Goal: Task Accomplishment & Management: Manage account settings

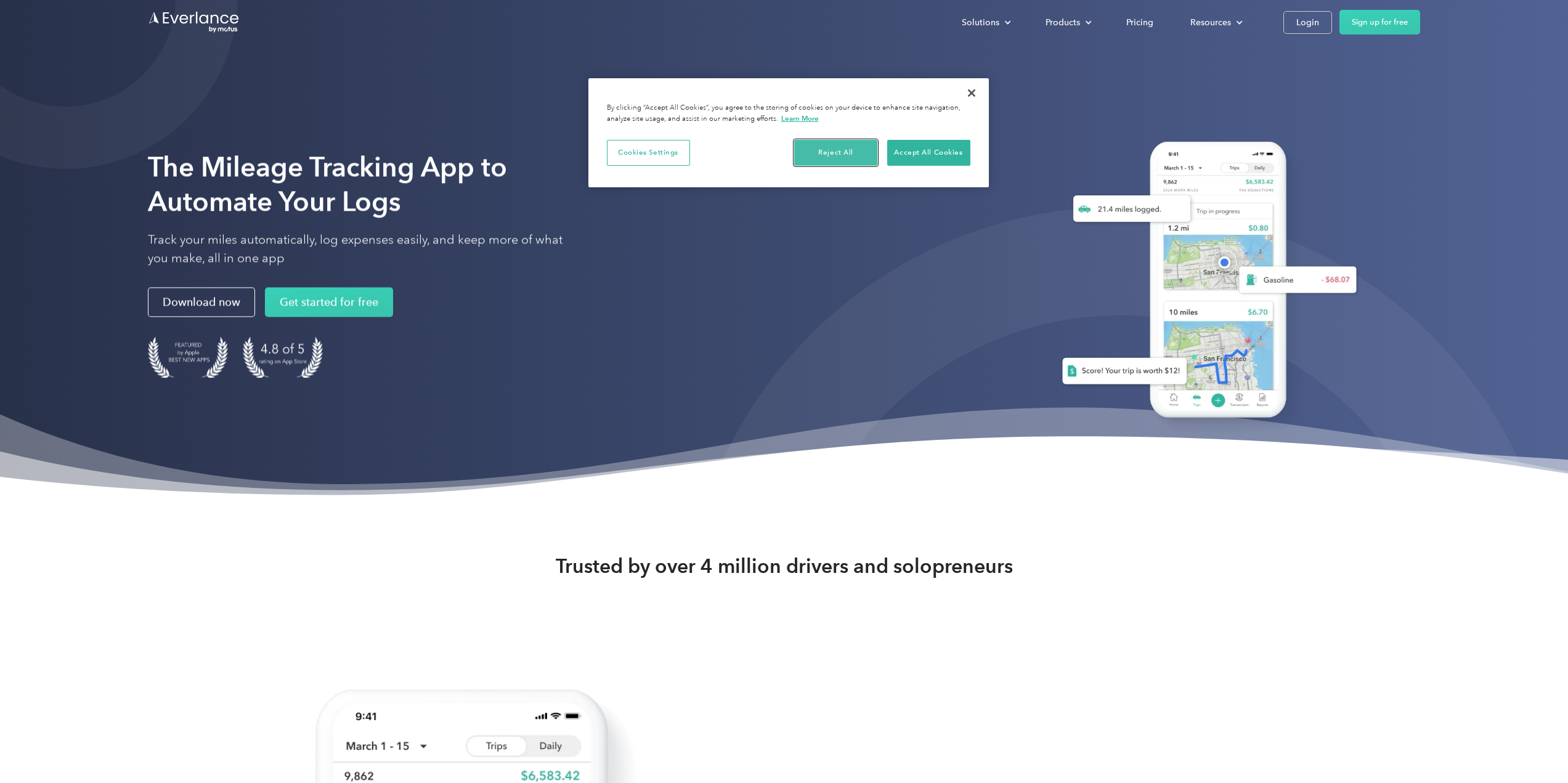
click at [855, 151] on button "Reject All" at bounding box center [836, 153] width 83 height 26
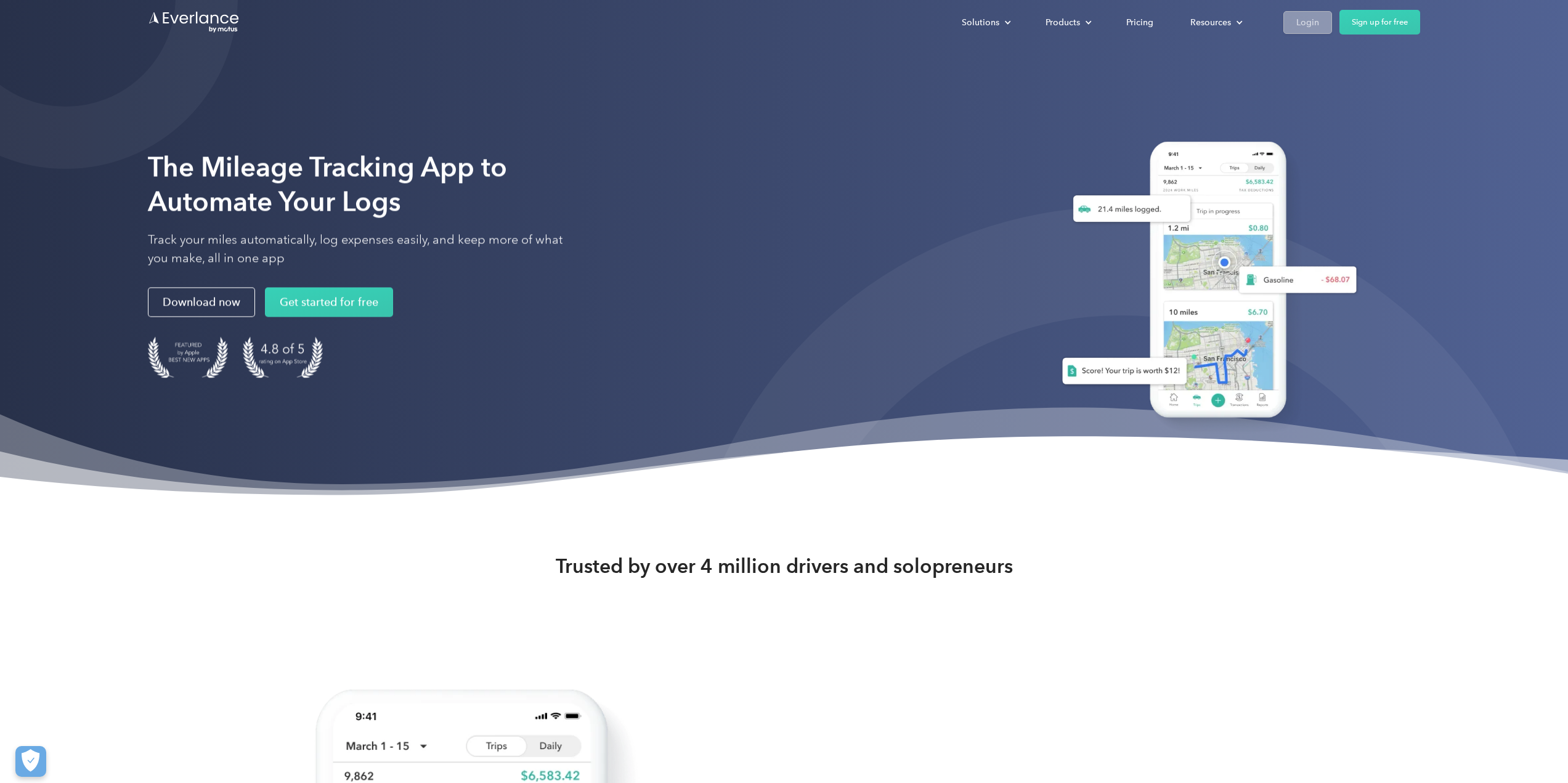
click at [1303, 15] on div "Login" at bounding box center [1307, 22] width 23 height 15
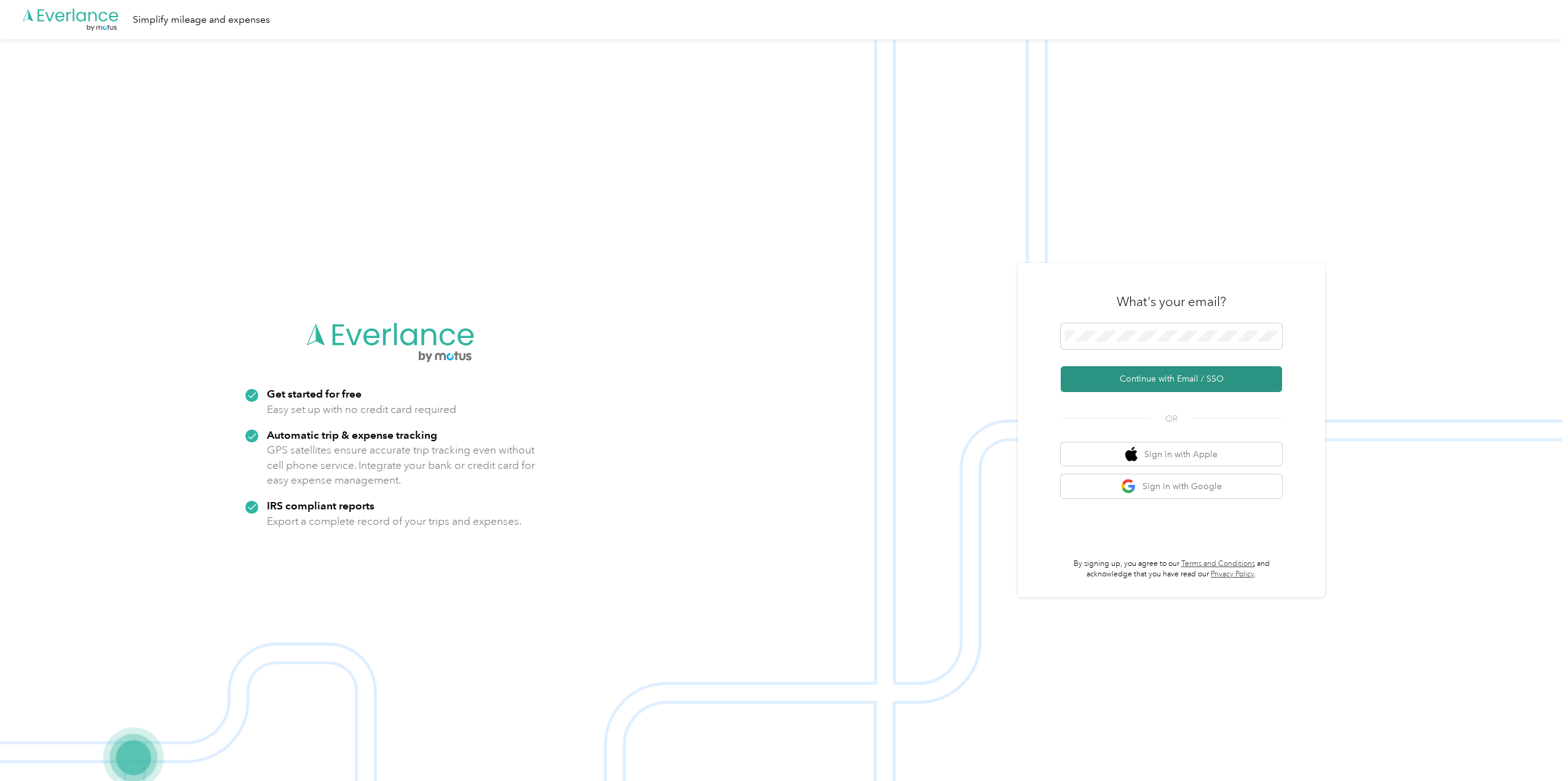
click at [1216, 375] on button "Continue with Email / SSO" at bounding box center [1171, 380] width 222 height 26
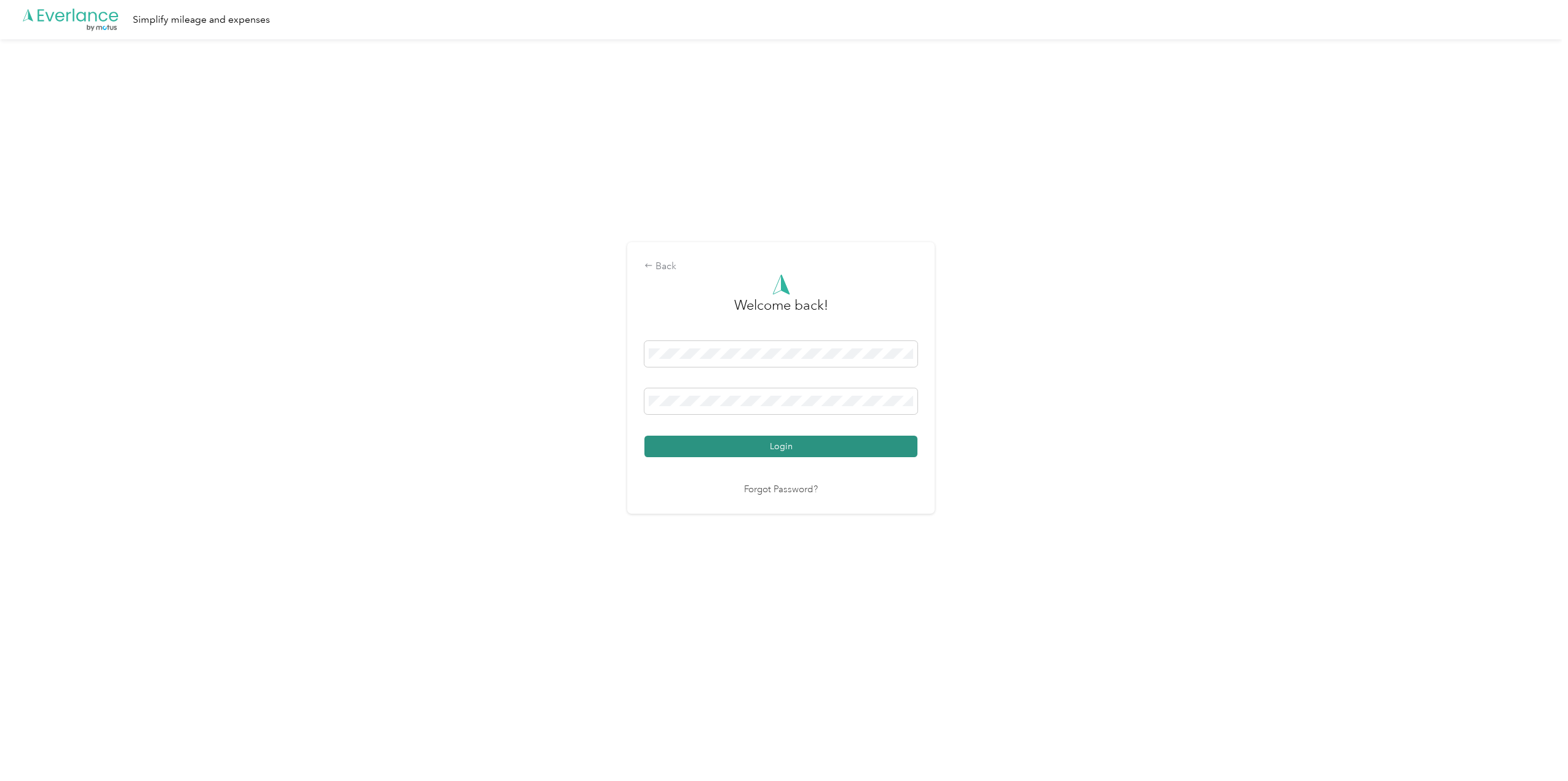
click at [791, 452] on button "Login" at bounding box center [781, 446] width 273 height 22
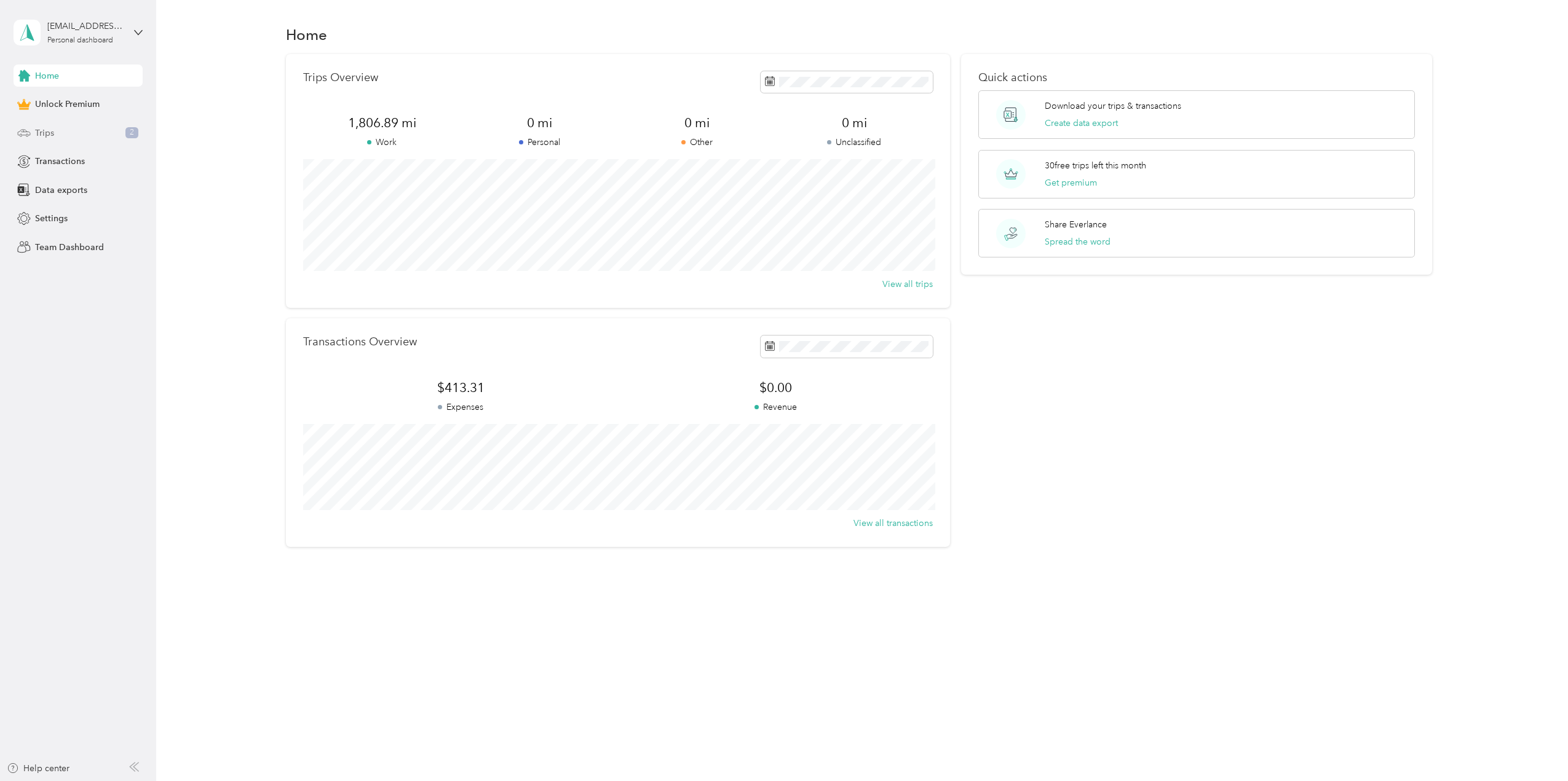
click at [45, 131] on span "Trips" at bounding box center [44, 133] width 19 height 13
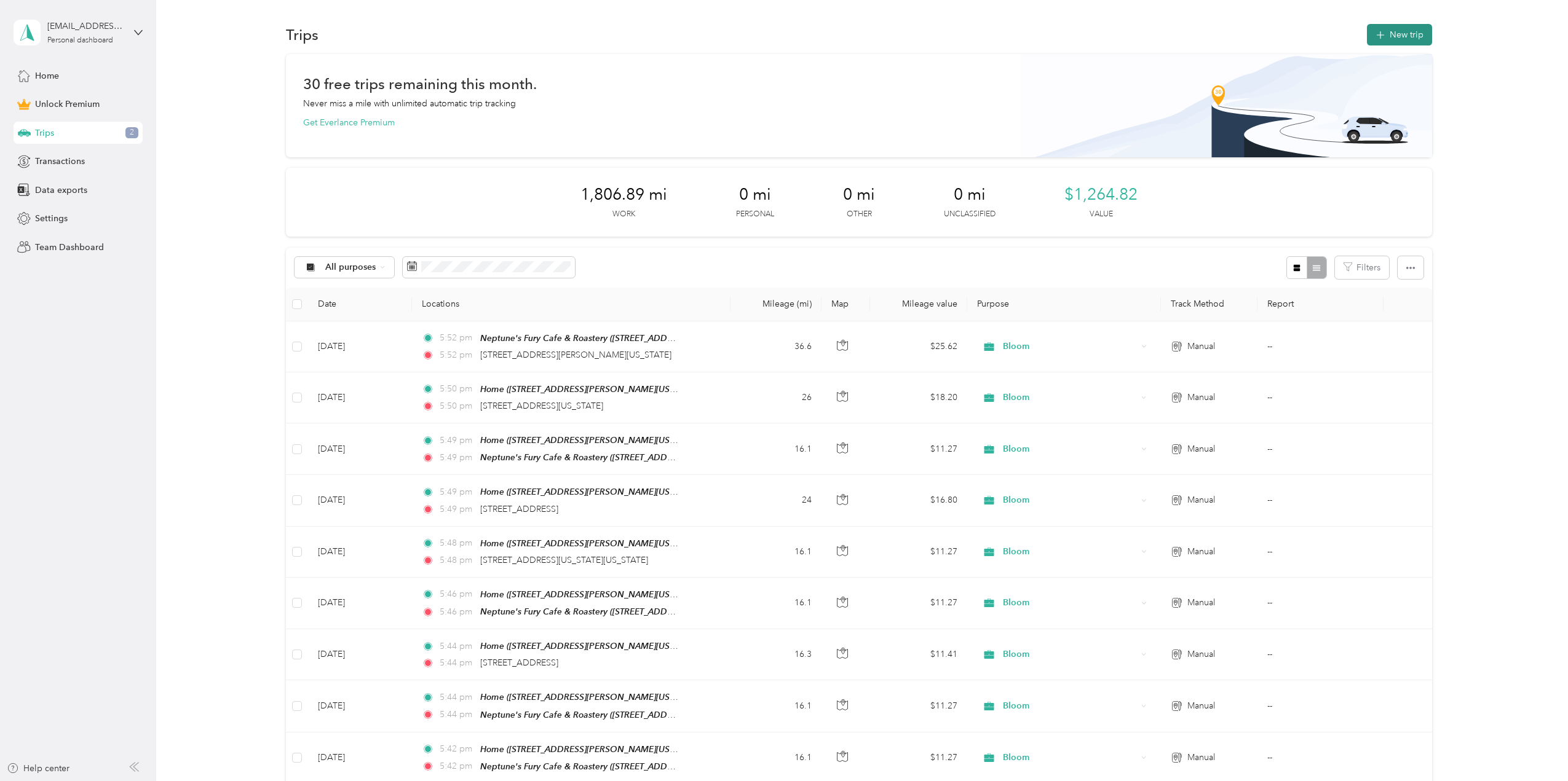
click at [1398, 31] on button "New trip" at bounding box center [1400, 35] width 65 height 22
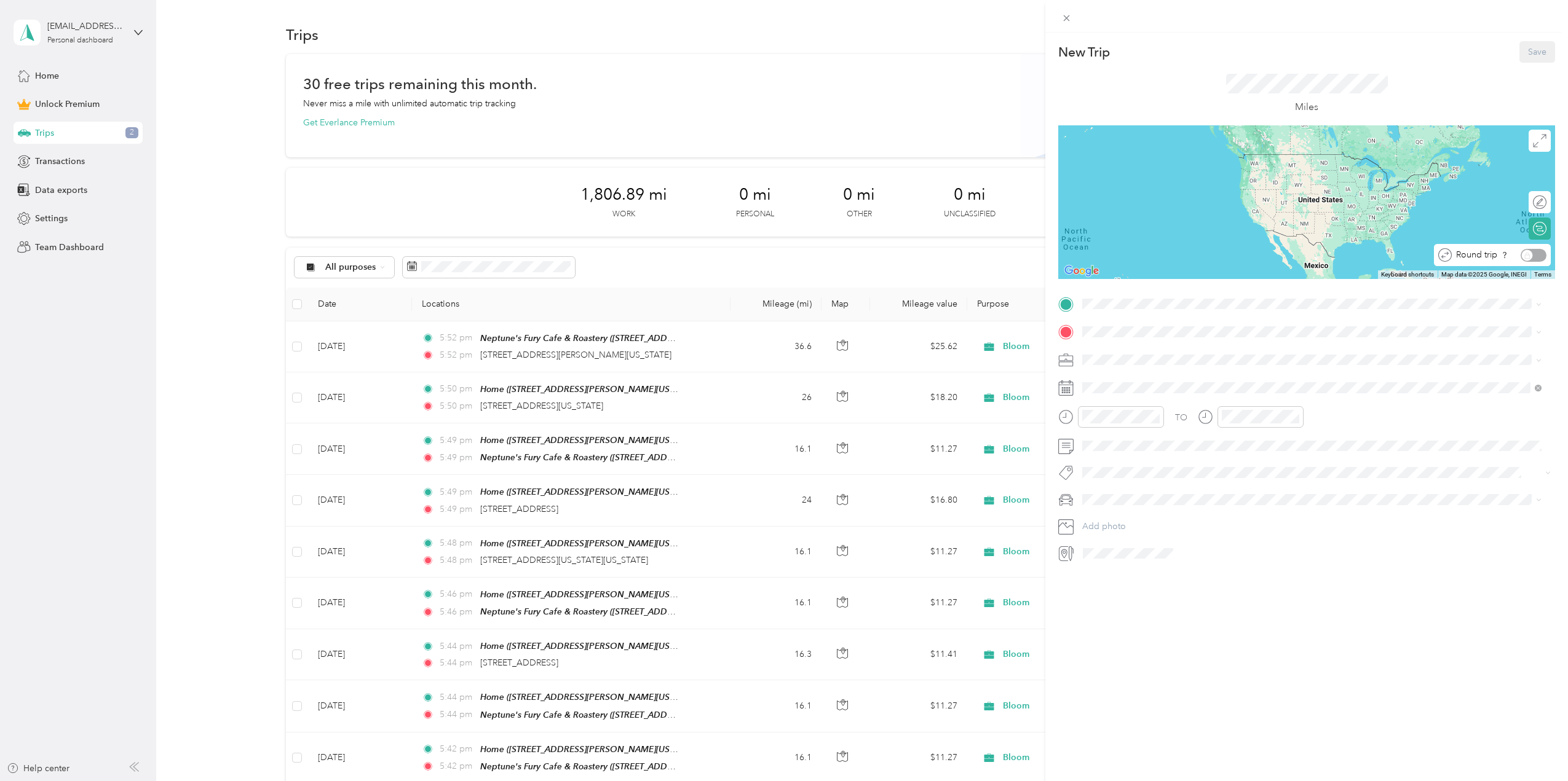
click at [1522, 253] on div "Round trip" at bounding box center [1499, 255] width 94 height 13
click at [1520, 258] on div "Round trip" at bounding box center [1499, 255] width 94 height 13
click at [1519, 255] on div "Round trip" at bounding box center [1499, 255] width 94 height 13
click at [1520, 254] on div "Round trip" at bounding box center [1499, 255] width 94 height 13
click at [1171, 368] on span "[STREET_ADDRESS][PERSON_NAME][US_STATE][US_STATE]" at bounding box center [1223, 367] width 236 height 10
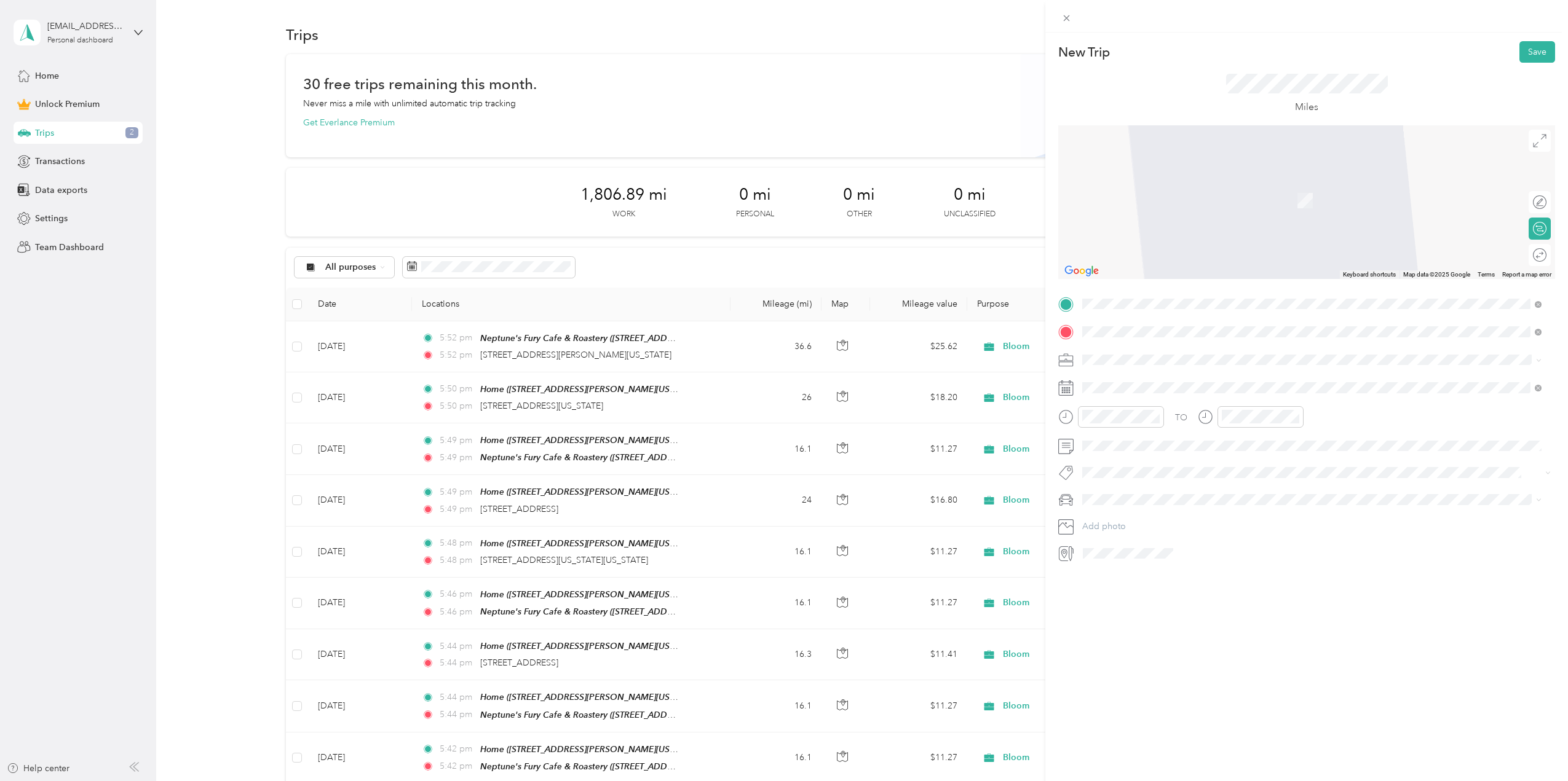
click at [1155, 382] on span "[STREET_ADDRESS][US_STATE]" at bounding box center [1166, 375] width 123 height 11
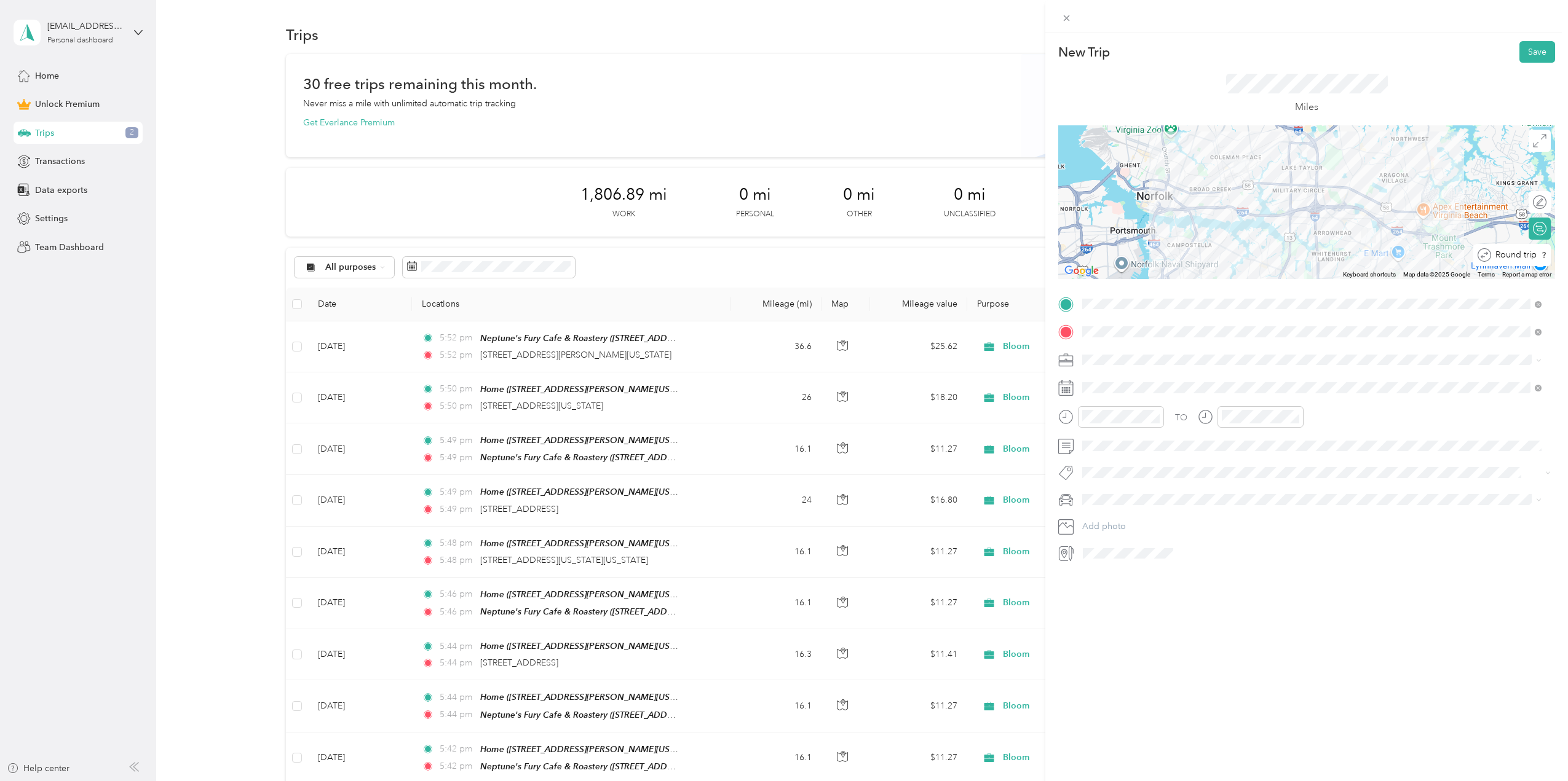
click at [1560, 255] on div at bounding box center [1560, 255] width 0 height 13
click at [1112, 457] on icon at bounding box center [1113, 457] width 12 height 12
click at [1138, 500] on div "2" at bounding box center [1140, 499] width 16 height 15
click at [1112, 444] on span "Bloom" at bounding box center [1100, 439] width 26 height 10
click at [1128, 493] on span at bounding box center [1316, 499] width 477 height 20
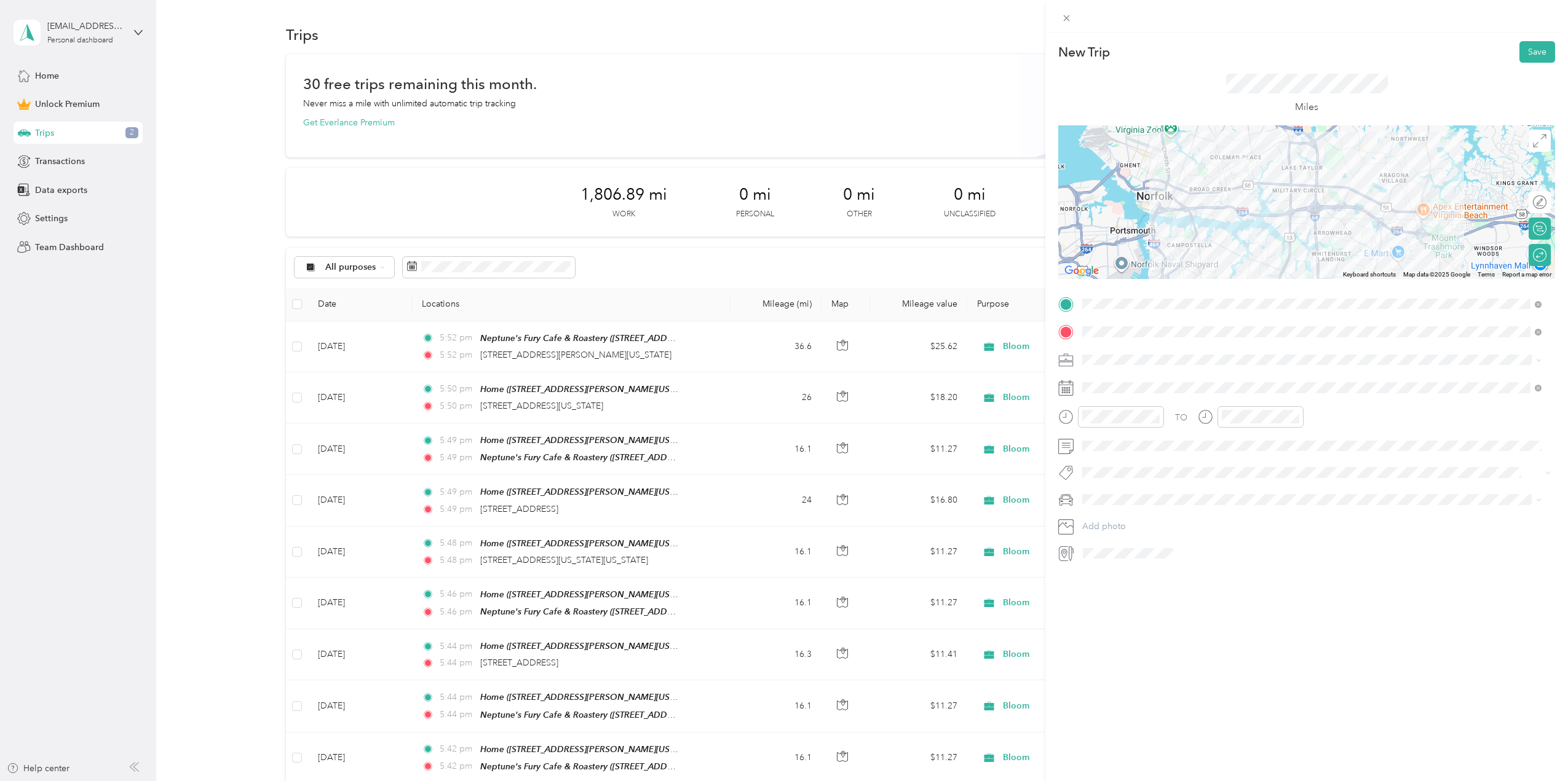
click at [1112, 516] on div "Mazda" at bounding box center [1312, 521] width 451 height 13
click at [1527, 55] on button "Save" at bounding box center [1537, 52] width 36 height 22
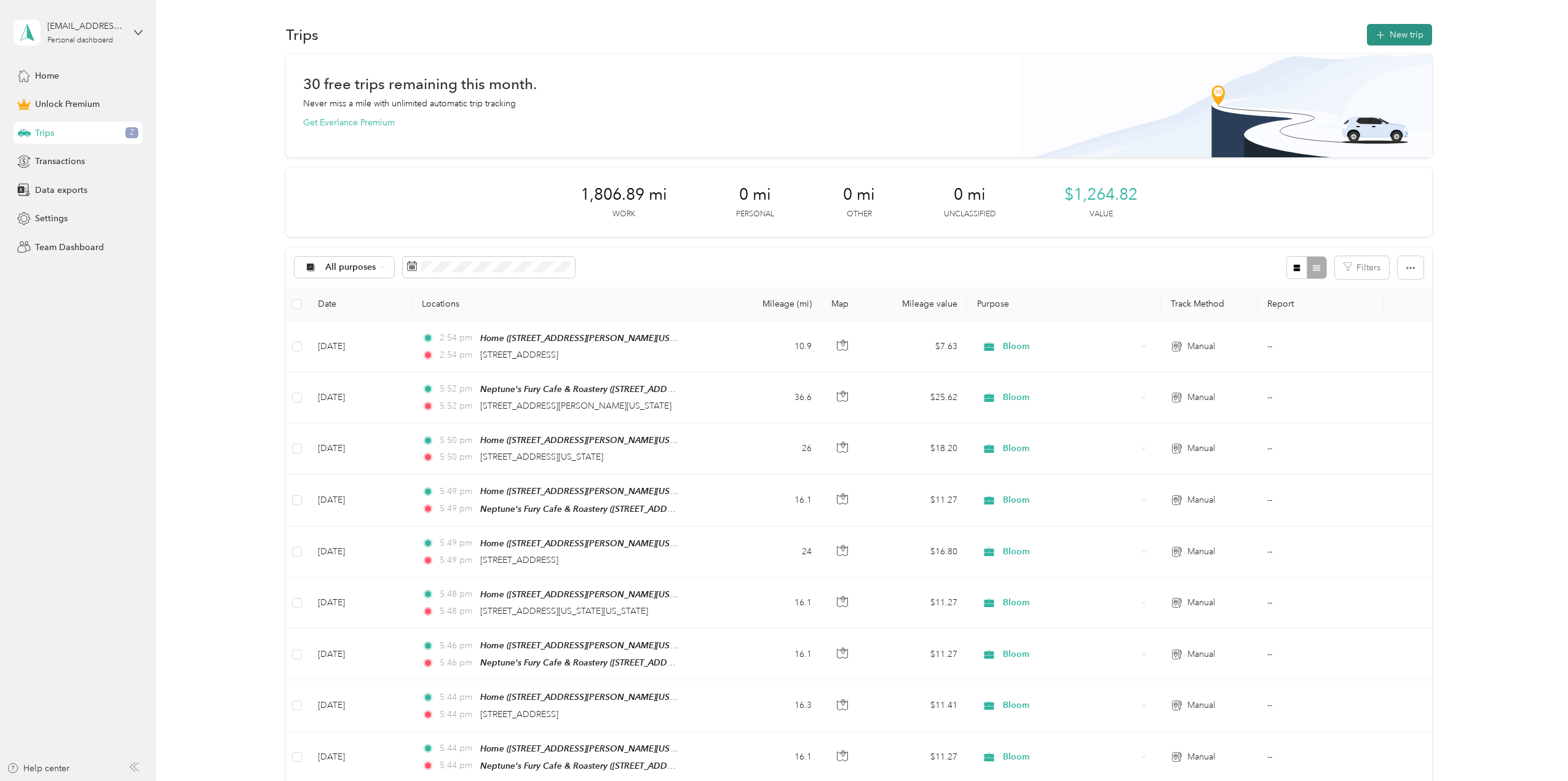
click at [1398, 36] on button "New trip" at bounding box center [1400, 35] width 65 height 22
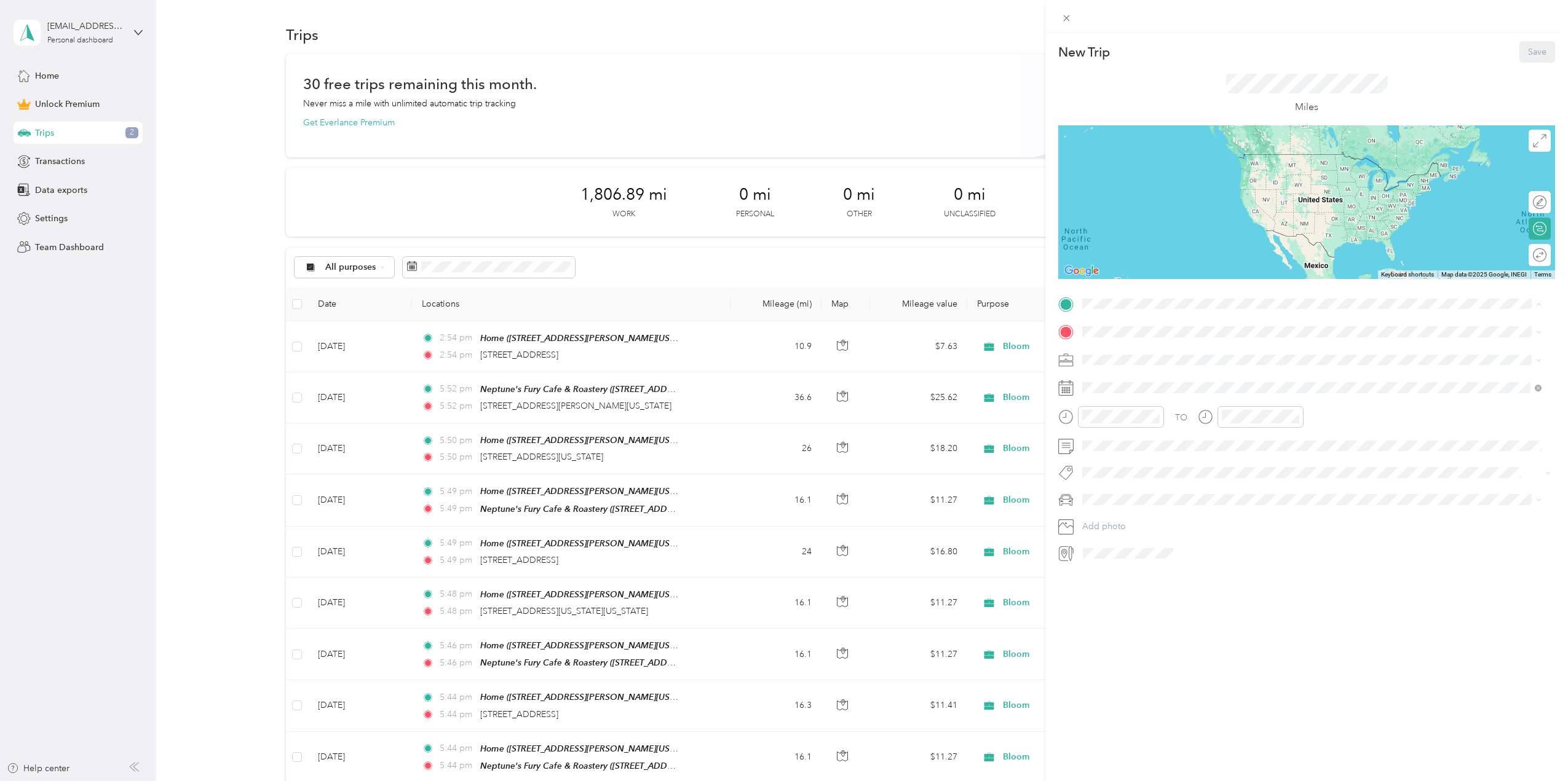
click at [1141, 357] on div "Home [STREET_ADDRESS][PERSON_NAME][US_STATE][US_STATE]" at bounding box center [1223, 360] width 236 height 26
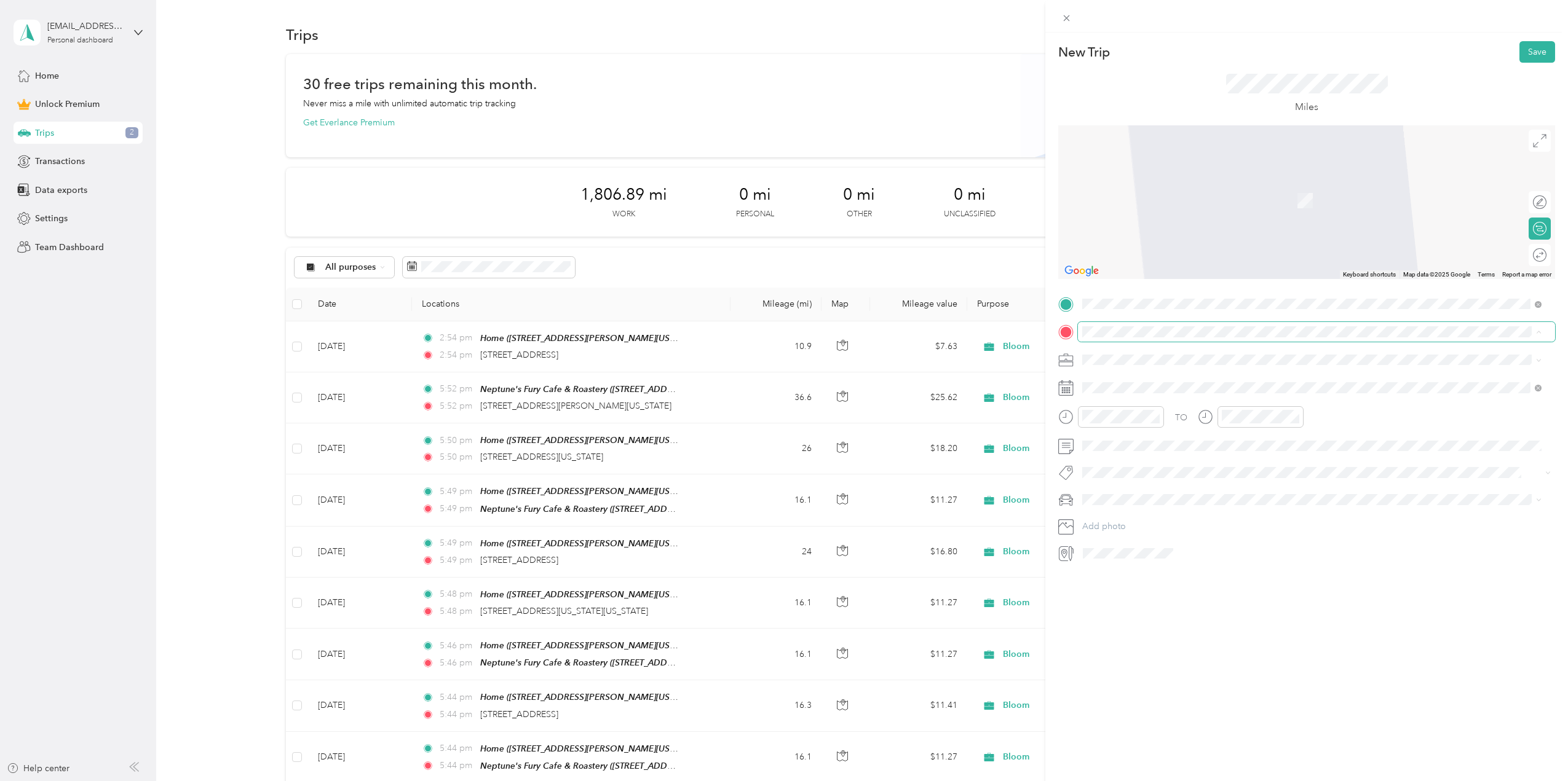
click at [1179, 780] on div "New Trip Save This trip cannot be edited because it is either under review, app…" at bounding box center [781, 781] width 1561 height 0
click at [1206, 378] on span "[STREET_ADDRESS][US_STATE][US_STATE]" at bounding box center [1189, 372] width 168 height 11
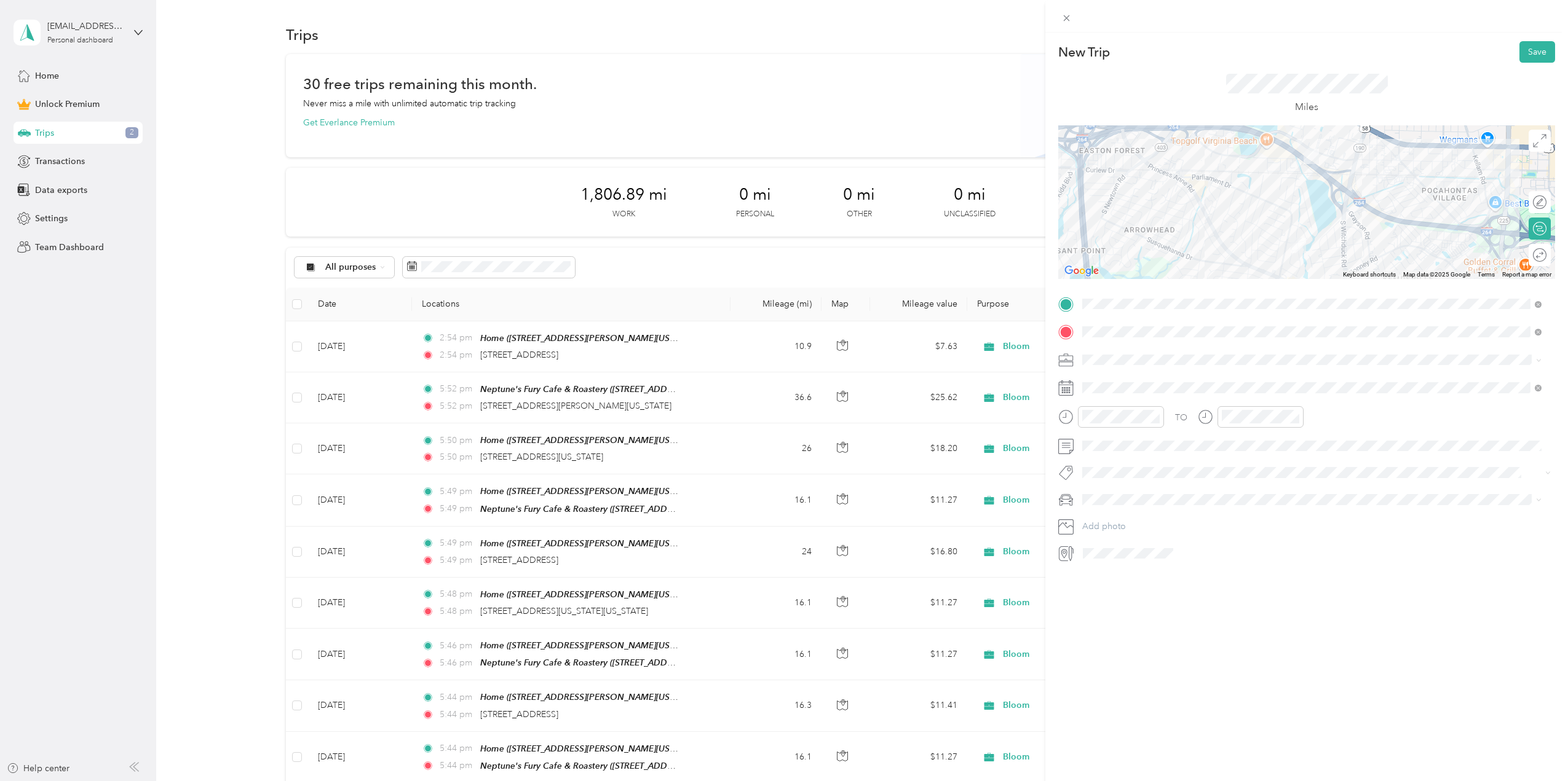
click at [1096, 446] on li "Bloom" at bounding box center [1312, 440] width 468 height 22
click at [1110, 455] on icon at bounding box center [1113, 457] width 12 height 12
click at [1172, 502] on div "4" at bounding box center [1171, 499] width 16 height 15
click at [1100, 519] on span "Mazda" at bounding box center [1099, 519] width 25 height 10
click at [1528, 254] on div at bounding box center [1533, 255] width 26 height 13
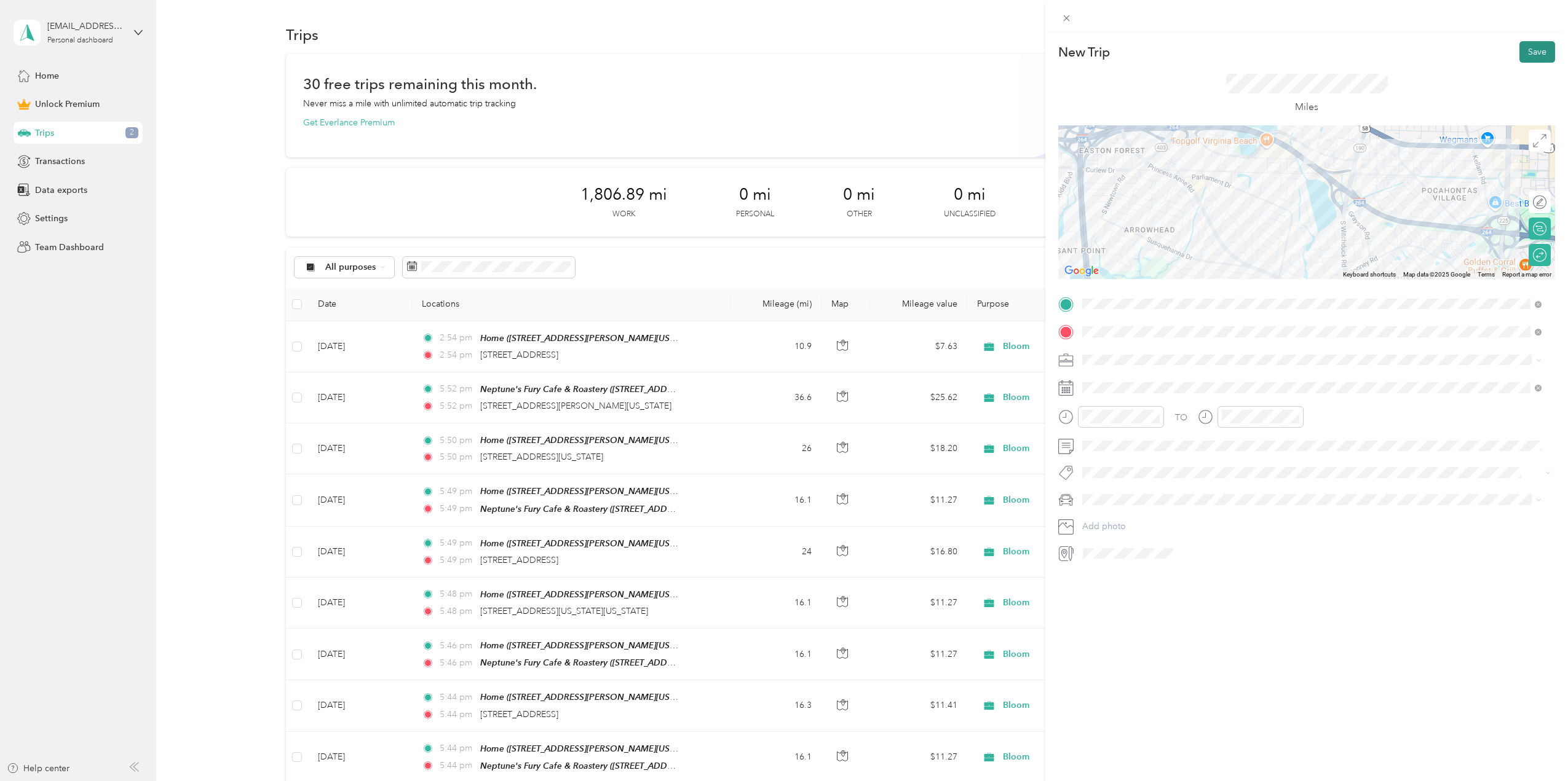
click at [1529, 55] on button "Save" at bounding box center [1537, 52] width 36 height 22
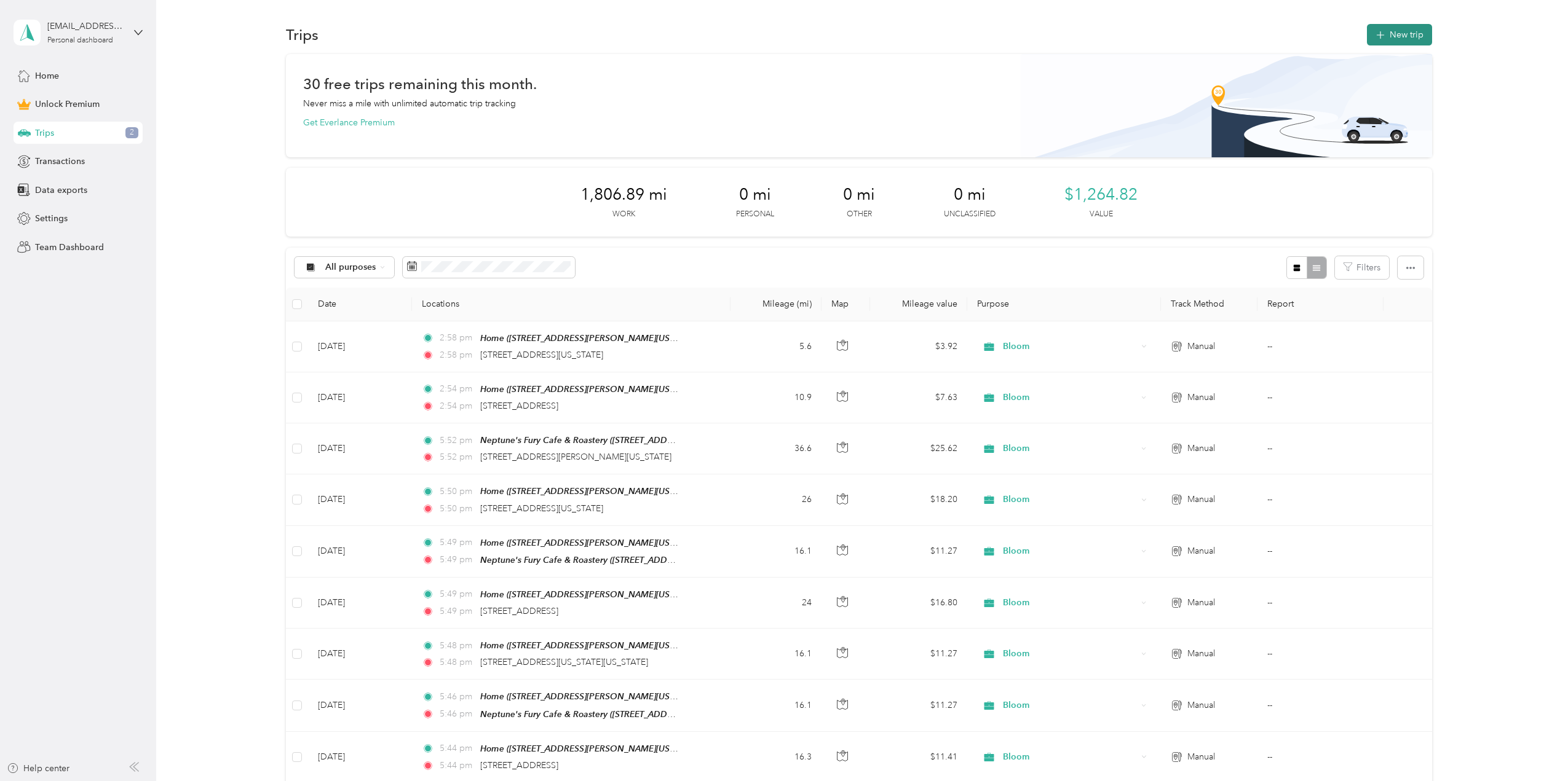
click at [1389, 38] on button "New trip" at bounding box center [1400, 35] width 65 height 22
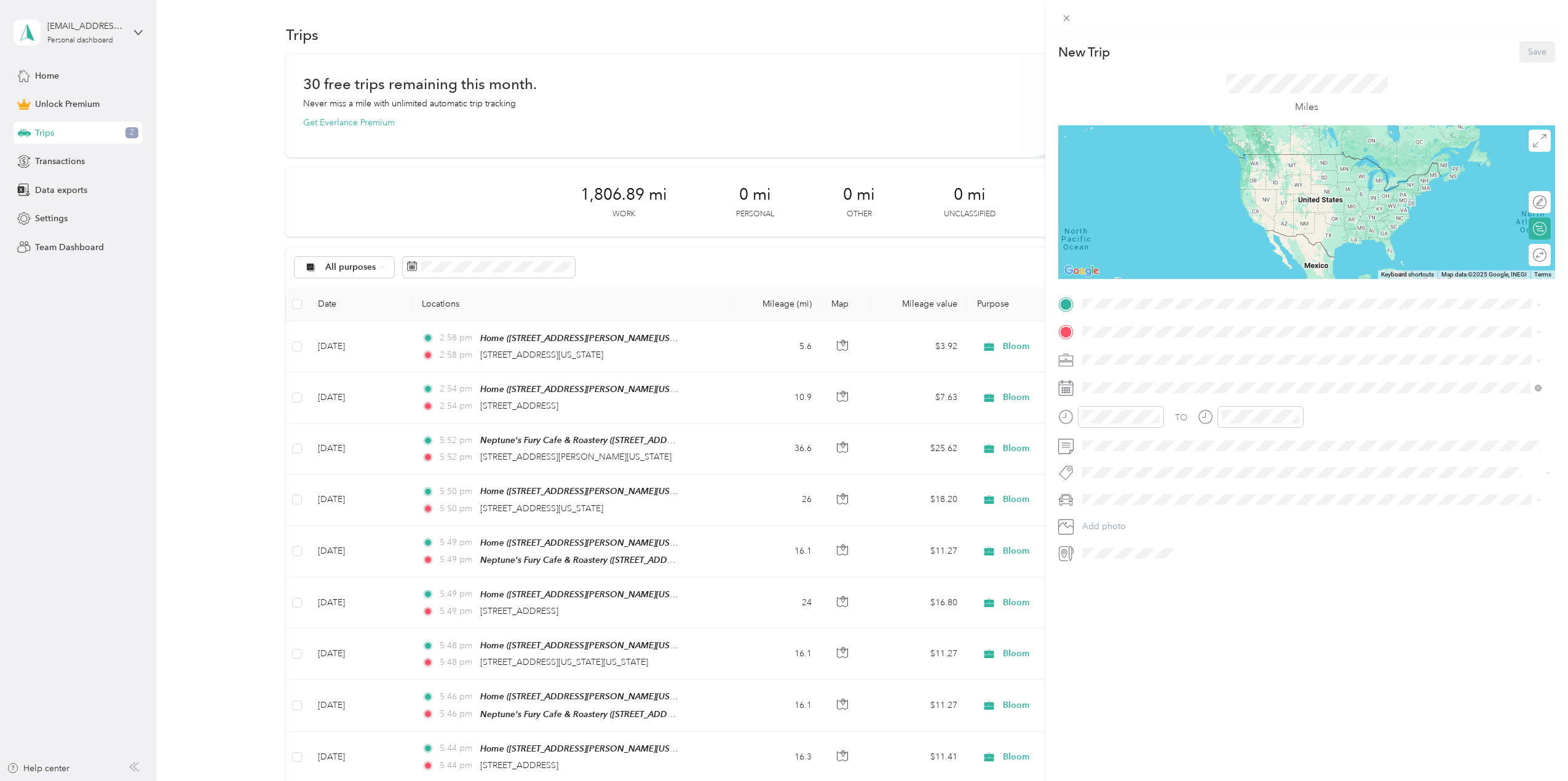
click at [1139, 352] on div "Home" at bounding box center [1223, 348] width 236 height 11
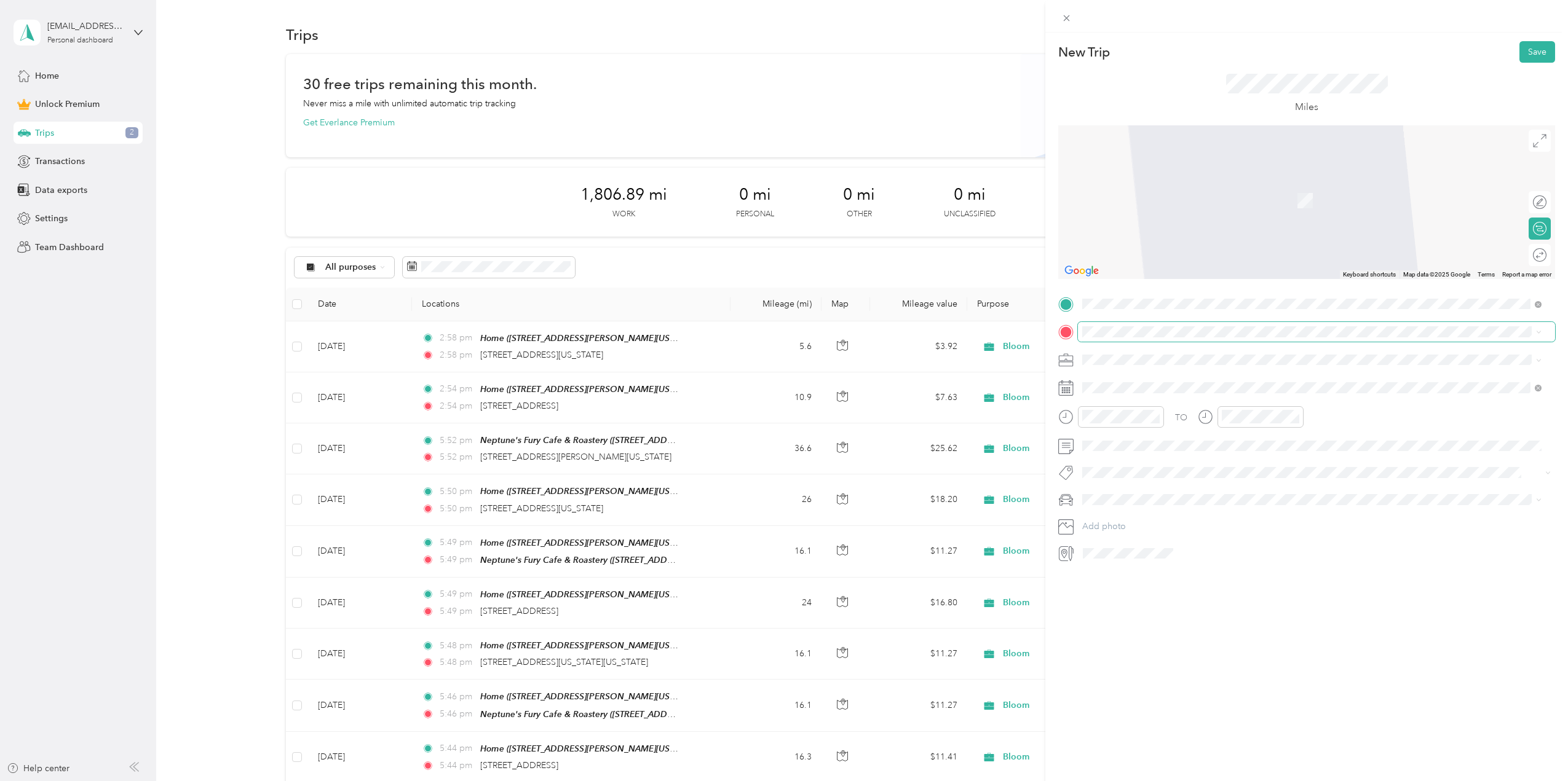
click at [1135, 338] on span at bounding box center [1316, 332] width 477 height 20
click at [1179, 442] on span "[STREET_ADDRESS][US_STATE]" at bounding box center [1166, 443] width 123 height 10
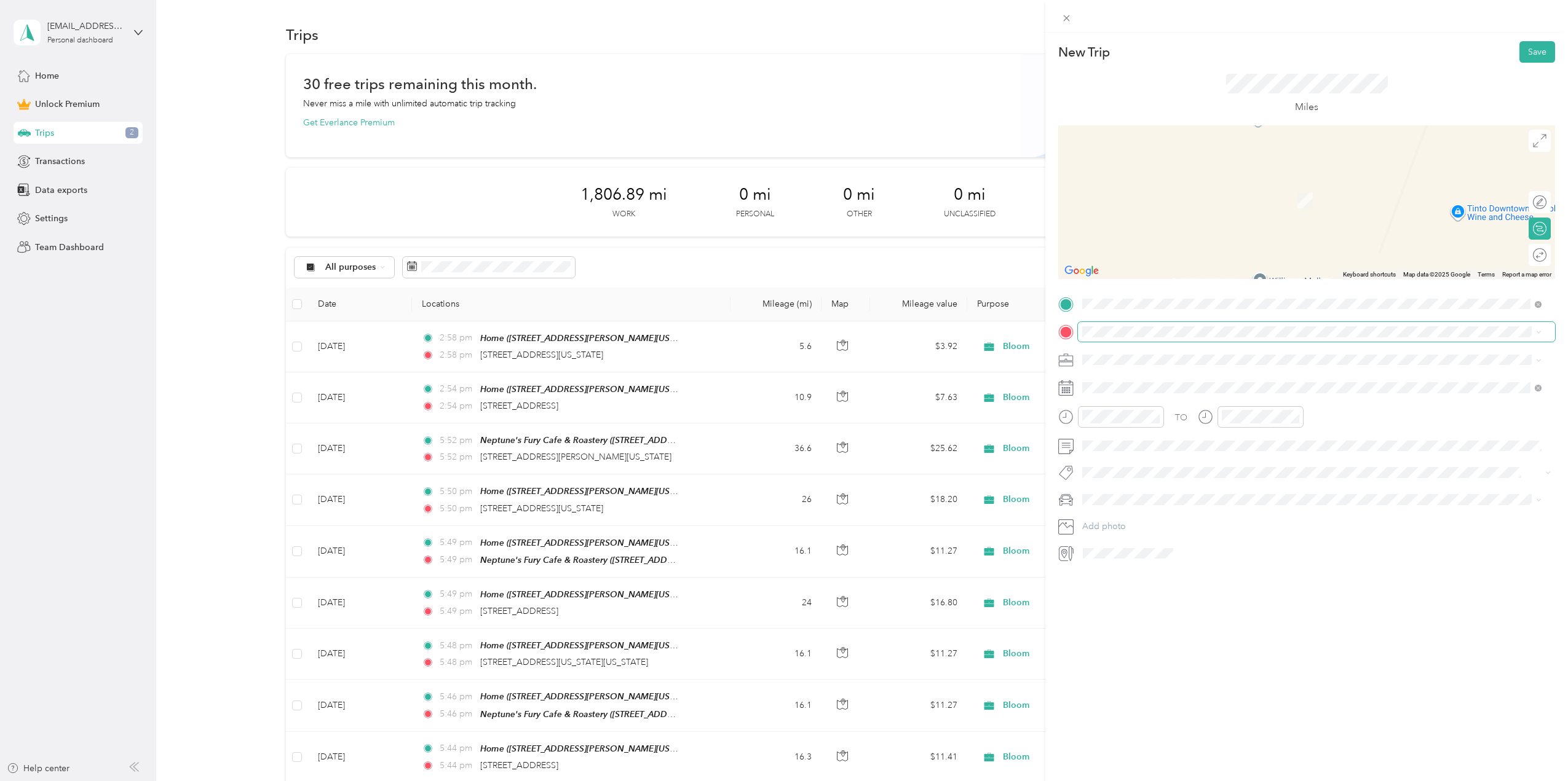
click at [1152, 325] on span at bounding box center [1316, 332] width 477 height 20
click at [1175, 375] on span "[STREET_ADDRESS][US_STATE][US_STATE]" at bounding box center [1189, 369] width 168 height 11
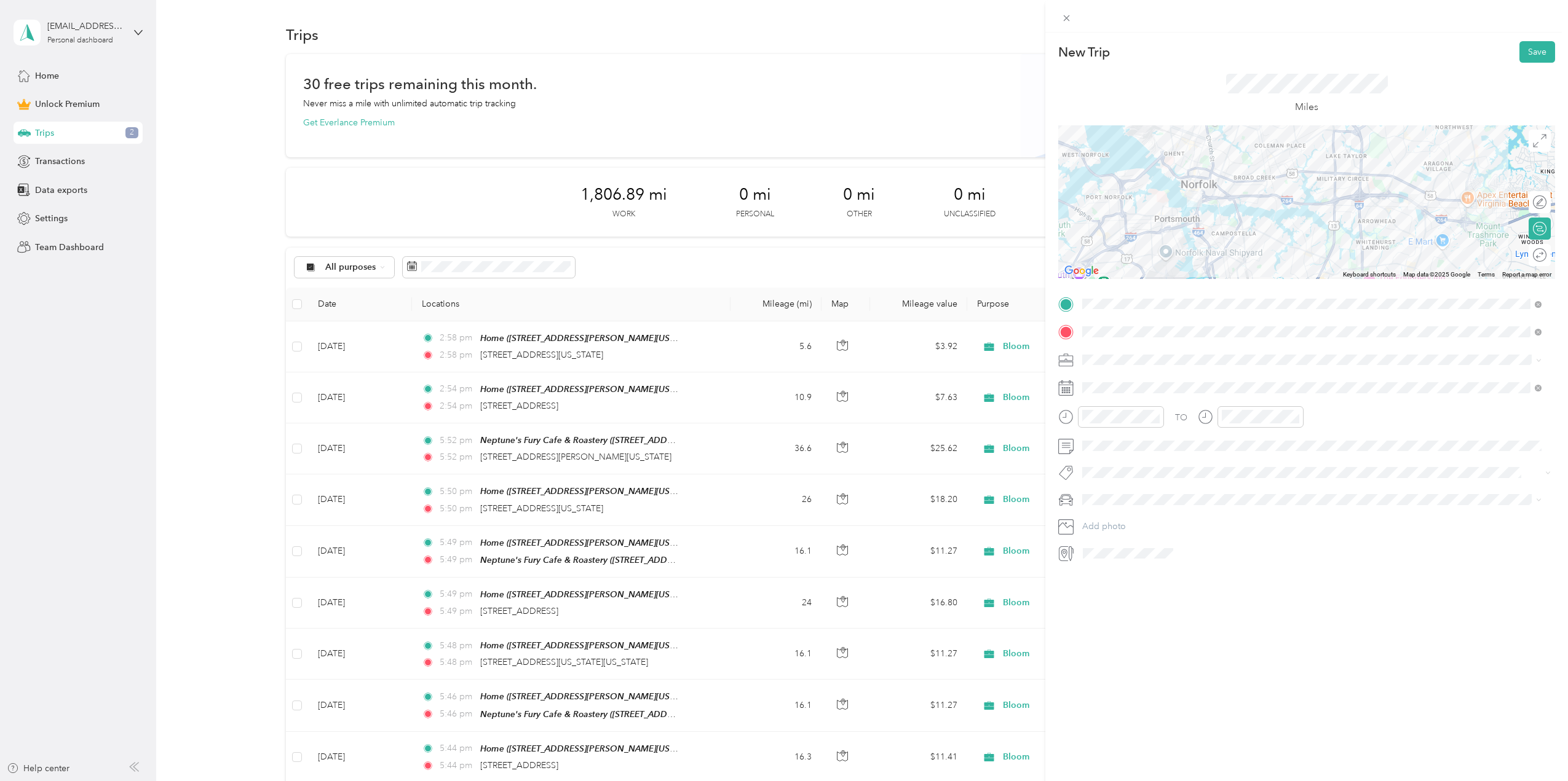
click at [1116, 438] on li "Bloom" at bounding box center [1312, 441] width 468 height 22
click at [1112, 458] on icon at bounding box center [1113, 457] width 12 height 12
click at [1173, 499] on div "4" at bounding box center [1171, 499] width 16 height 15
click at [1114, 453] on span at bounding box center [1316, 446] width 477 height 20
click at [1096, 523] on li "Mazda" at bounding box center [1312, 521] width 468 height 22
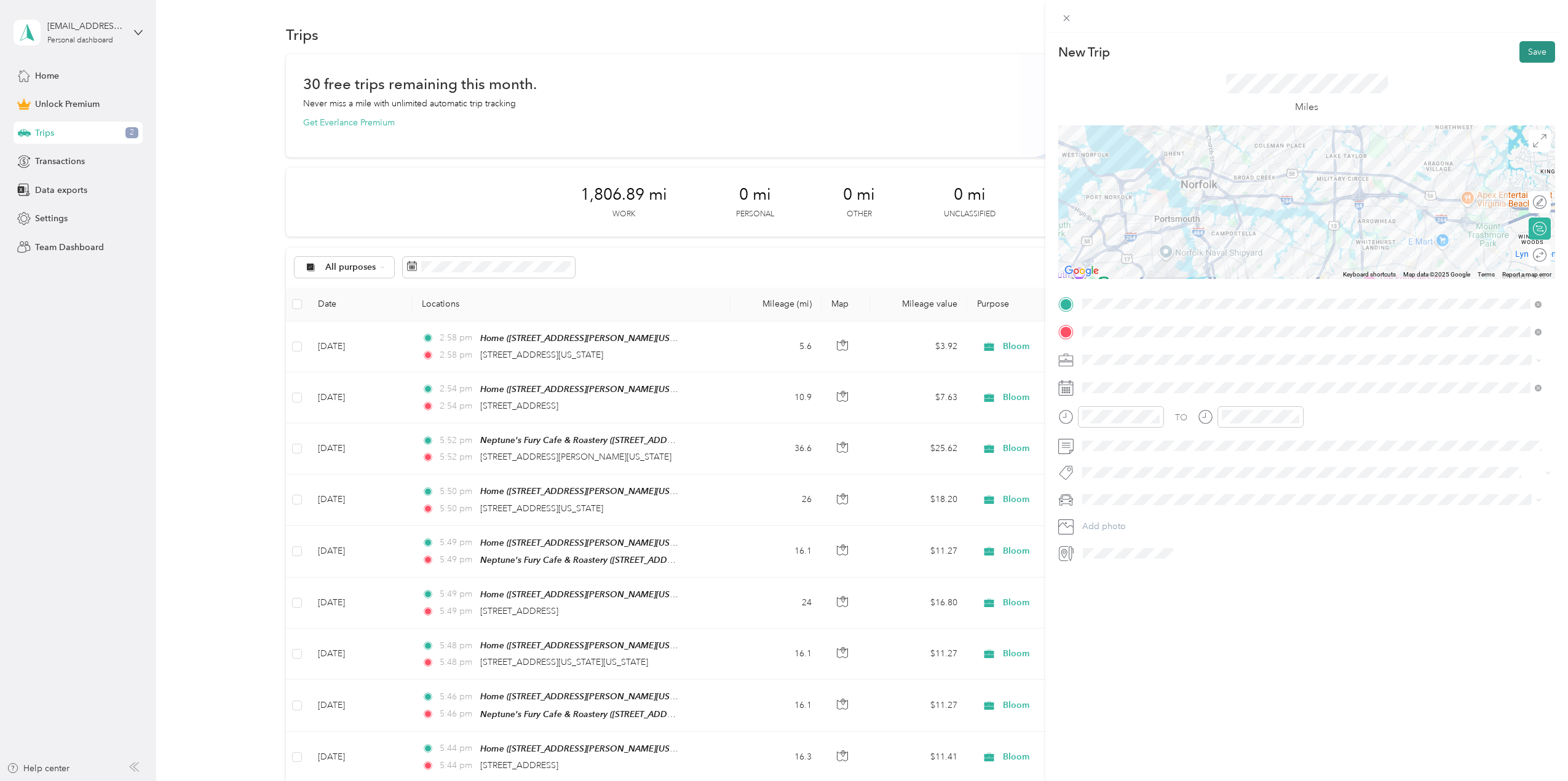
click at [1528, 55] on button "Save" at bounding box center [1537, 52] width 36 height 22
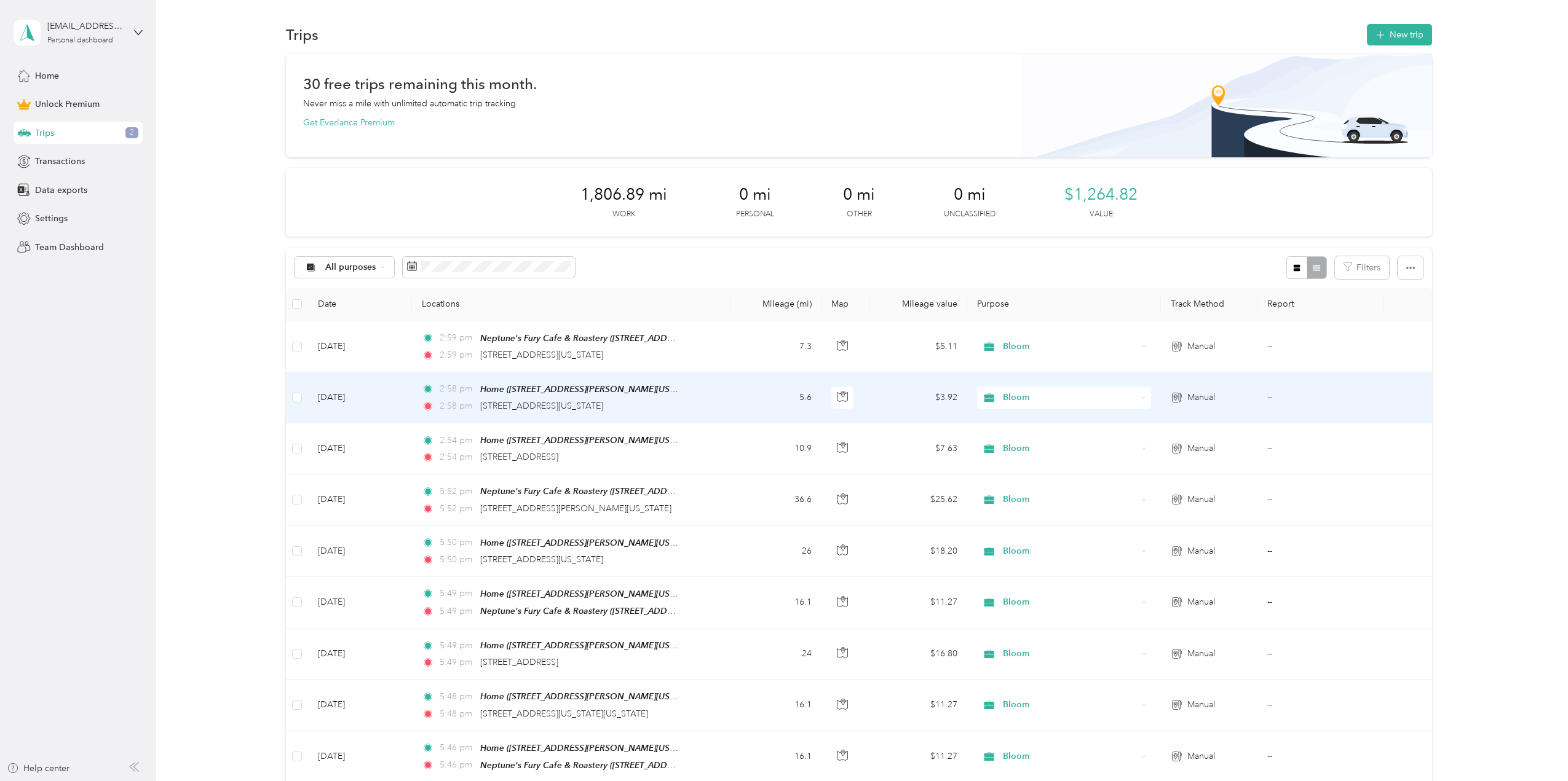
click at [702, 393] on td "2:58 pm Home ([STREET_ADDRESS][PERSON_NAME][US_STATE][US_STATE]) 2:58 pm [STREE…" at bounding box center [571, 398] width 319 height 51
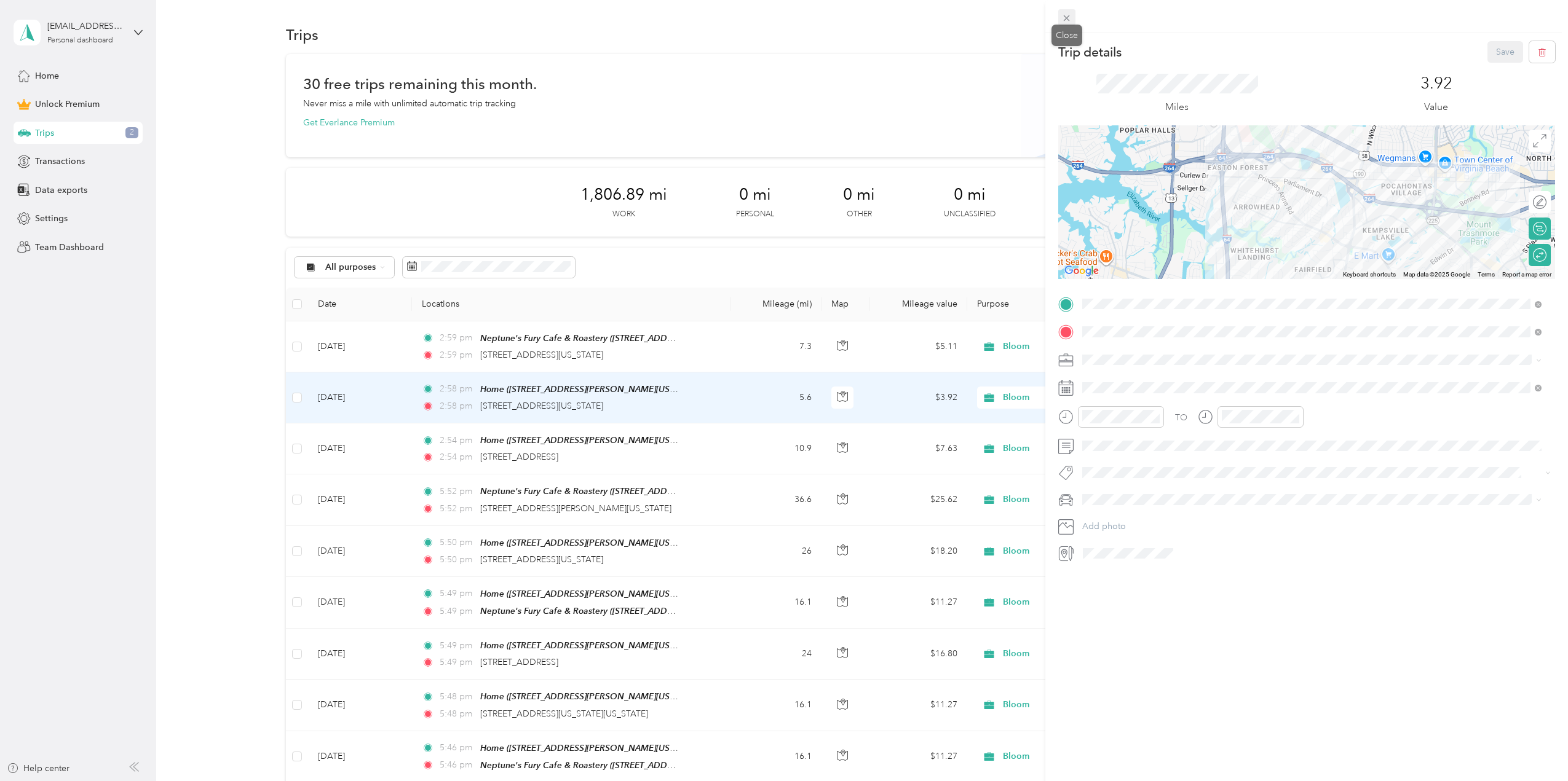
click at [1069, 18] on icon at bounding box center [1066, 18] width 10 height 10
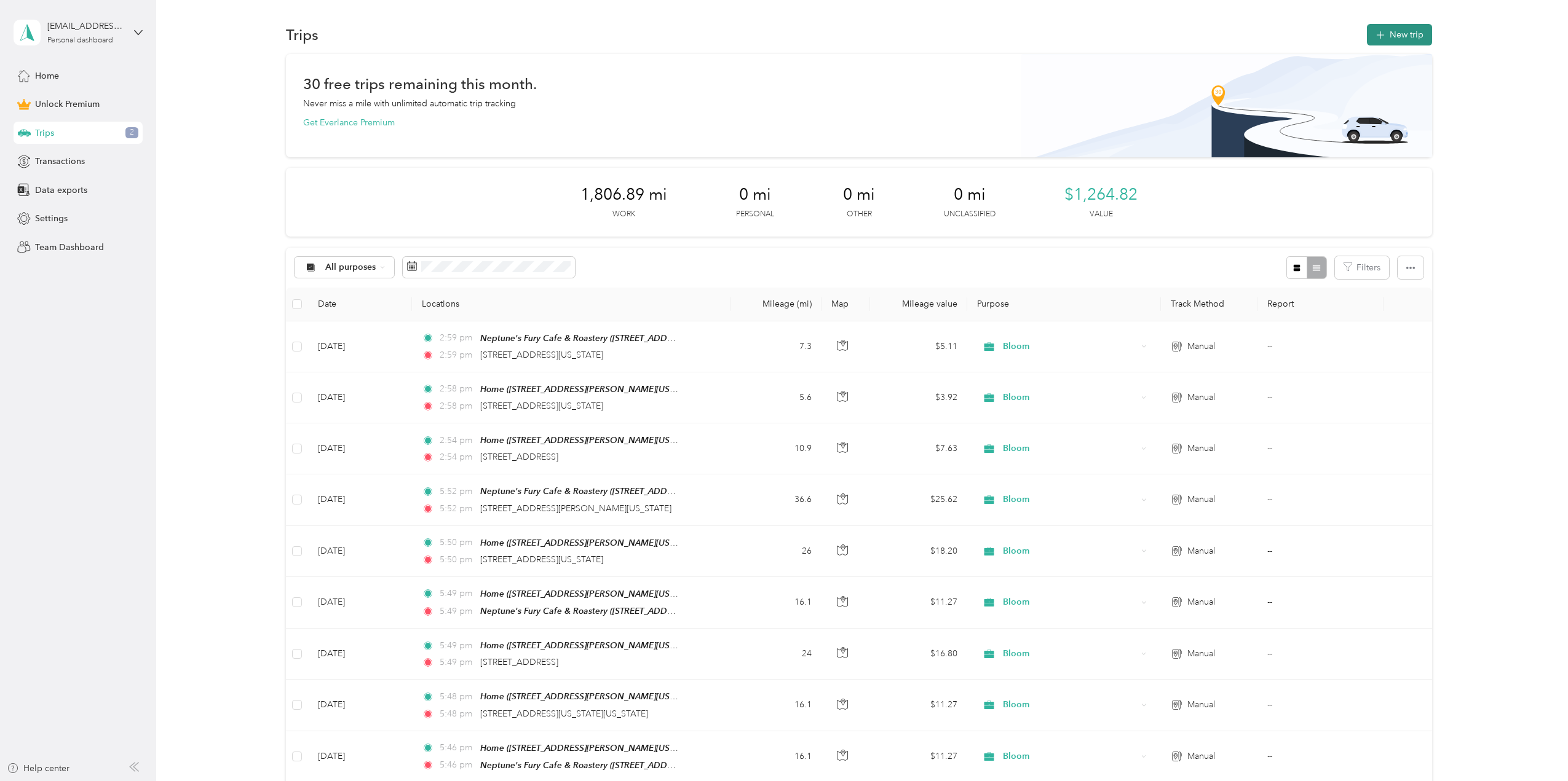
click at [1400, 37] on button "New trip" at bounding box center [1400, 35] width 65 height 22
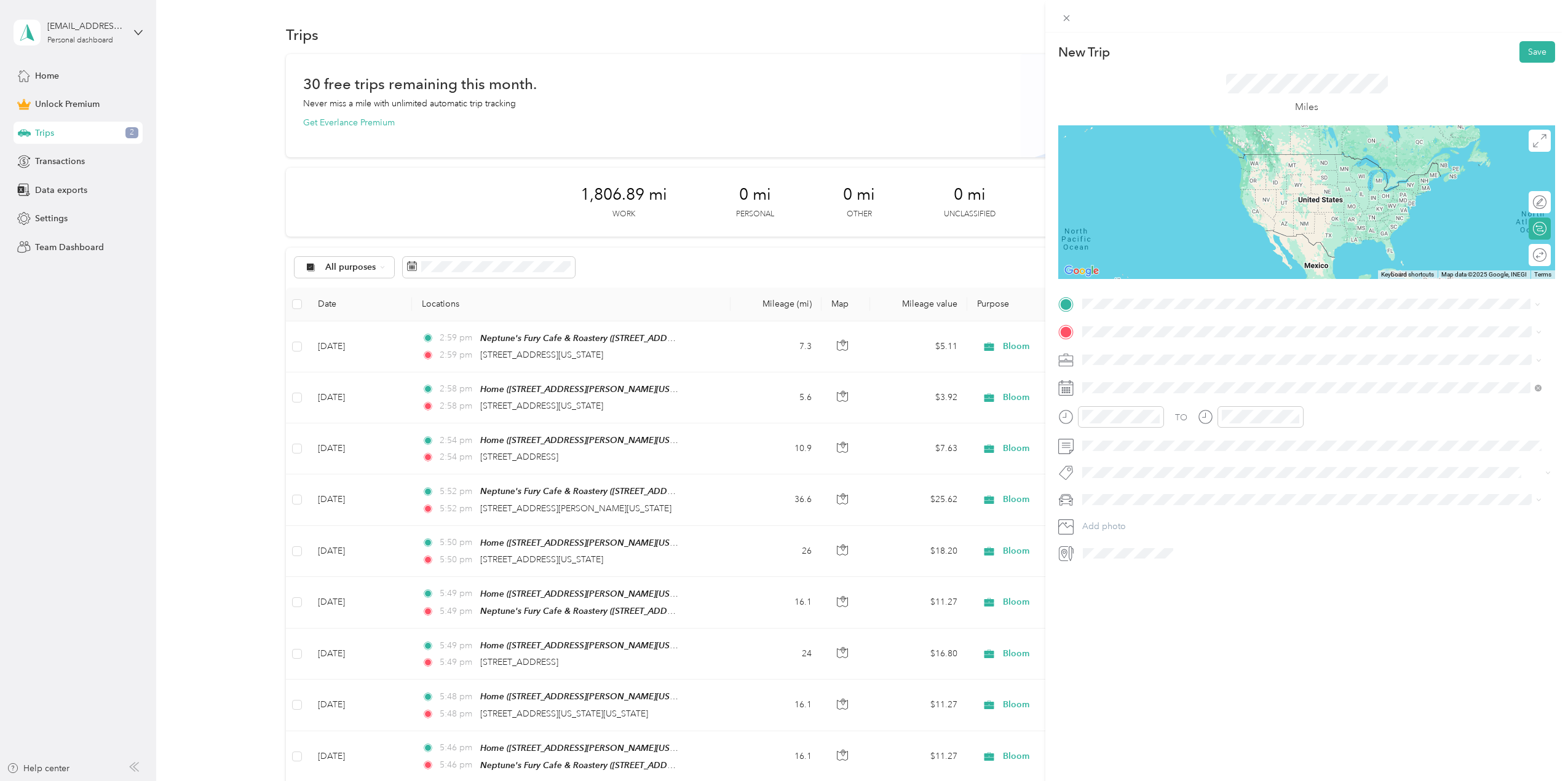
click at [1147, 351] on span "[STREET_ADDRESS][US_STATE][US_STATE]" at bounding box center [1189, 348] width 168 height 11
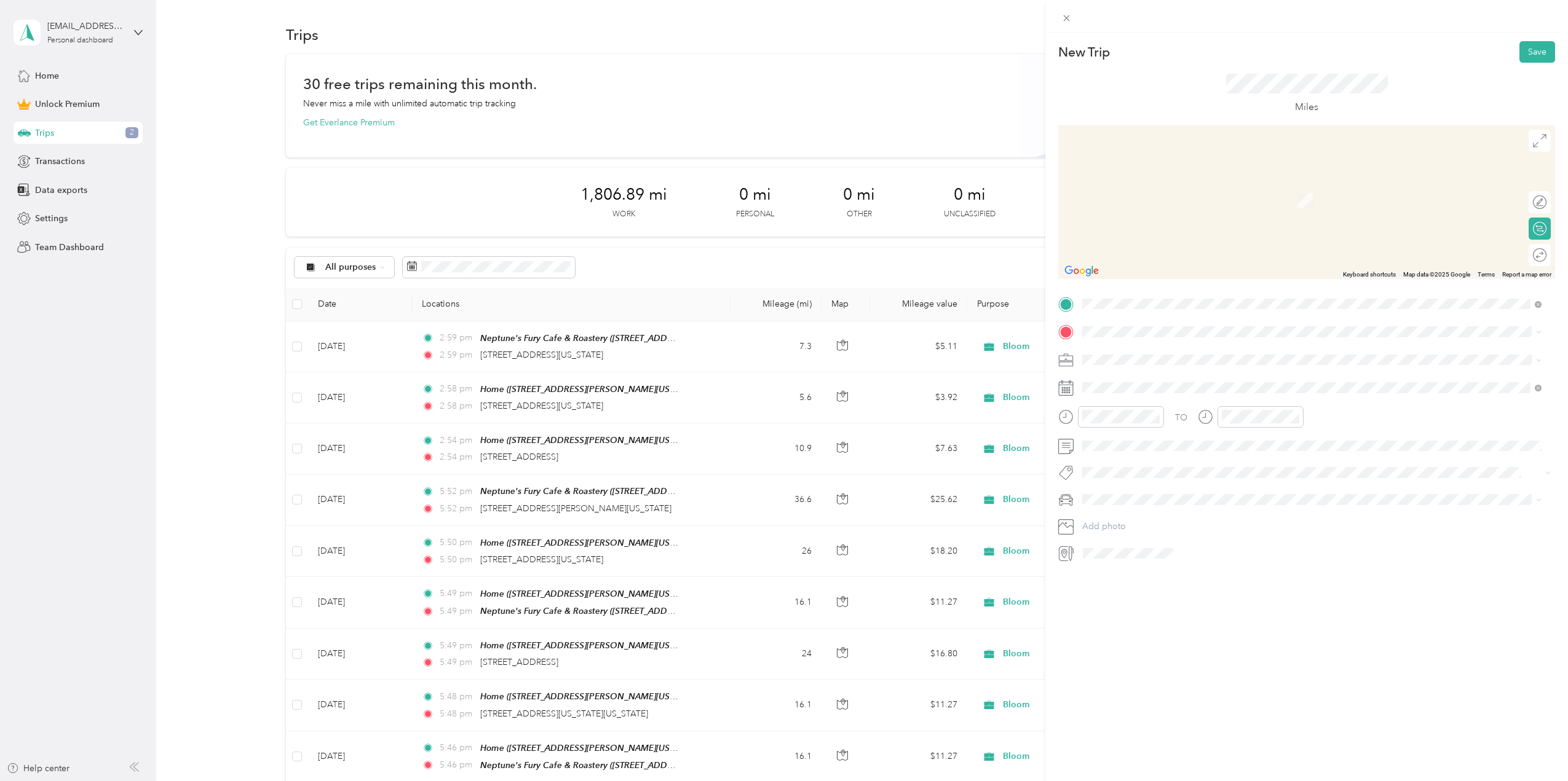
click at [1103, 443] on span "Bloom" at bounding box center [1100, 441] width 26 height 10
click at [1175, 382] on span "[STREET_ADDRESS][US_STATE]" at bounding box center [1166, 375] width 123 height 11
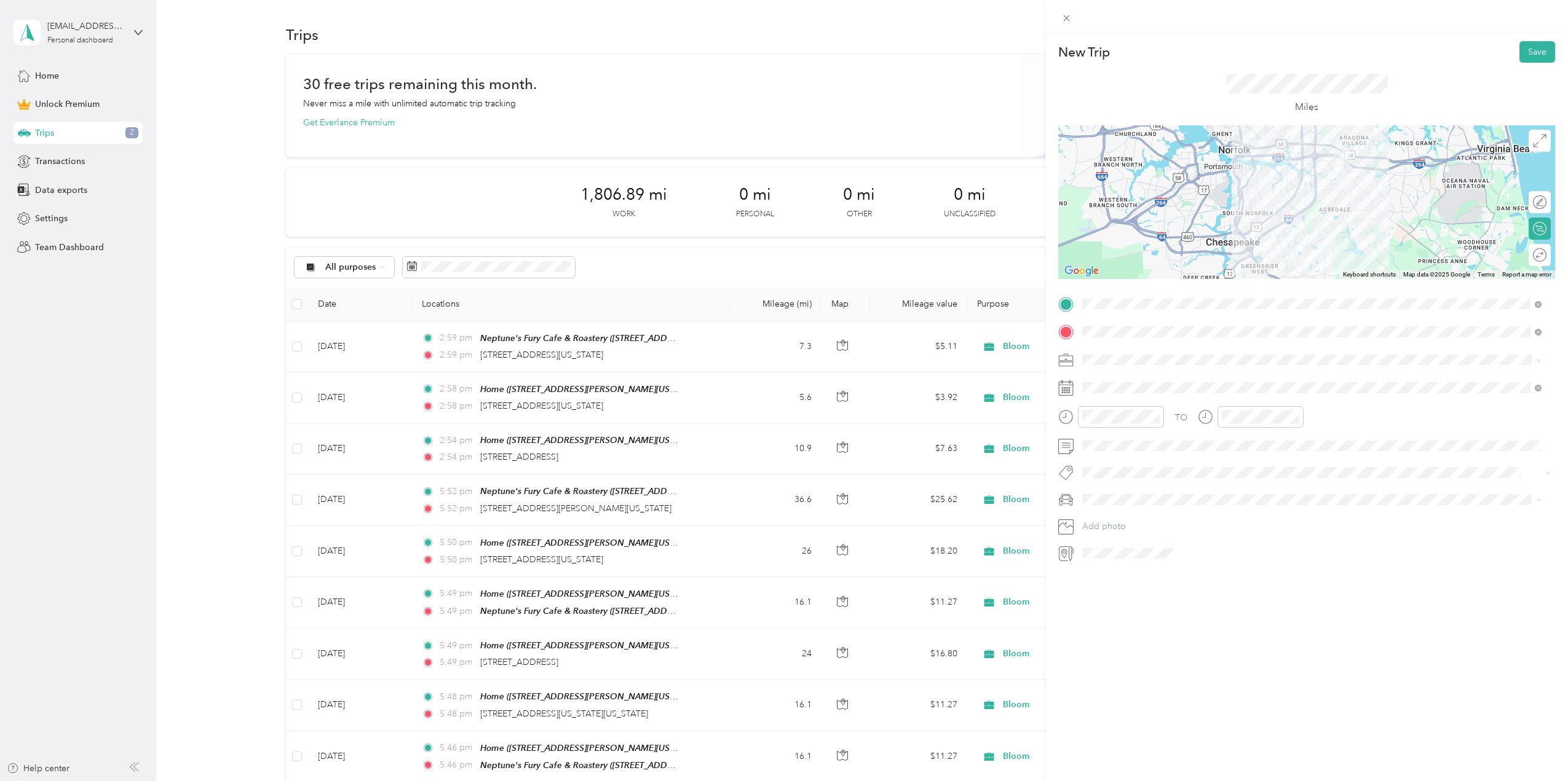
click at [1105, 521] on div "Mazda" at bounding box center [1312, 521] width 451 height 13
click at [1528, 199] on div at bounding box center [1533, 203] width 26 height 13
click at [1481, 330] on div "New Trip Save This trip cannot be edited because it is either under review, app…" at bounding box center [1307, 302] width 497 height 522
click at [1535, 199] on div at bounding box center [1540, 202] width 11 height 11
click at [1135, 380] on span at bounding box center [1316, 388] width 477 height 20
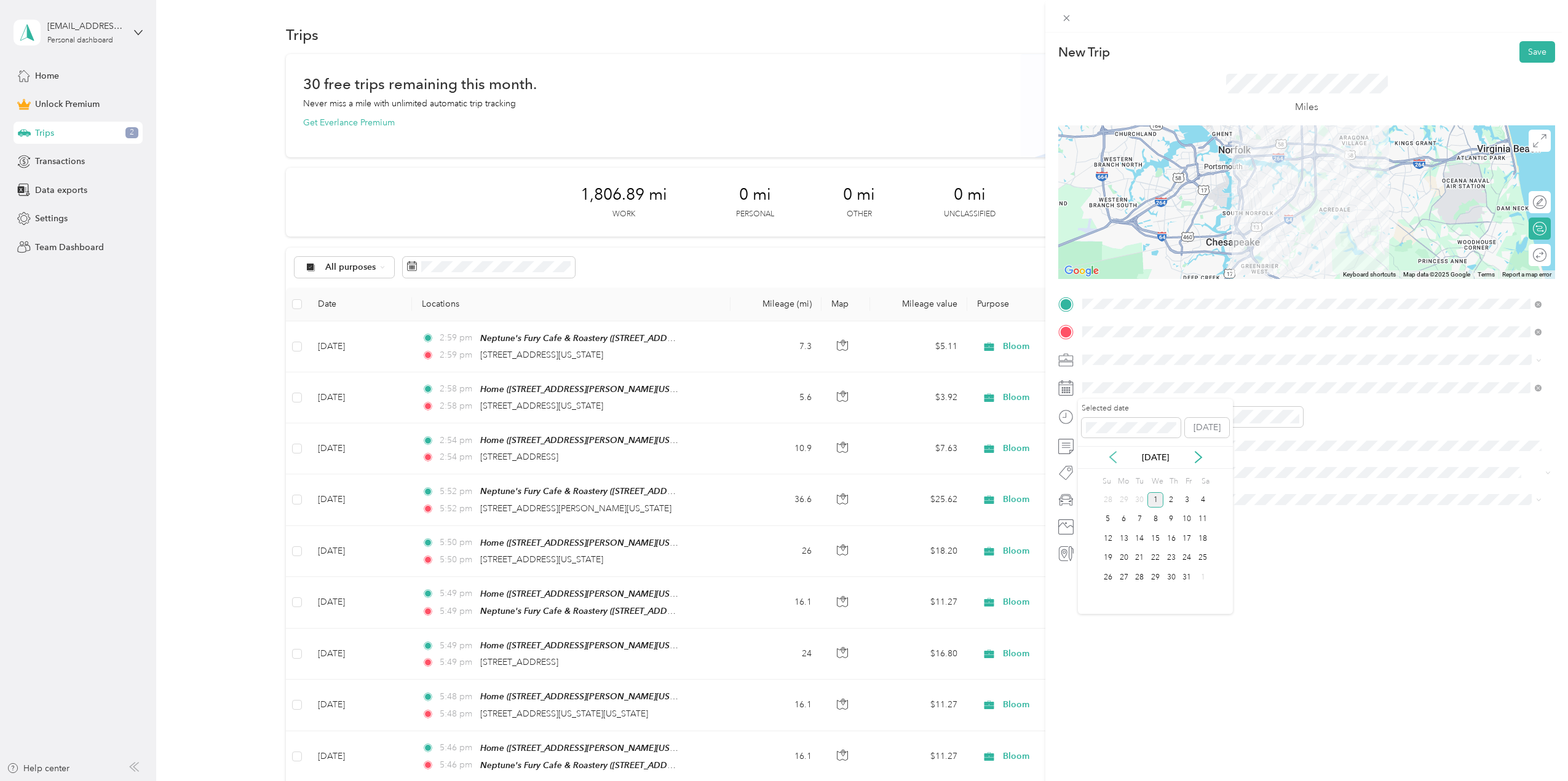
click at [1115, 458] on icon at bounding box center [1113, 457] width 12 height 12
click at [1169, 496] on div "4" at bounding box center [1171, 499] width 16 height 15
click at [1527, 50] on button "Save" at bounding box center [1537, 52] width 36 height 22
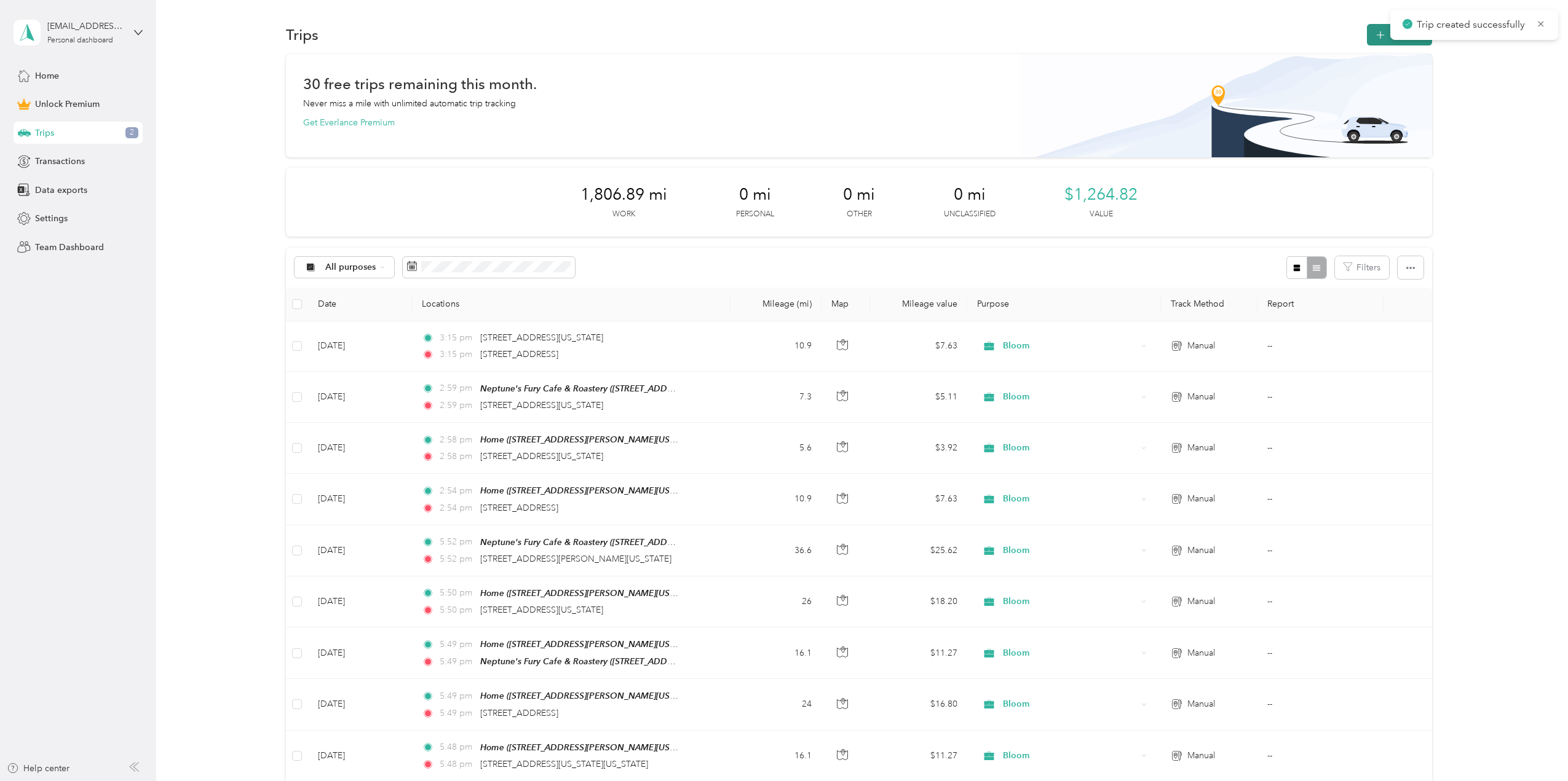
click at [1369, 33] on button "New trip" at bounding box center [1400, 35] width 65 height 22
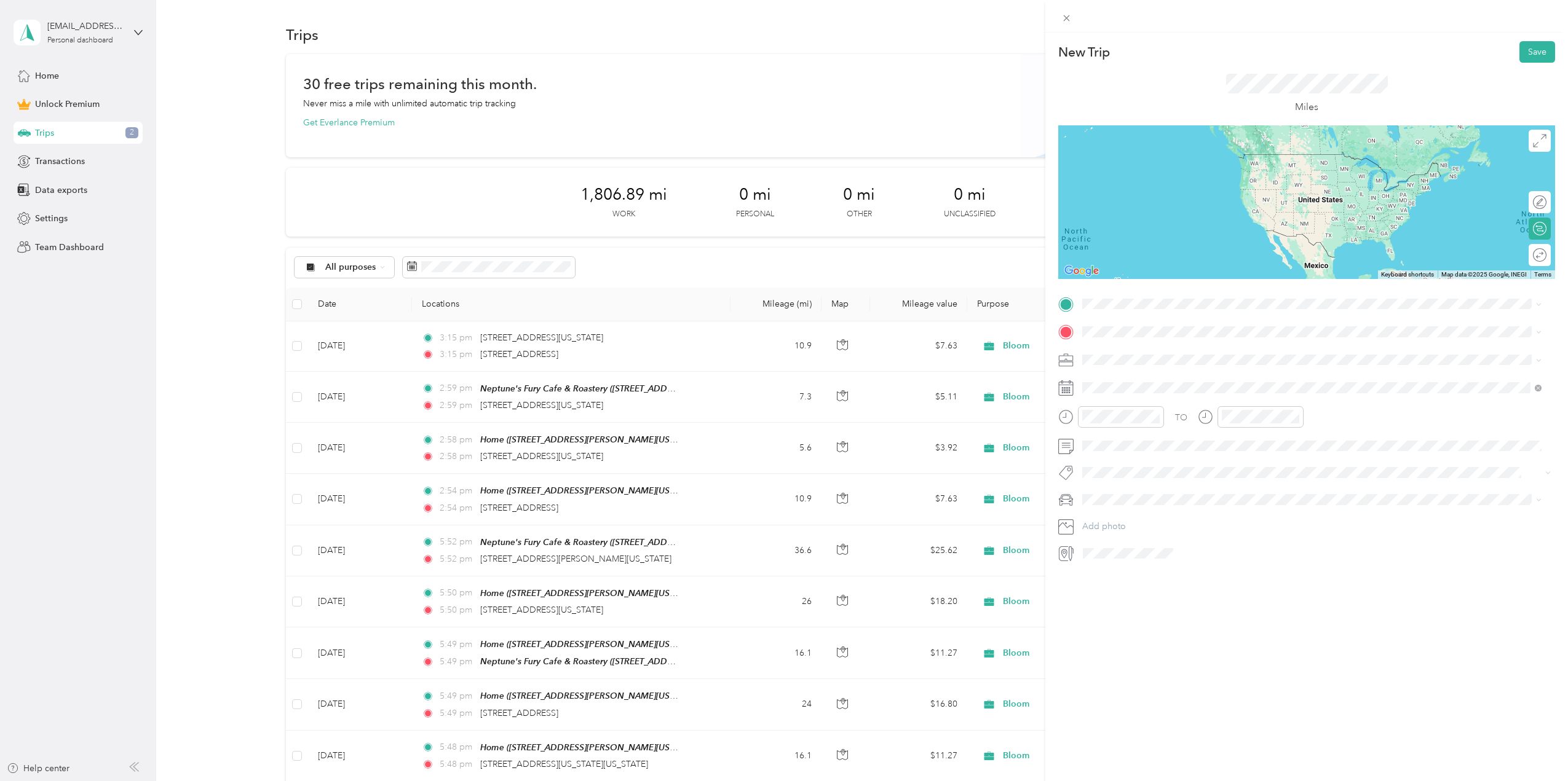
click at [1184, 351] on span "[STREET_ADDRESS][US_STATE]" at bounding box center [1166, 344] width 123 height 11
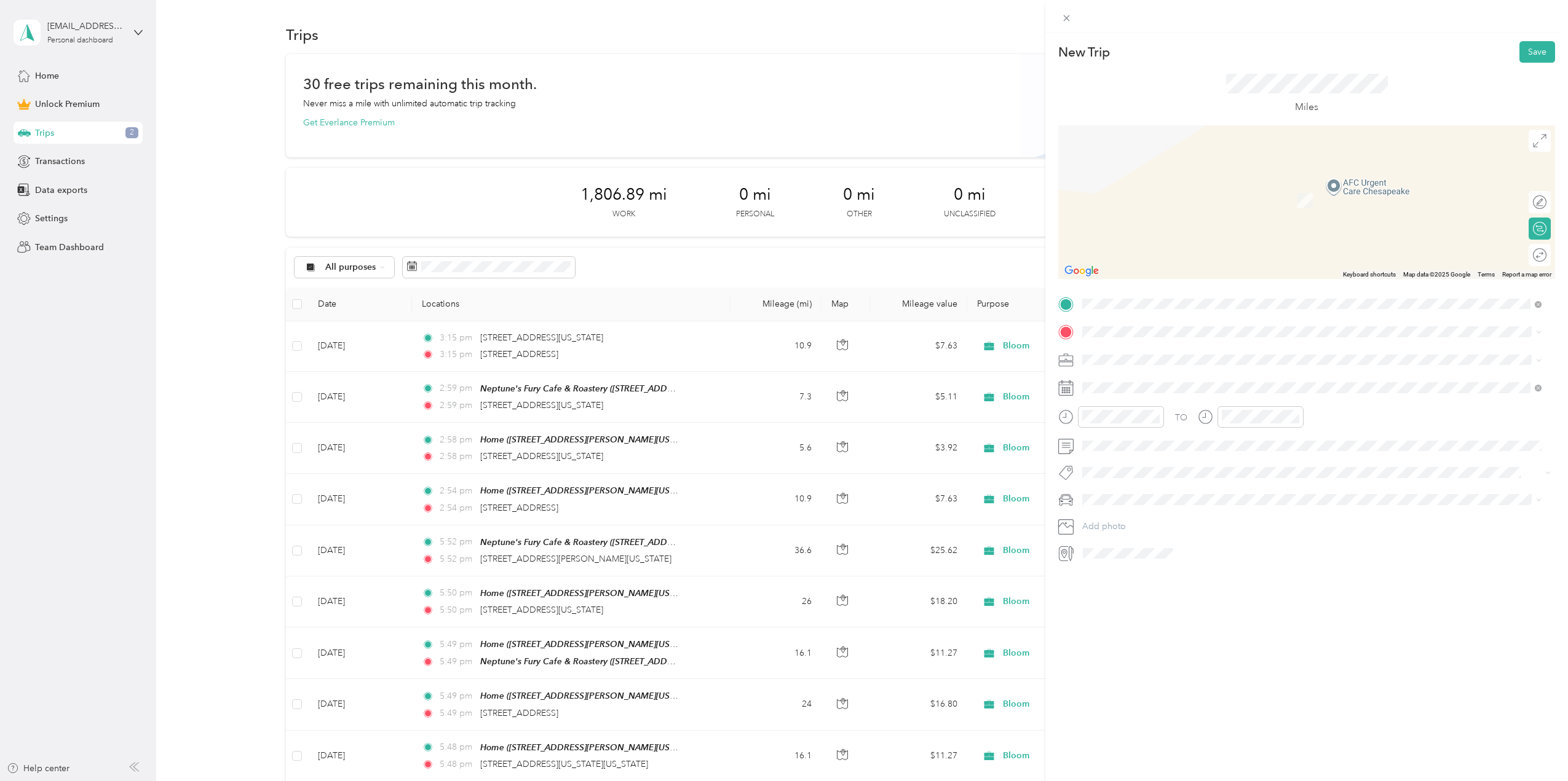
click at [1109, 444] on span "Bloom" at bounding box center [1100, 443] width 26 height 10
click at [1171, 392] on span "[STREET_ADDRESS][PERSON_NAME][US_STATE][US_STATE]" at bounding box center [1223, 394] width 236 height 10
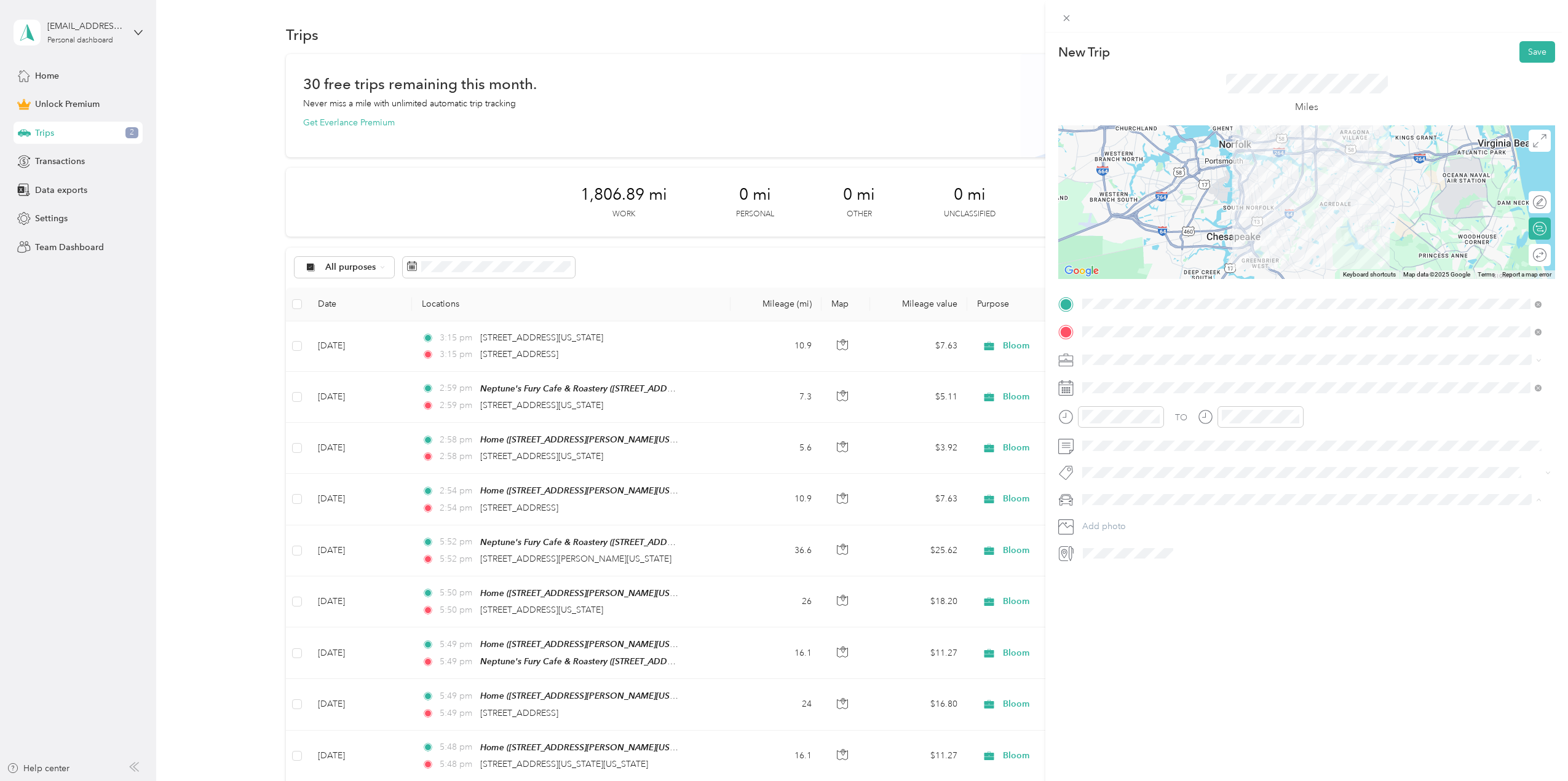
click at [1108, 520] on span "Mazda" at bounding box center [1099, 521] width 25 height 10
click at [1108, 353] on span at bounding box center [1316, 360] width 477 height 20
click at [1112, 461] on icon at bounding box center [1113, 457] width 12 height 12
click at [1171, 494] on div "4" at bounding box center [1171, 499] width 16 height 15
click at [1524, 51] on button "Save" at bounding box center [1537, 52] width 36 height 22
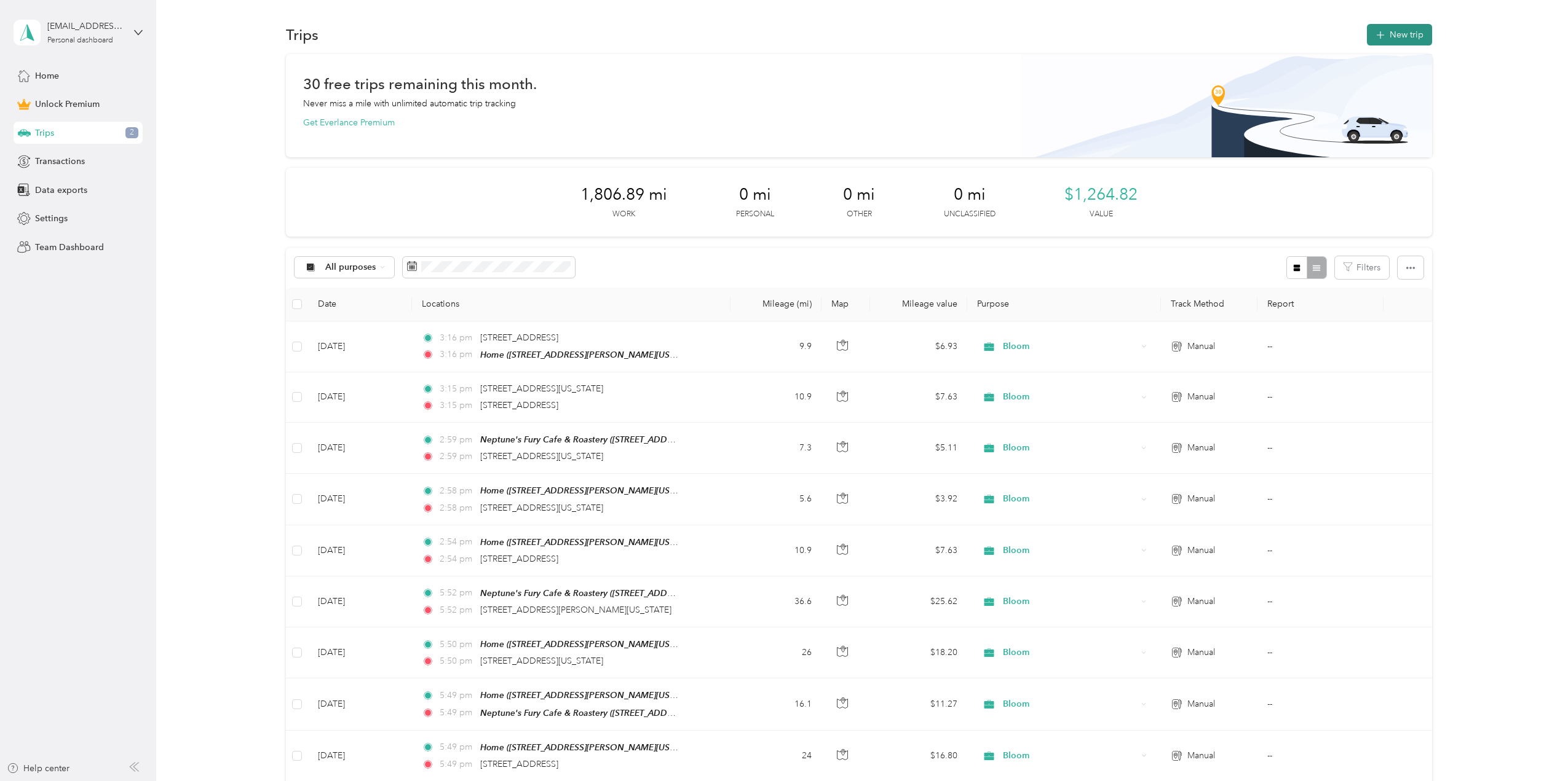
click at [1416, 30] on button "New trip" at bounding box center [1400, 35] width 65 height 22
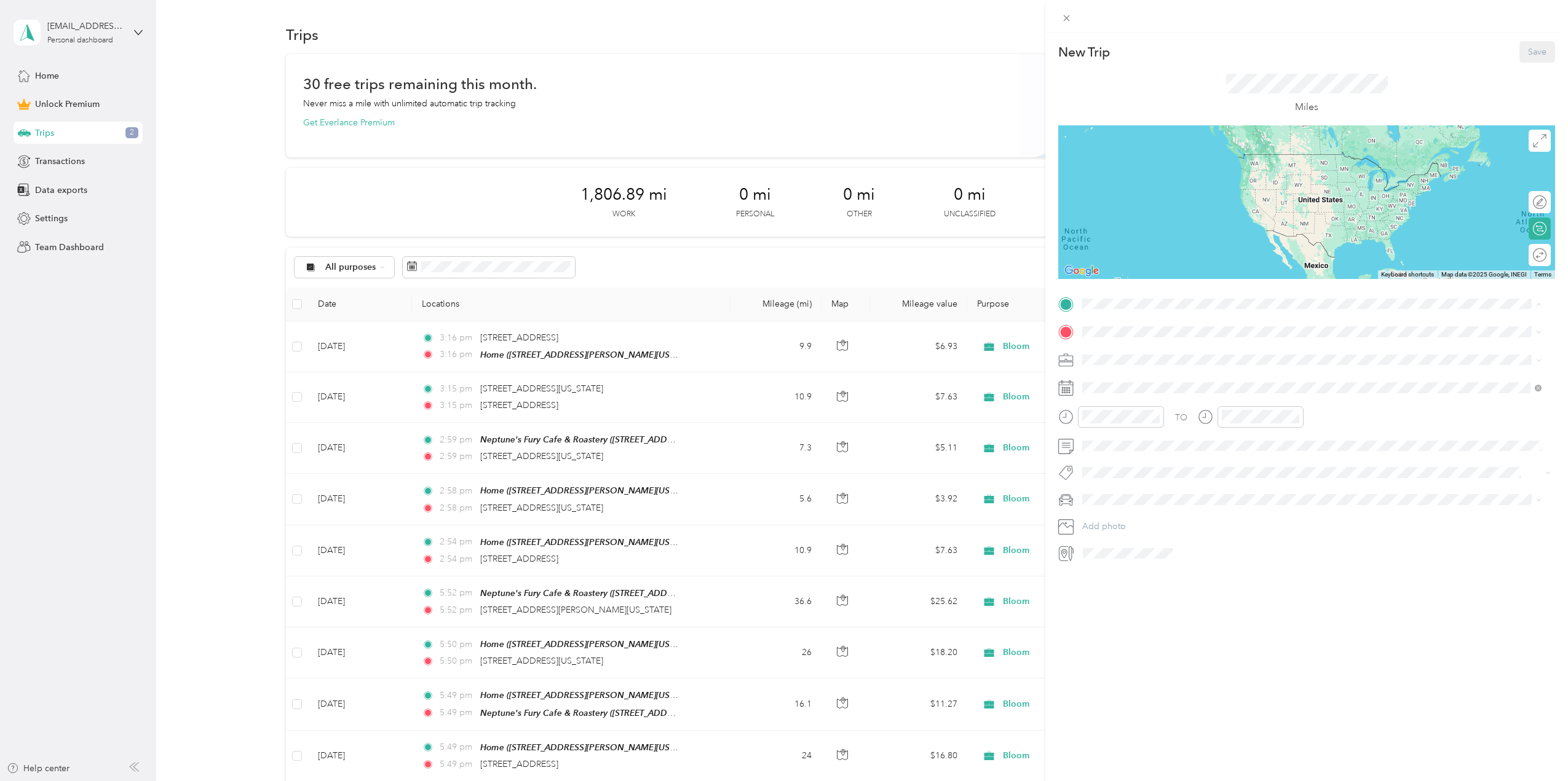
click at [1131, 357] on div "Home [STREET_ADDRESS][PERSON_NAME][US_STATE][US_STATE]" at bounding box center [1223, 360] width 236 height 26
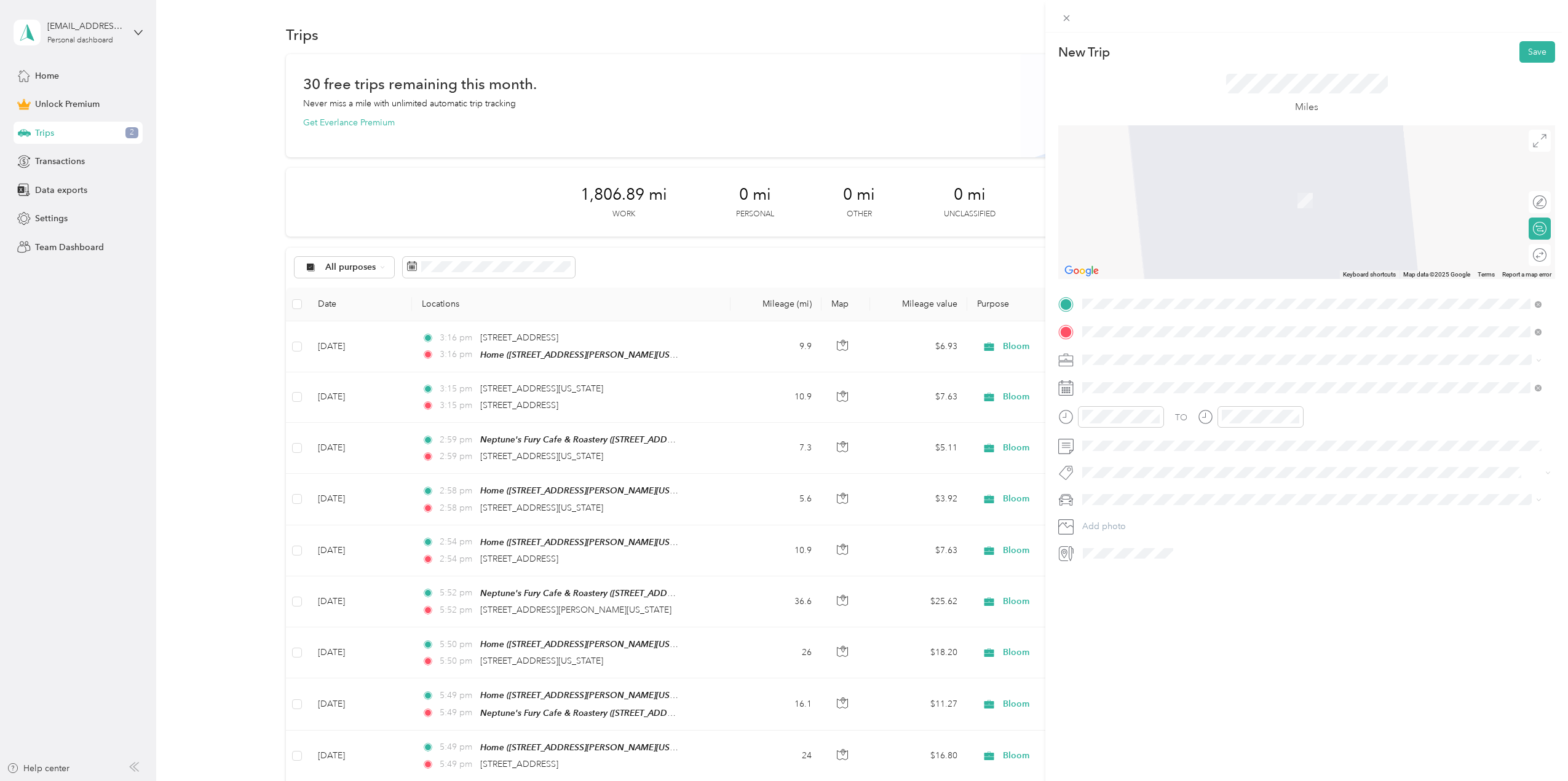
click at [1145, 381] on span "[STREET_ADDRESS][US_STATE]" at bounding box center [1166, 375] width 123 height 11
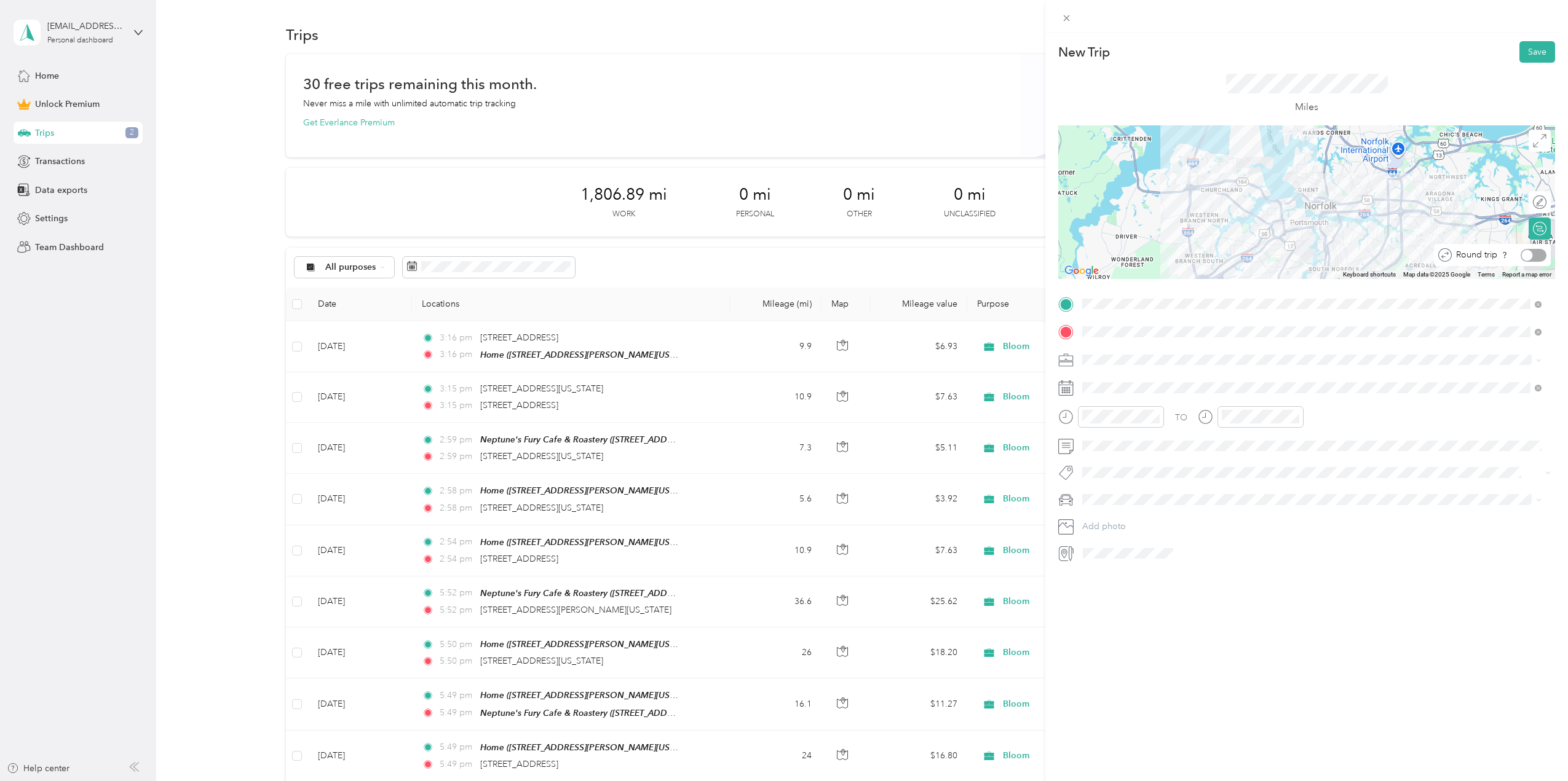
click at [1535, 256] on div at bounding box center [1533, 255] width 26 height 13
click at [1114, 443] on div "Bloom" at bounding box center [1312, 446] width 451 height 13
click at [1112, 522] on span "Mazda" at bounding box center [1099, 521] width 25 height 10
click at [1136, 438] on span at bounding box center [1316, 446] width 477 height 20
click at [1109, 459] on icon at bounding box center [1113, 457] width 12 height 12
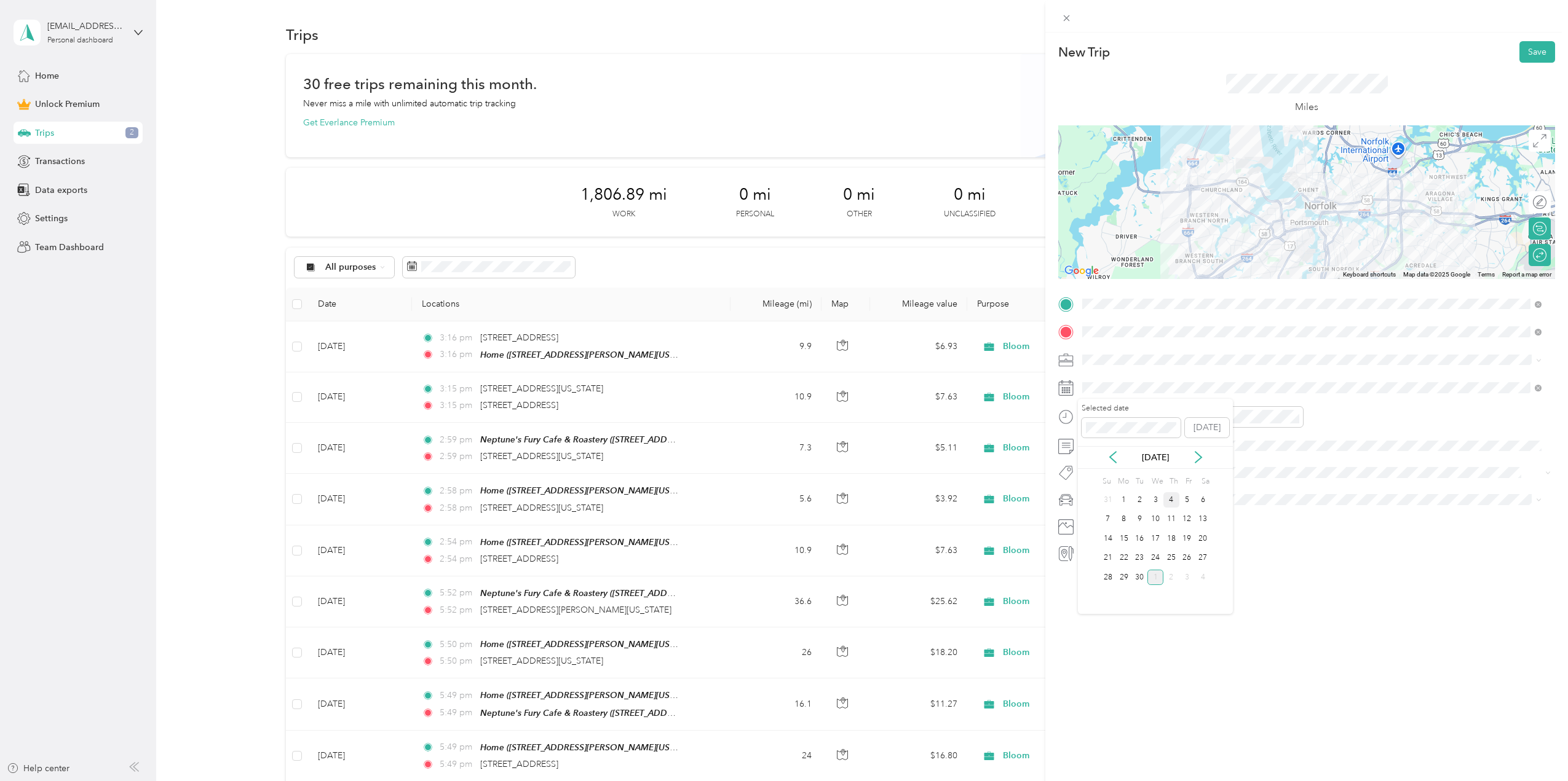
click at [1173, 500] on div "4" at bounding box center [1171, 499] width 16 height 15
click at [1540, 49] on button "Save" at bounding box center [1537, 52] width 36 height 22
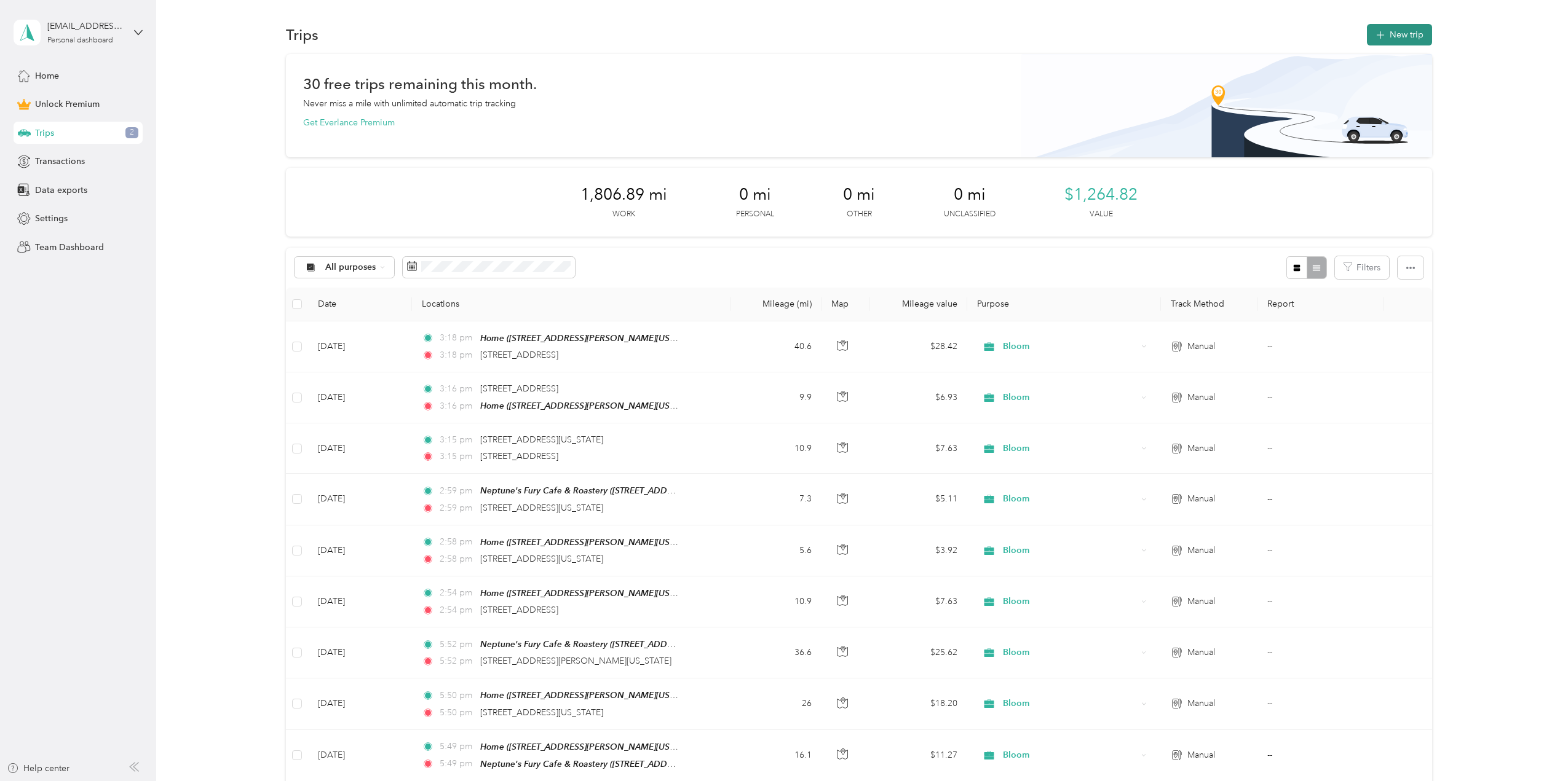
drag, startPoint x: 1423, startPoint y: 22, endPoint x: 1418, endPoint y: 31, distance: 10.3
click at [1422, 25] on div "Trips New trip" at bounding box center [859, 35] width 1146 height 26
click at [1414, 37] on button "New trip" at bounding box center [1400, 35] width 65 height 22
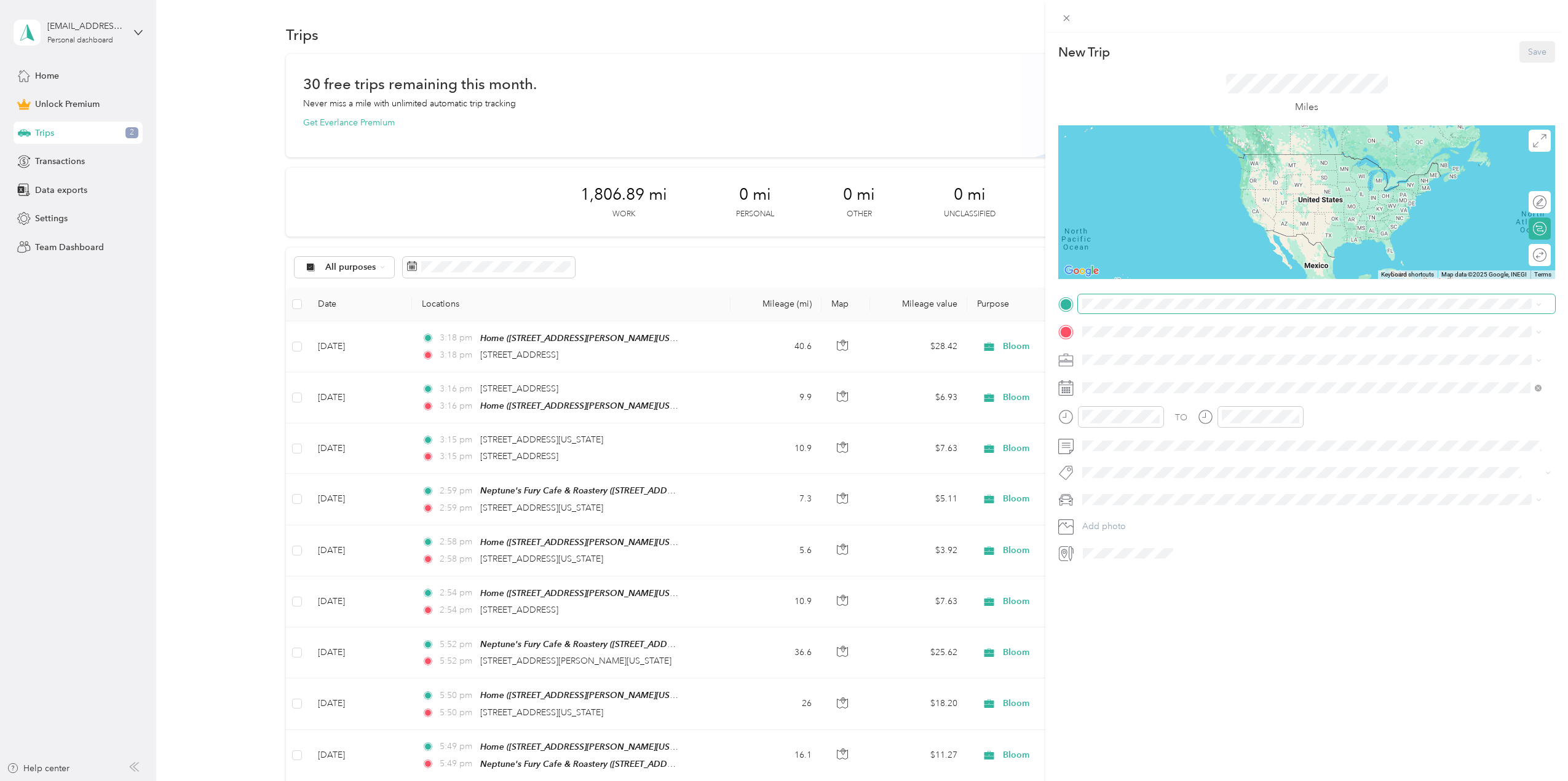
click at [1093, 297] on span at bounding box center [1316, 303] width 477 height 20
click at [1147, 353] on div "Home" at bounding box center [1223, 352] width 236 height 11
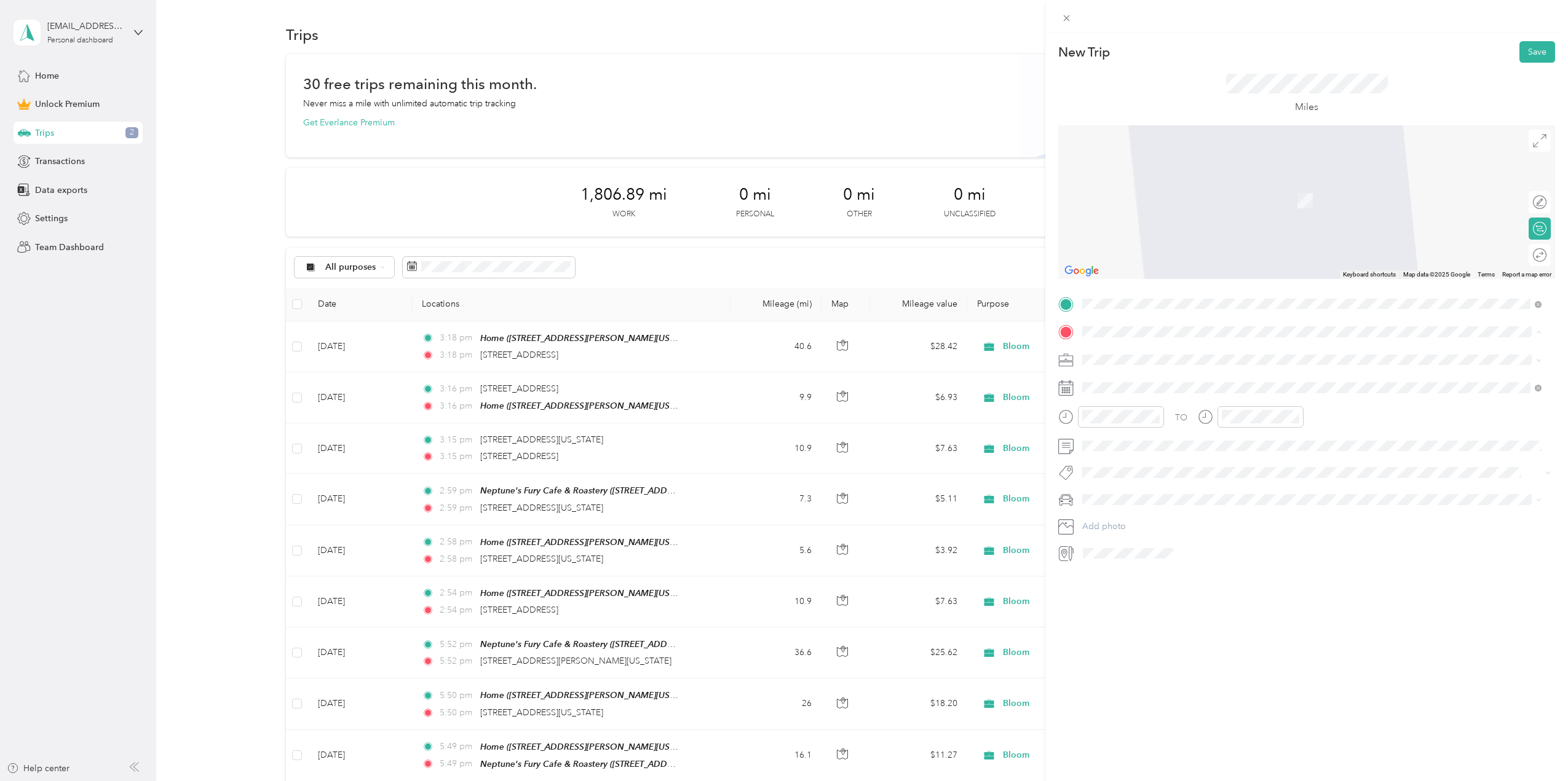
drag, startPoint x: 1138, startPoint y: 464, endPoint x: 1108, endPoint y: 393, distance: 77.1
click at [1137, 464] on div "Neptune's Fury Cafe & Roastery [STREET_ADDRESS][US_STATE]" at bounding box center [1169, 465] width 128 height 26
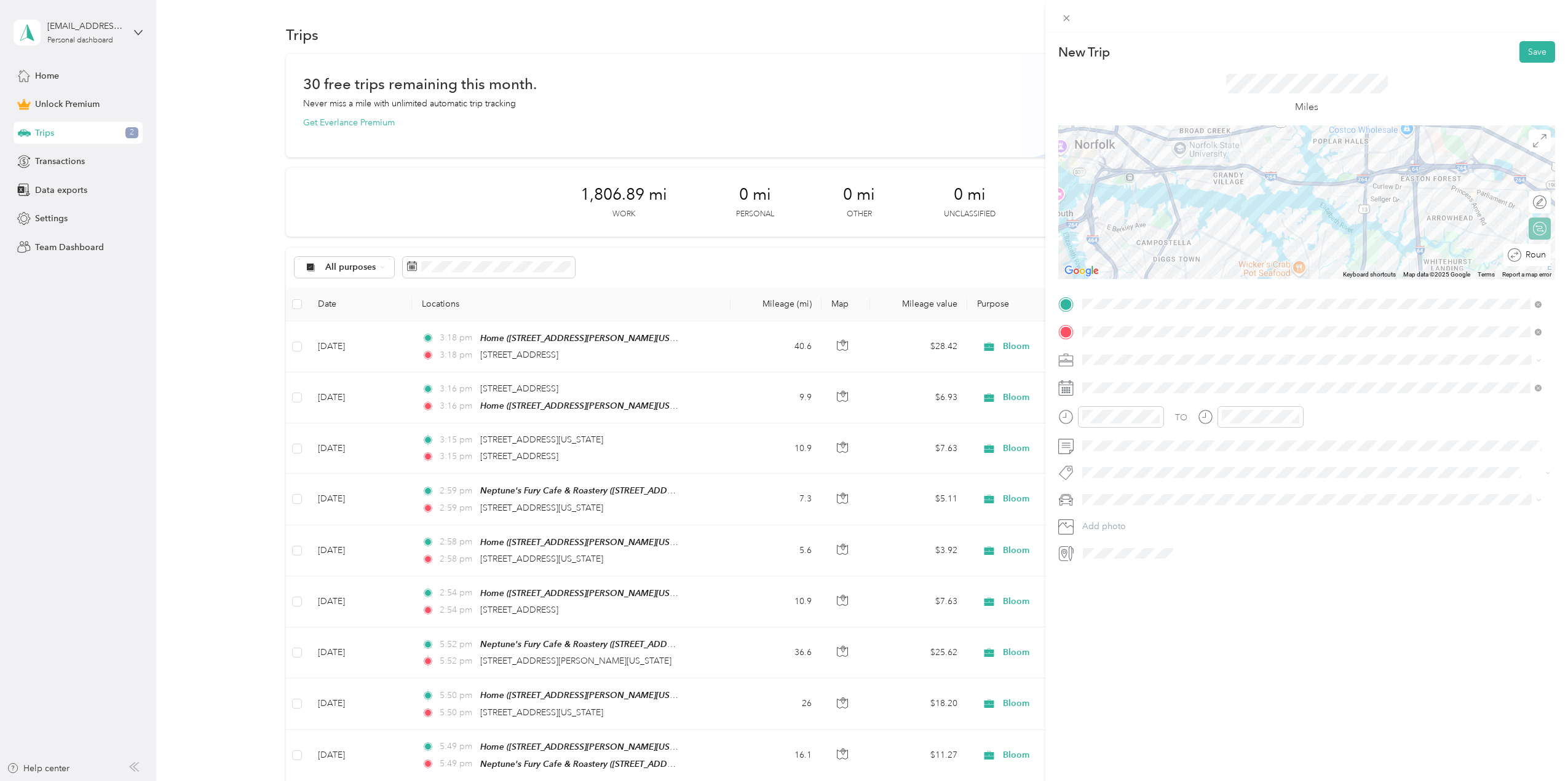
click at [1530, 253] on div "Round trip" at bounding box center [1527, 255] width 47 height 22
click at [1529, 256] on div at bounding box center [1533, 255] width 26 height 13
click at [1119, 444] on div "Bloom" at bounding box center [1312, 445] width 451 height 13
click at [1111, 455] on icon at bounding box center [1113, 457] width 12 height 12
click at [1155, 518] on div "10" at bounding box center [1155, 519] width 16 height 15
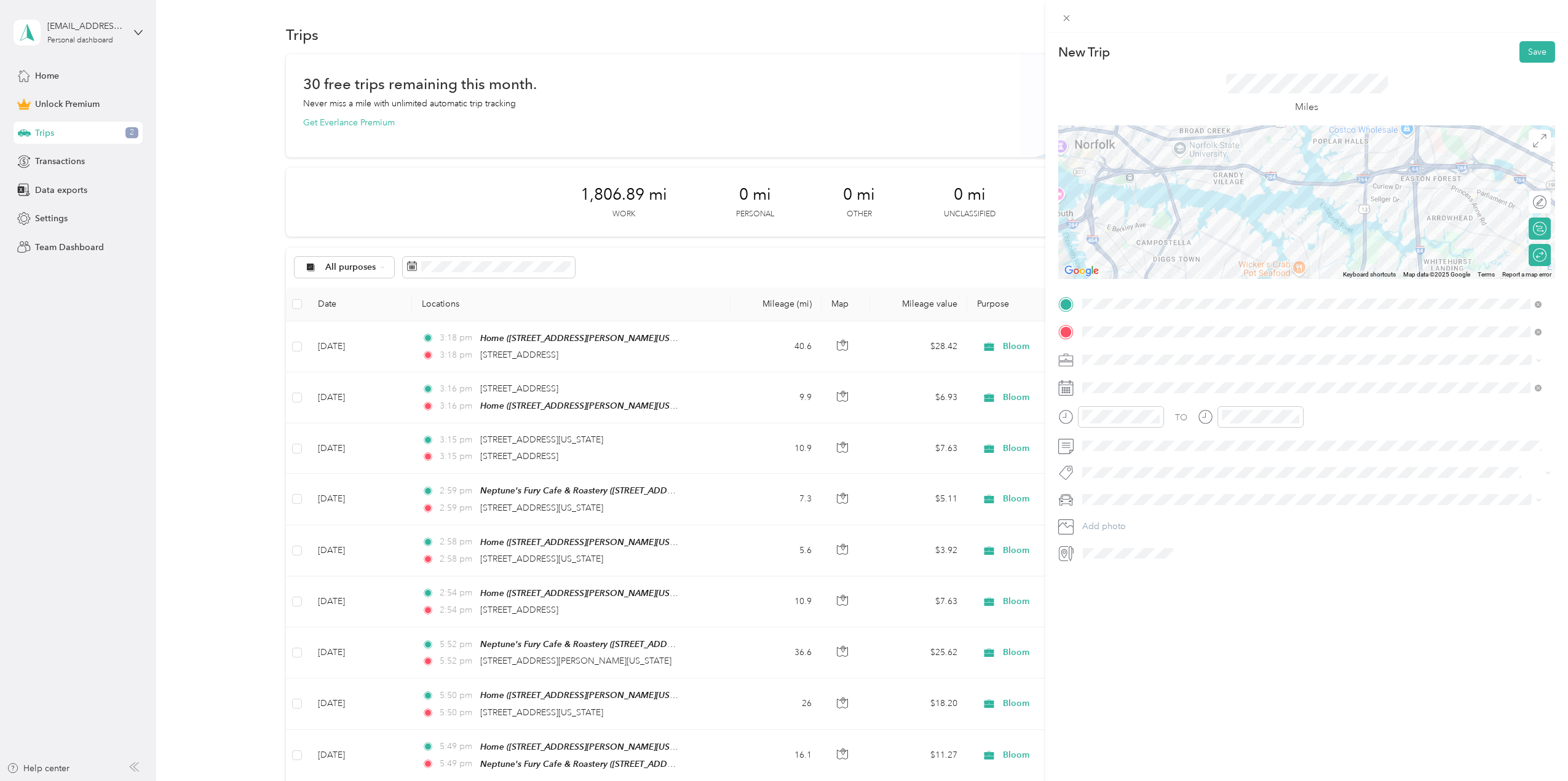
click at [1101, 517] on span "Mazda" at bounding box center [1099, 518] width 25 height 10
click at [1528, 57] on button "Save" at bounding box center [1537, 52] width 36 height 22
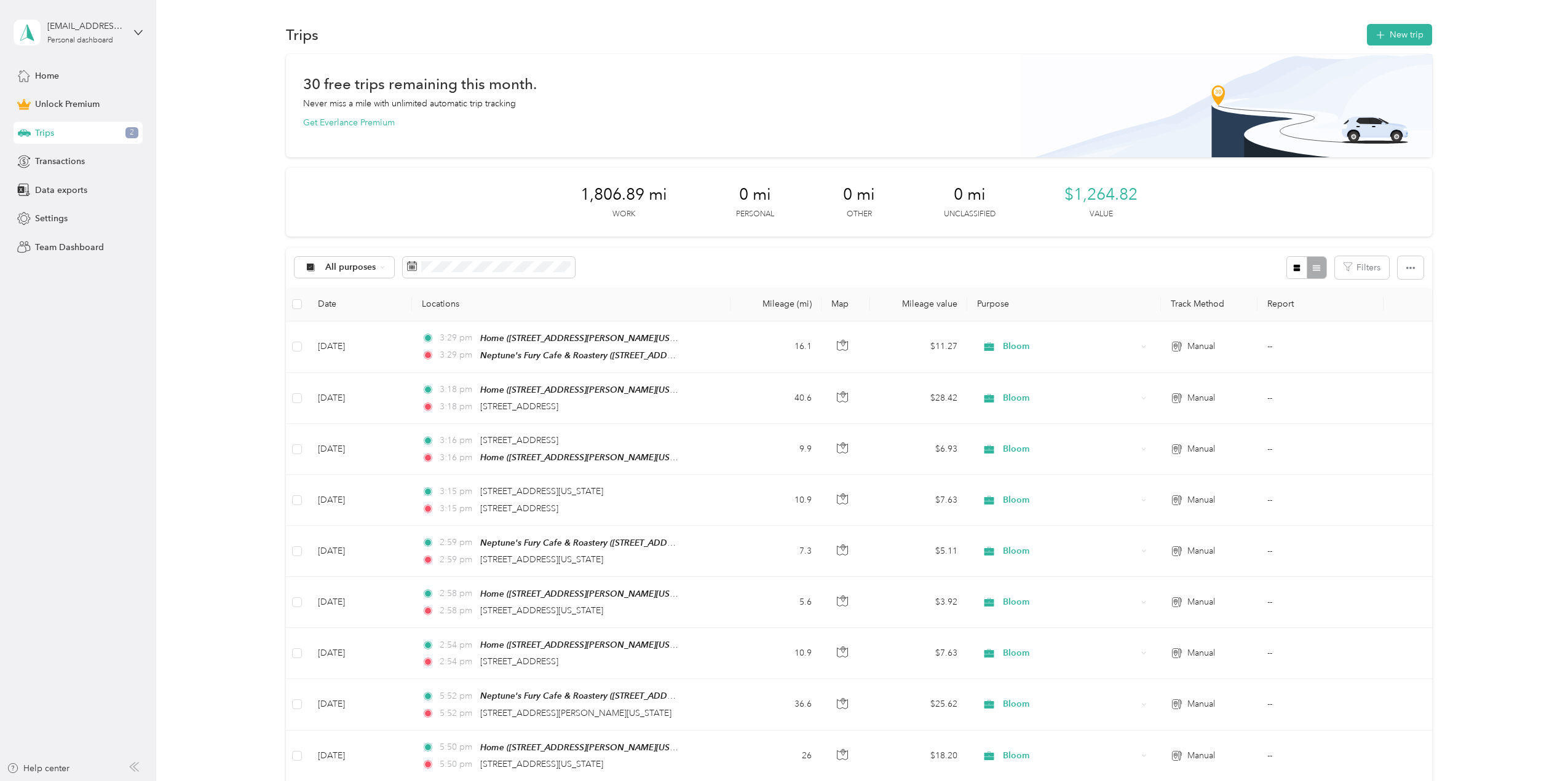
click at [1440, 30] on div "Trips New trip" at bounding box center [859, 35] width 1376 height 26
click at [1405, 32] on button "New trip" at bounding box center [1400, 35] width 65 height 22
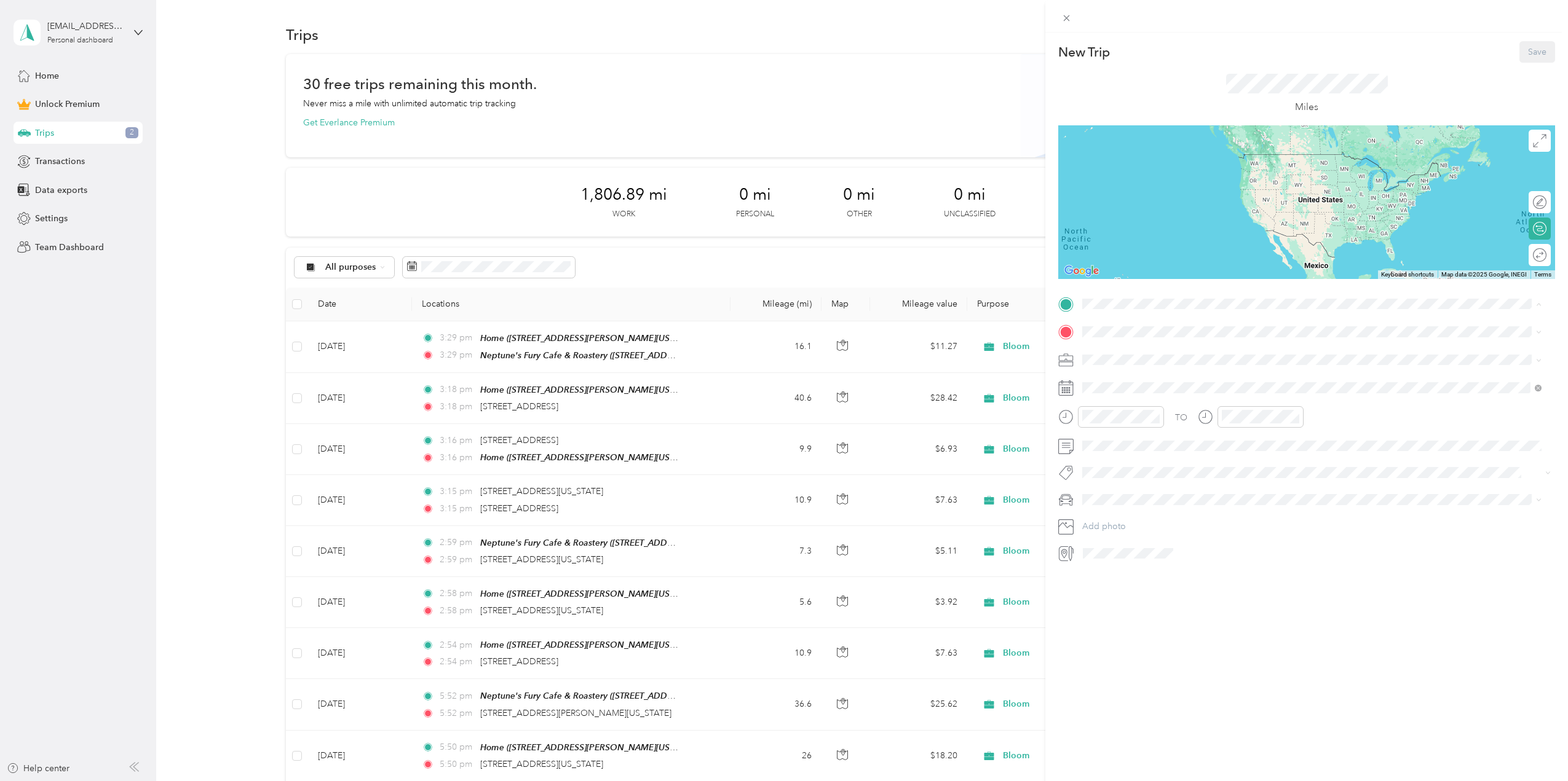
click at [1153, 358] on div "Home [STREET_ADDRESS][PERSON_NAME][US_STATE][US_STATE]" at bounding box center [1223, 360] width 236 height 26
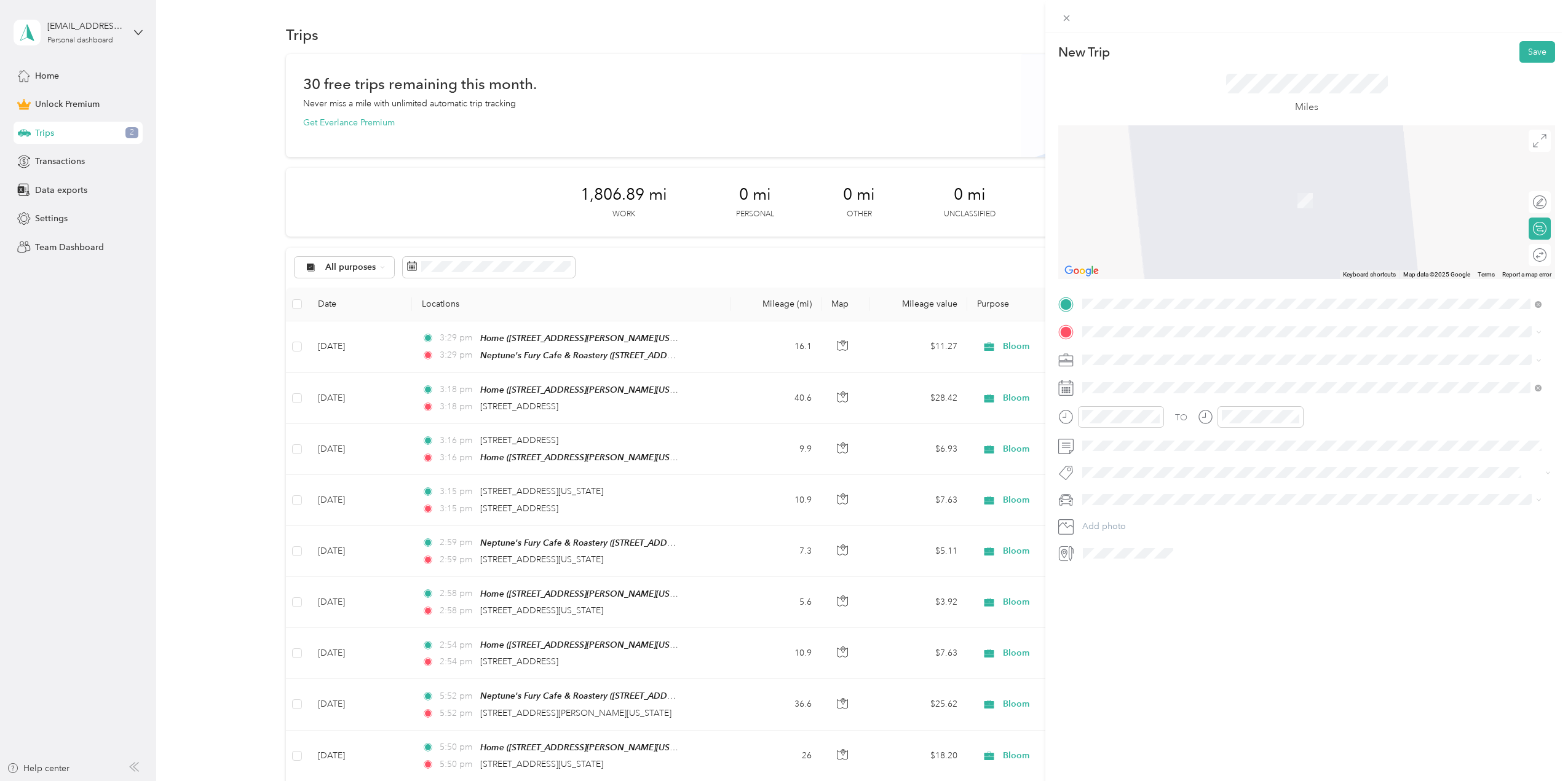
click at [1201, 373] on span "[STREET_ADDRESS][US_STATE]" at bounding box center [1166, 372] width 123 height 11
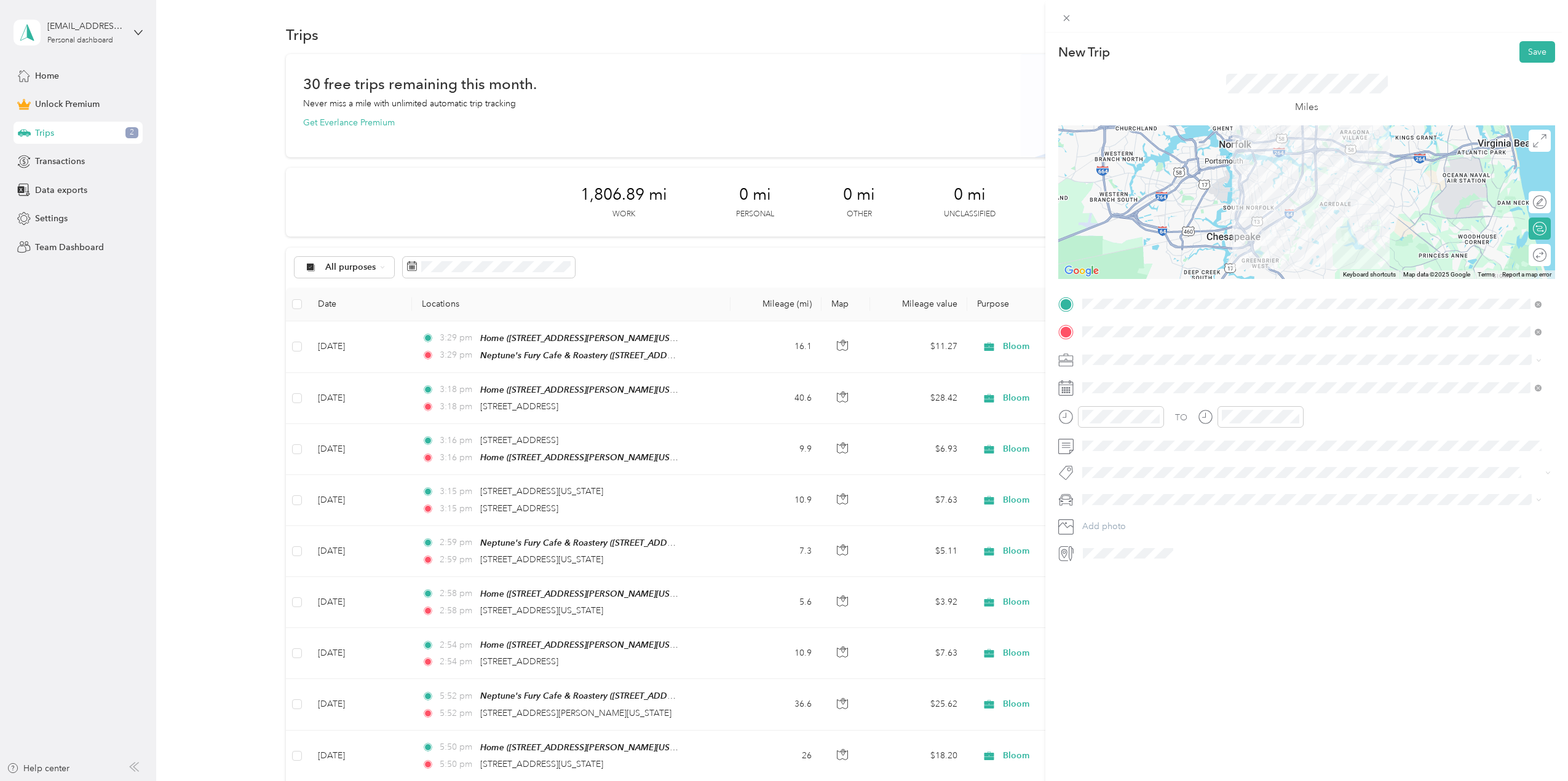
click at [1168, 366] on span at bounding box center [1316, 360] width 477 height 20
click at [1102, 441] on span "Bloom" at bounding box center [1100, 442] width 26 height 10
click at [1115, 393] on span at bounding box center [1316, 388] width 477 height 20
click at [1073, 386] on icon at bounding box center [1065, 389] width 14 height 14
click at [1112, 459] on icon at bounding box center [1113, 457] width 12 height 12
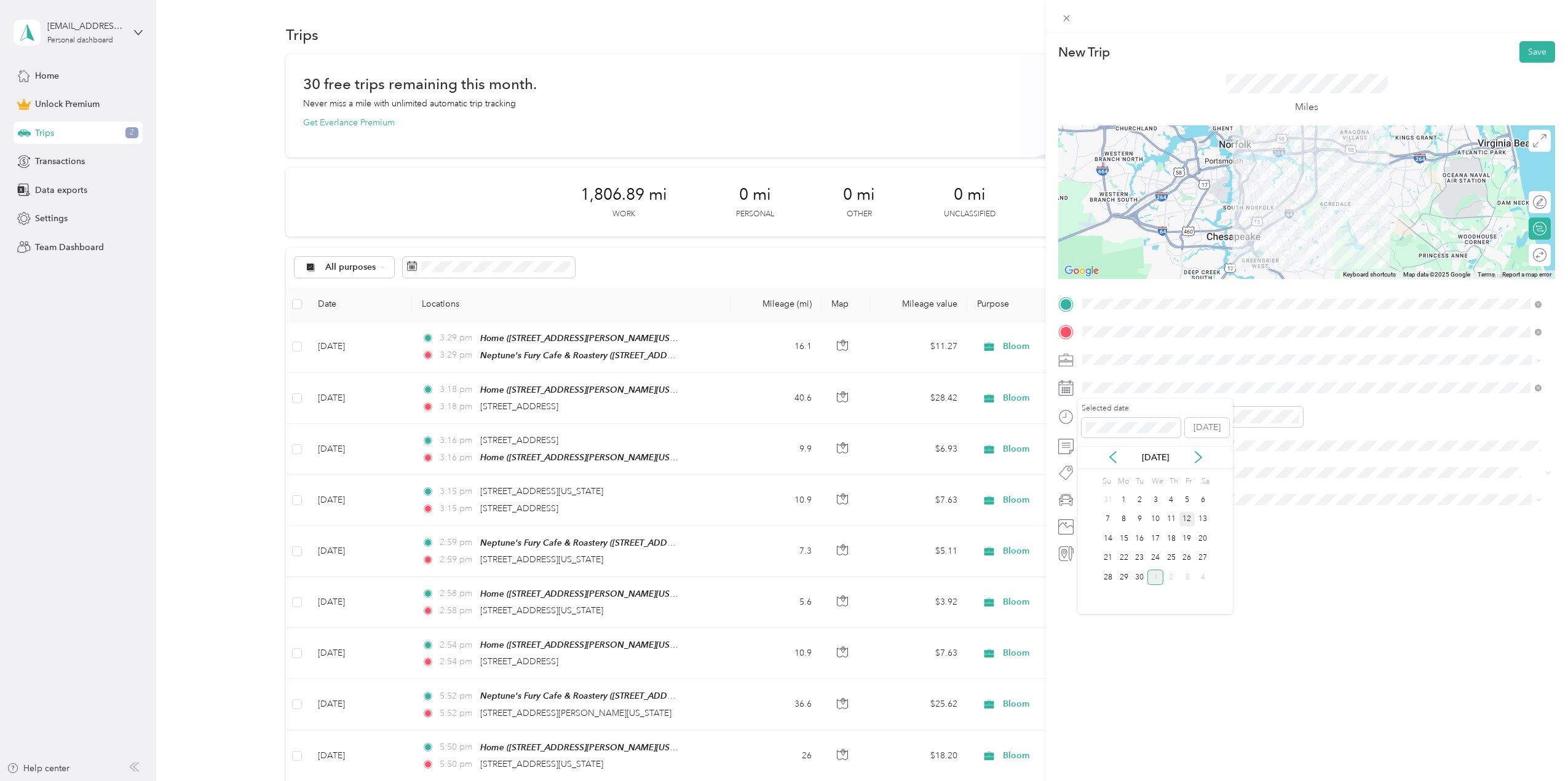
click at [1188, 518] on div "12" at bounding box center [1187, 519] width 16 height 15
click at [1101, 494] on span at bounding box center [1316, 499] width 477 height 20
click at [1100, 518] on div "Mazda" at bounding box center [1312, 520] width 451 height 13
click at [1551, 258] on div at bounding box center [1551, 255] width 0 height 13
click at [1533, 50] on button "Save" at bounding box center [1537, 52] width 36 height 22
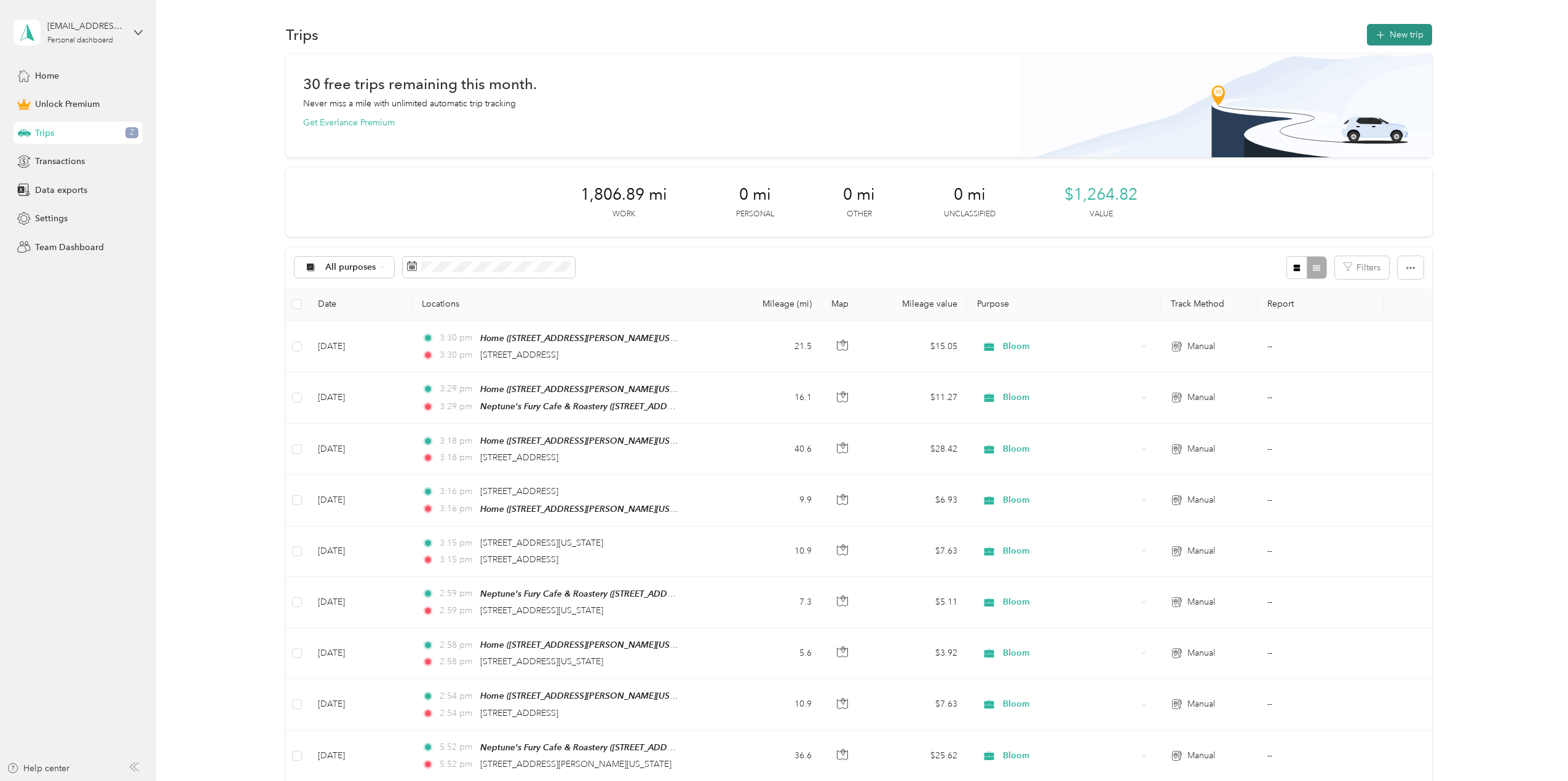
click at [1403, 36] on button "New trip" at bounding box center [1400, 35] width 65 height 22
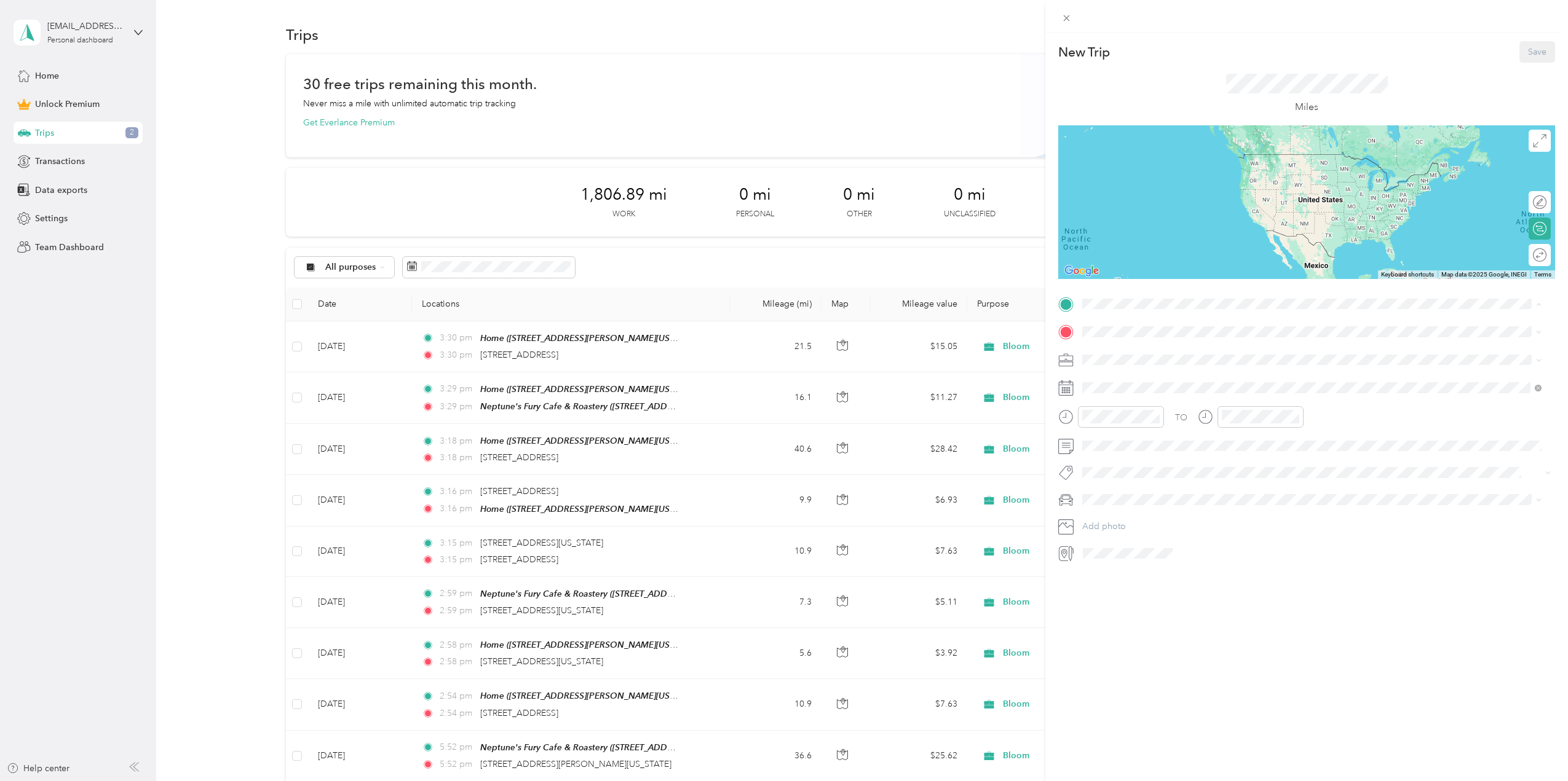
click at [1151, 361] on span "[STREET_ADDRESS][PERSON_NAME][US_STATE][US_STATE]" at bounding box center [1223, 367] width 236 height 10
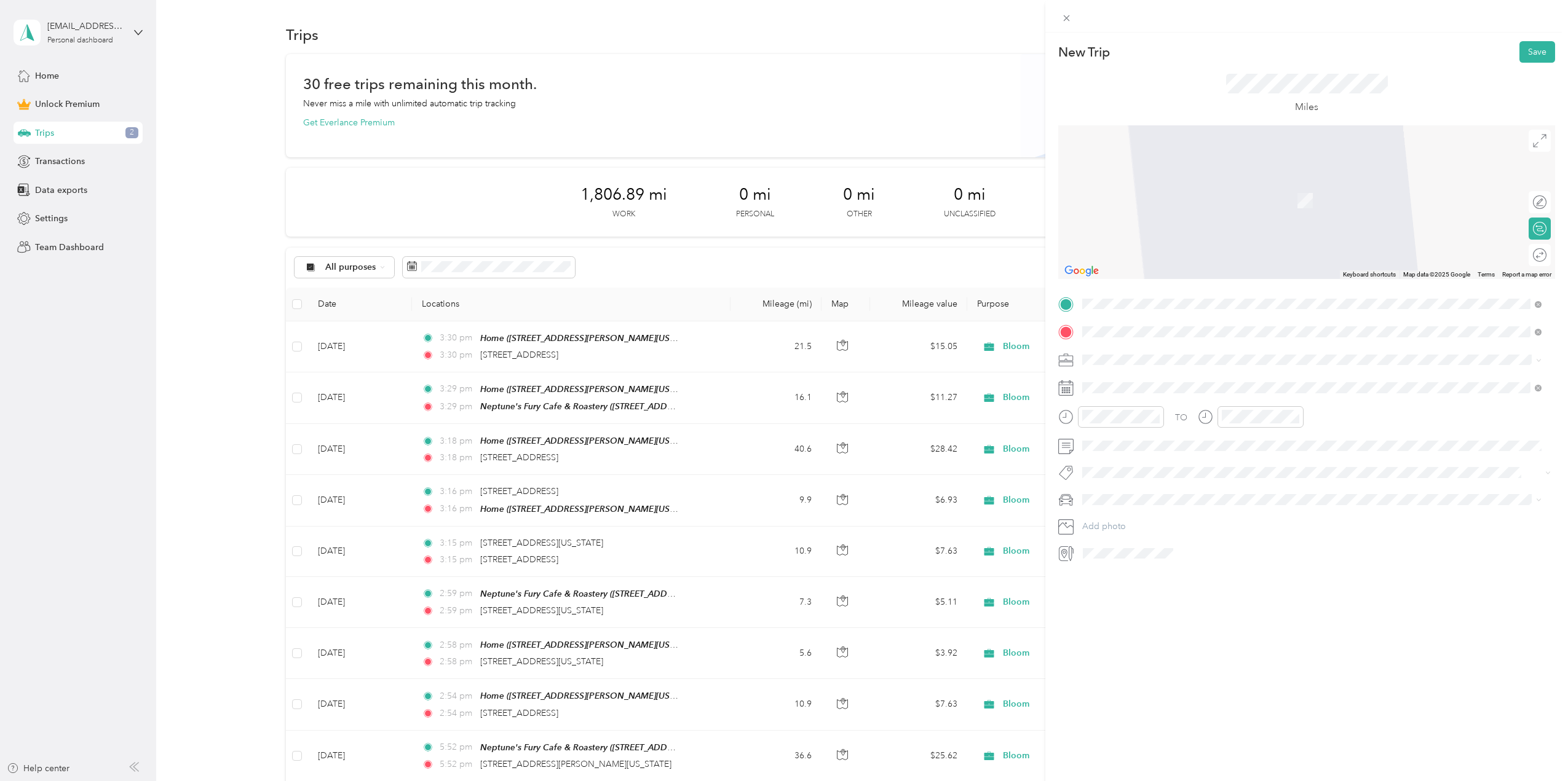
click at [1161, 382] on span "[STREET_ADDRESS][US_STATE][US_STATE]" at bounding box center [1189, 375] width 168 height 11
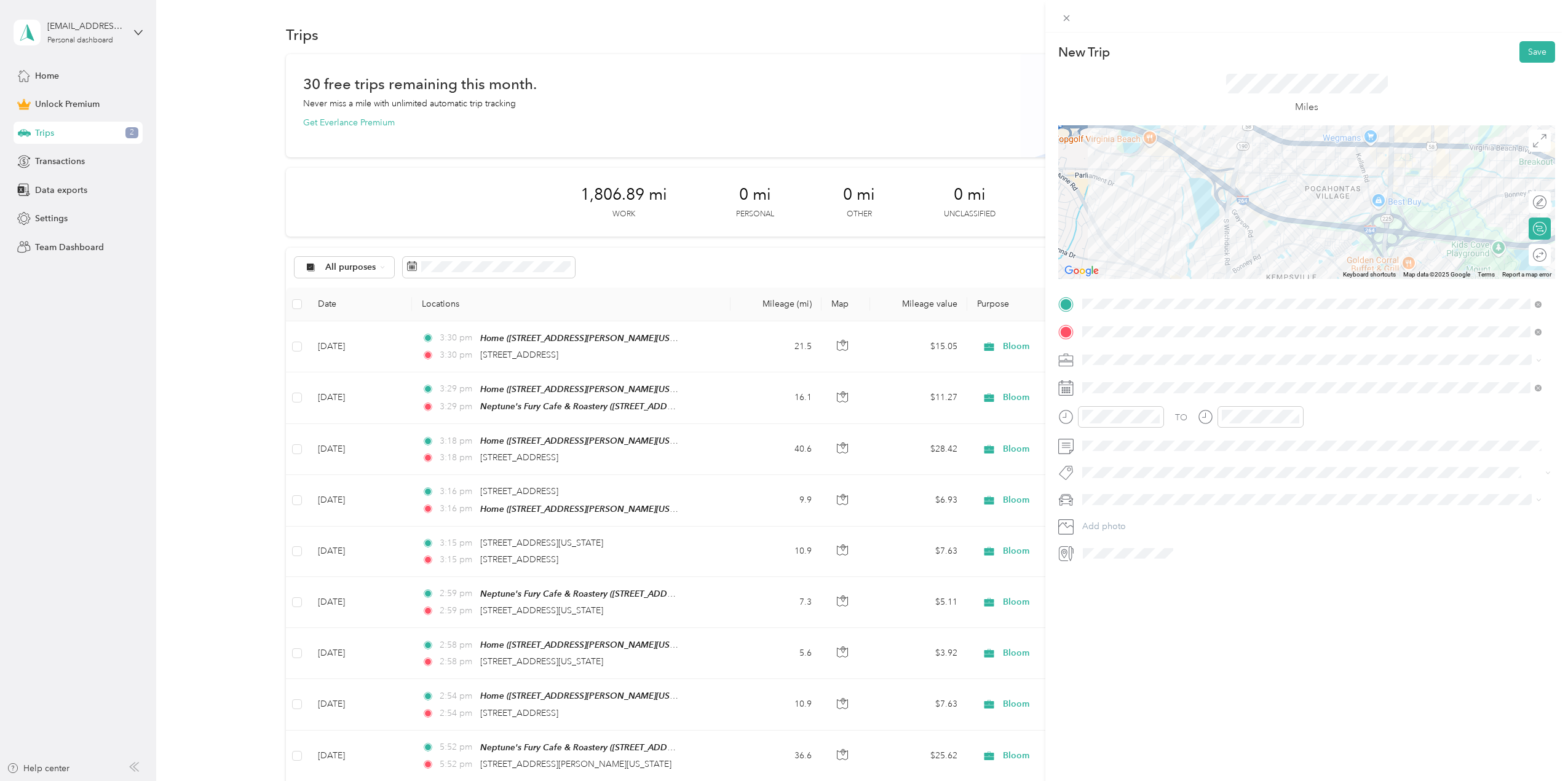
click at [1110, 445] on div "Bloom" at bounding box center [1312, 440] width 451 height 13
click at [1110, 377] on div "TO Add photo" at bounding box center [1307, 428] width 497 height 269
drag, startPoint x: 1073, startPoint y: 383, endPoint x: 1080, endPoint y: 385, distance: 7.3
click at [1073, 383] on div at bounding box center [1307, 388] width 497 height 20
click at [1099, 448] on div "[DATE]" at bounding box center [1155, 457] width 155 height 23
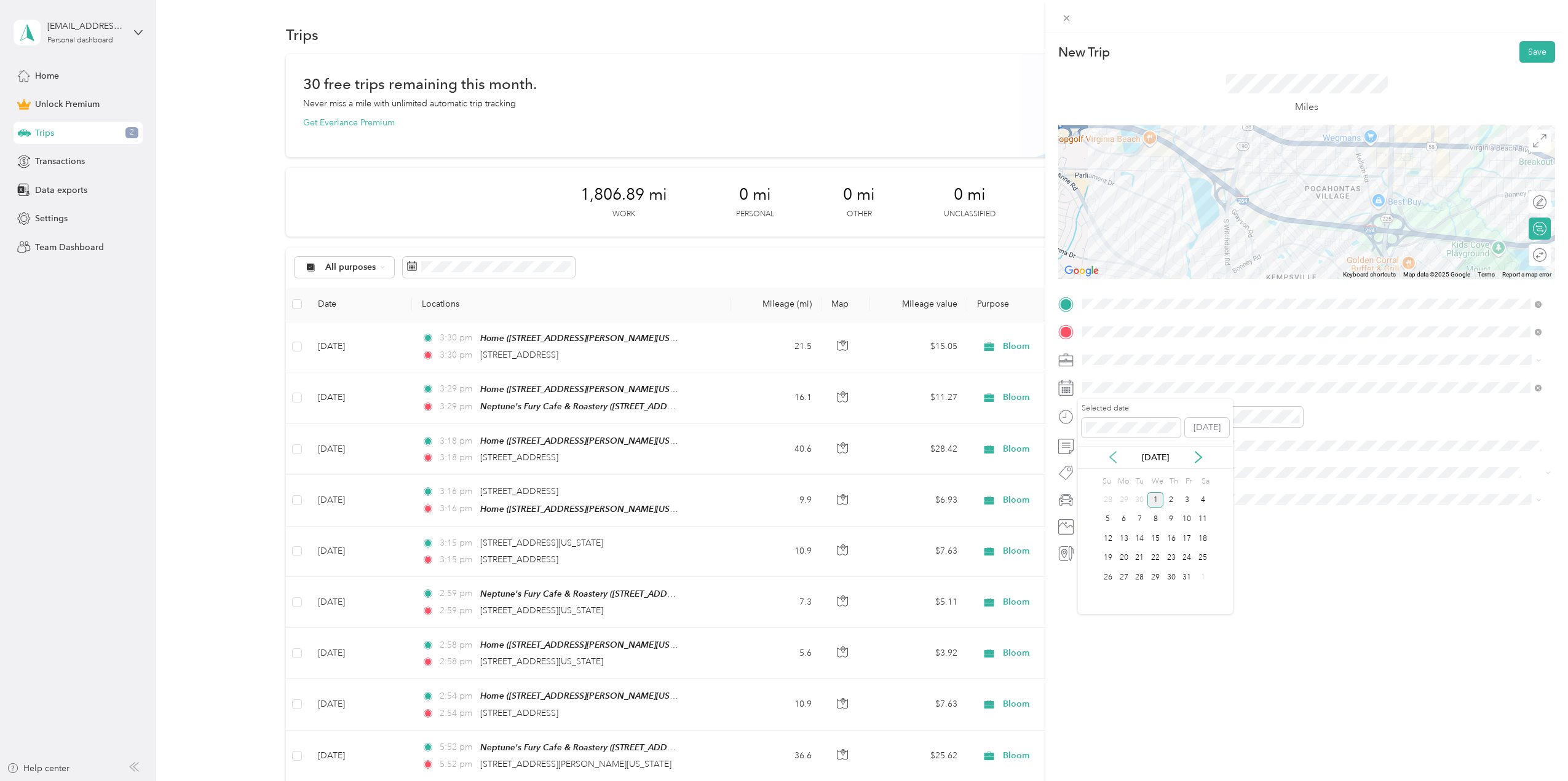
click at [1114, 457] on icon at bounding box center [1113, 457] width 12 height 12
click at [1188, 515] on div "12" at bounding box center [1187, 519] width 16 height 15
click at [1105, 523] on li "Mazda" at bounding box center [1312, 515] width 468 height 22
click at [1522, 255] on div at bounding box center [1527, 255] width 11 height 11
click at [1534, 47] on button "Save" at bounding box center [1537, 52] width 36 height 22
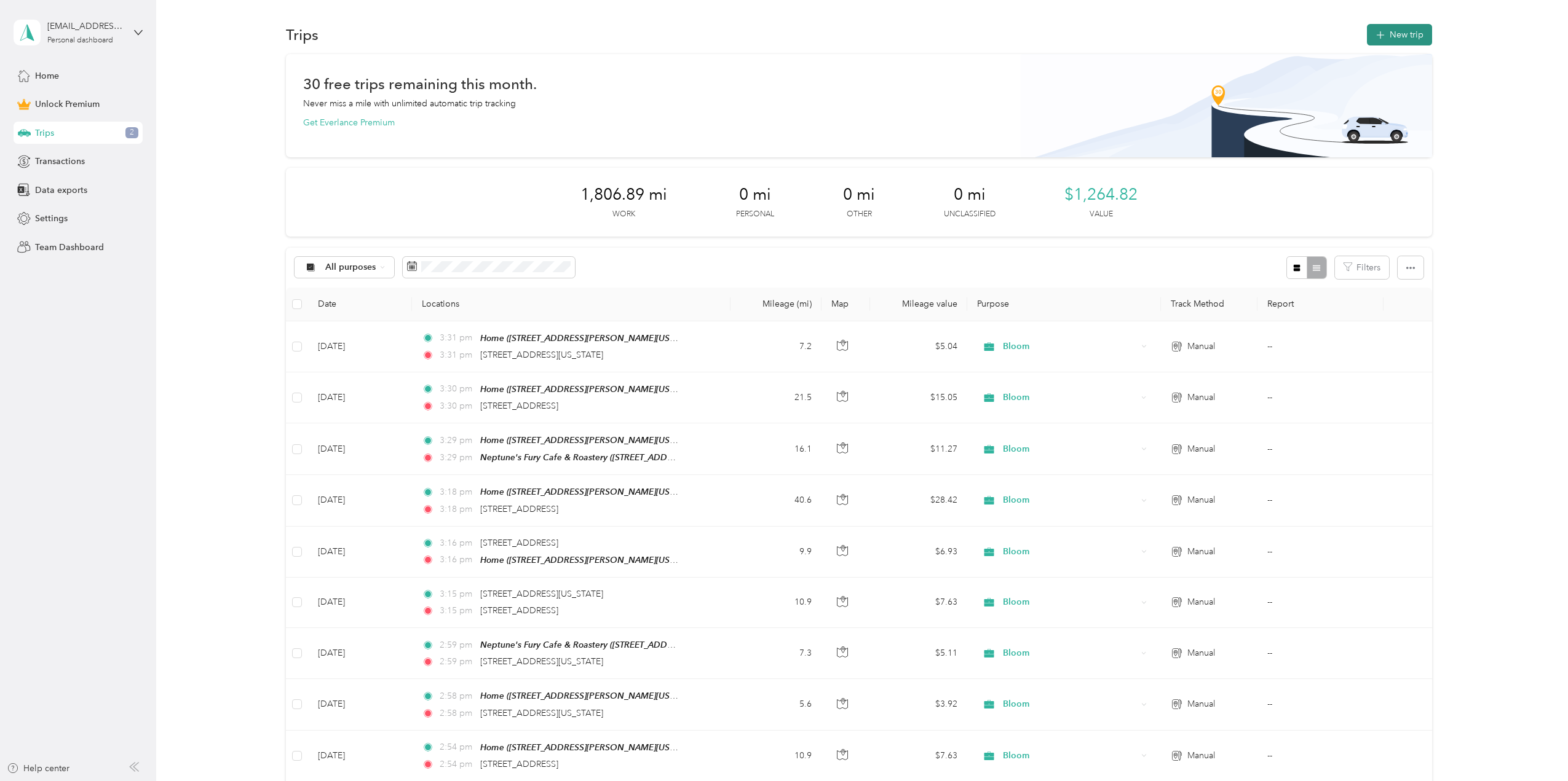
click at [1390, 33] on button "New trip" at bounding box center [1400, 35] width 65 height 22
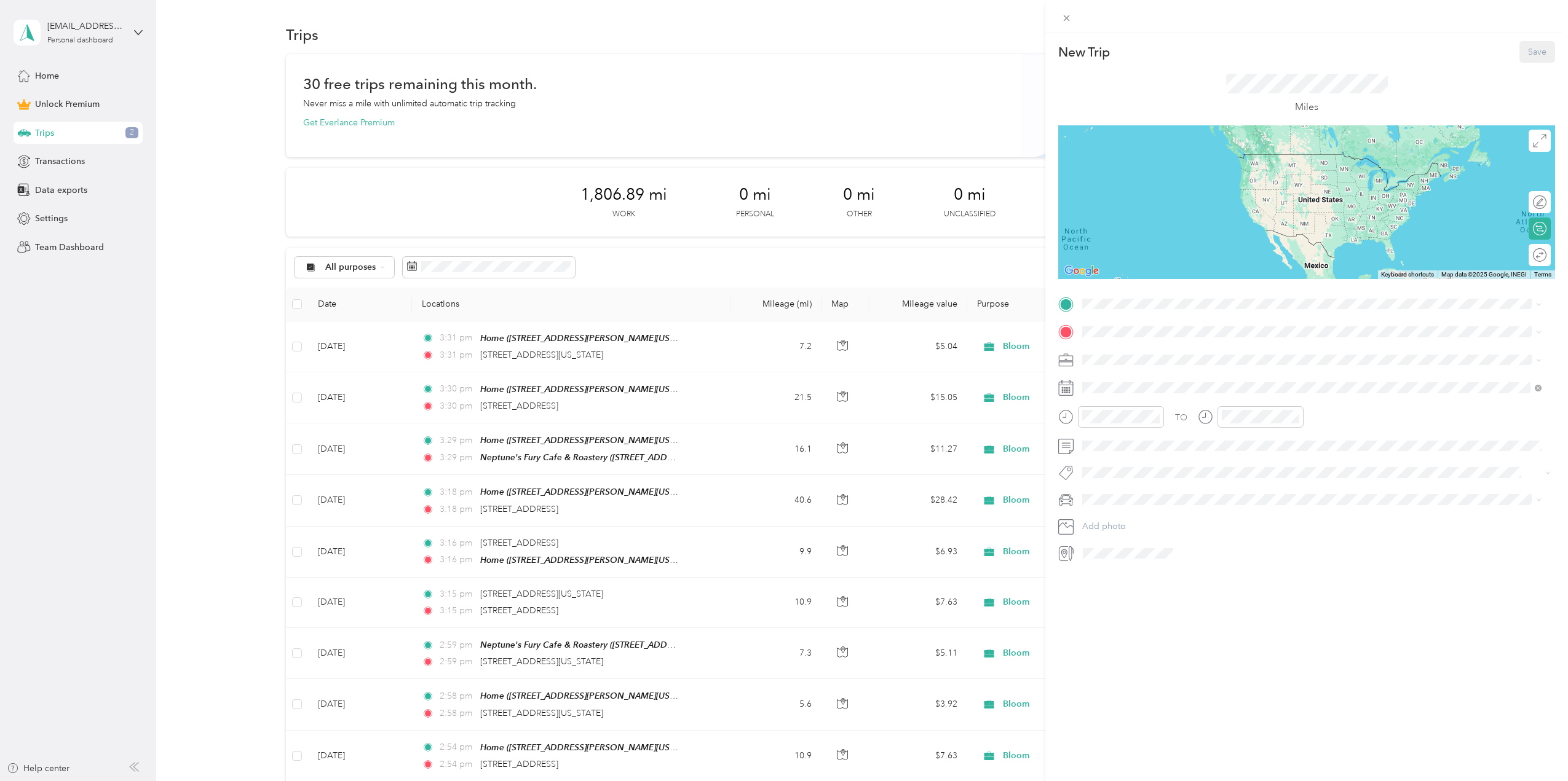
click at [1160, 360] on span "[STREET_ADDRESS][PERSON_NAME][US_STATE][US_STATE]" at bounding box center [1223, 364] width 236 height 10
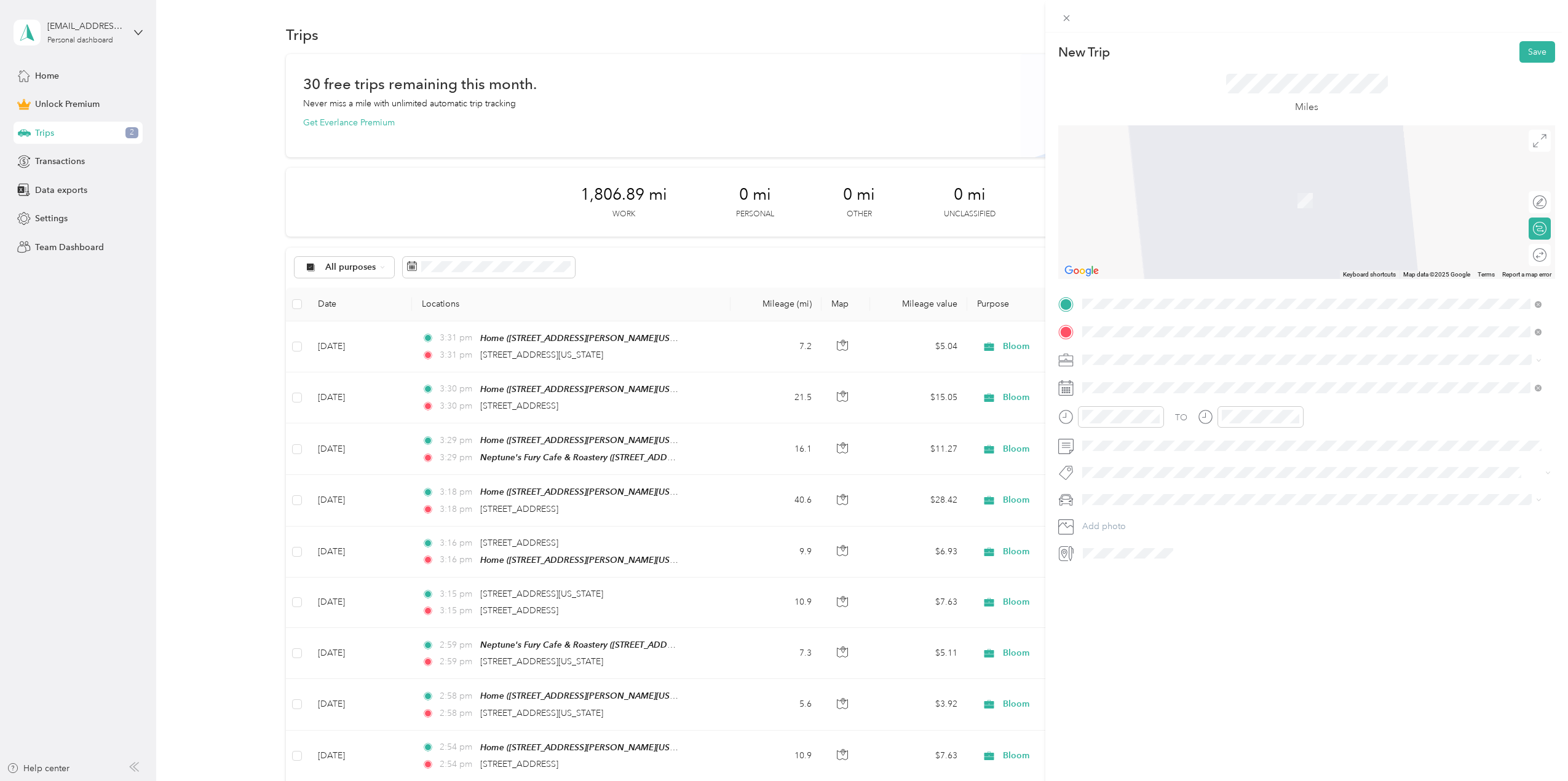
click at [1195, 382] on span "[STREET_ADDRESS][US_STATE]" at bounding box center [1166, 375] width 123 height 11
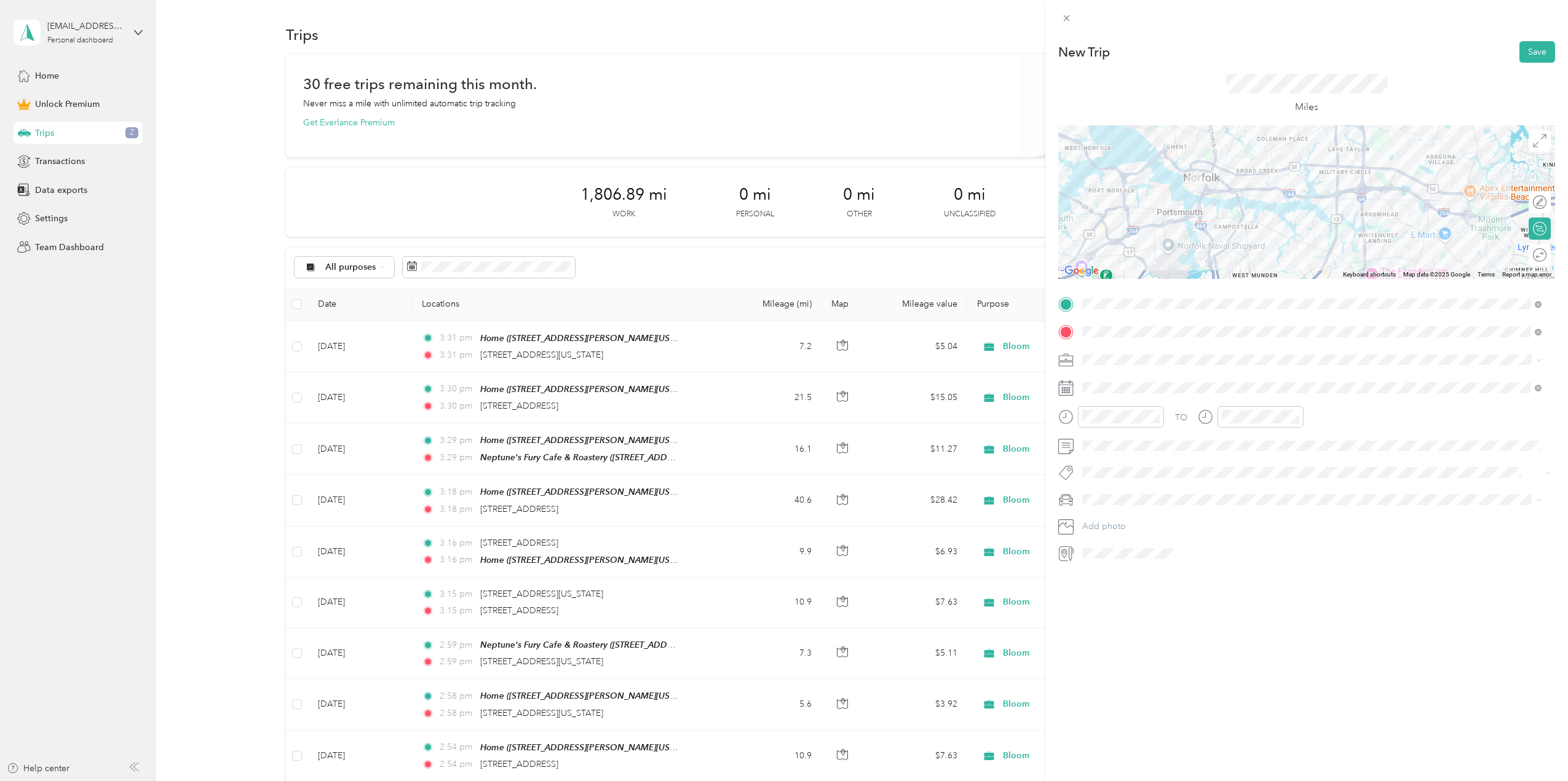
click at [1104, 439] on div "Bloom" at bounding box center [1312, 442] width 451 height 13
click at [1055, 386] on form "New Trip Save This trip cannot be edited because it is either under review, app…" at bounding box center [1307, 302] width 523 height 522
click at [1116, 459] on icon at bounding box center [1113, 457] width 12 height 12
click at [1155, 539] on div "17" at bounding box center [1155, 538] width 16 height 15
click at [1120, 520] on div "Mazda" at bounding box center [1312, 521] width 451 height 13
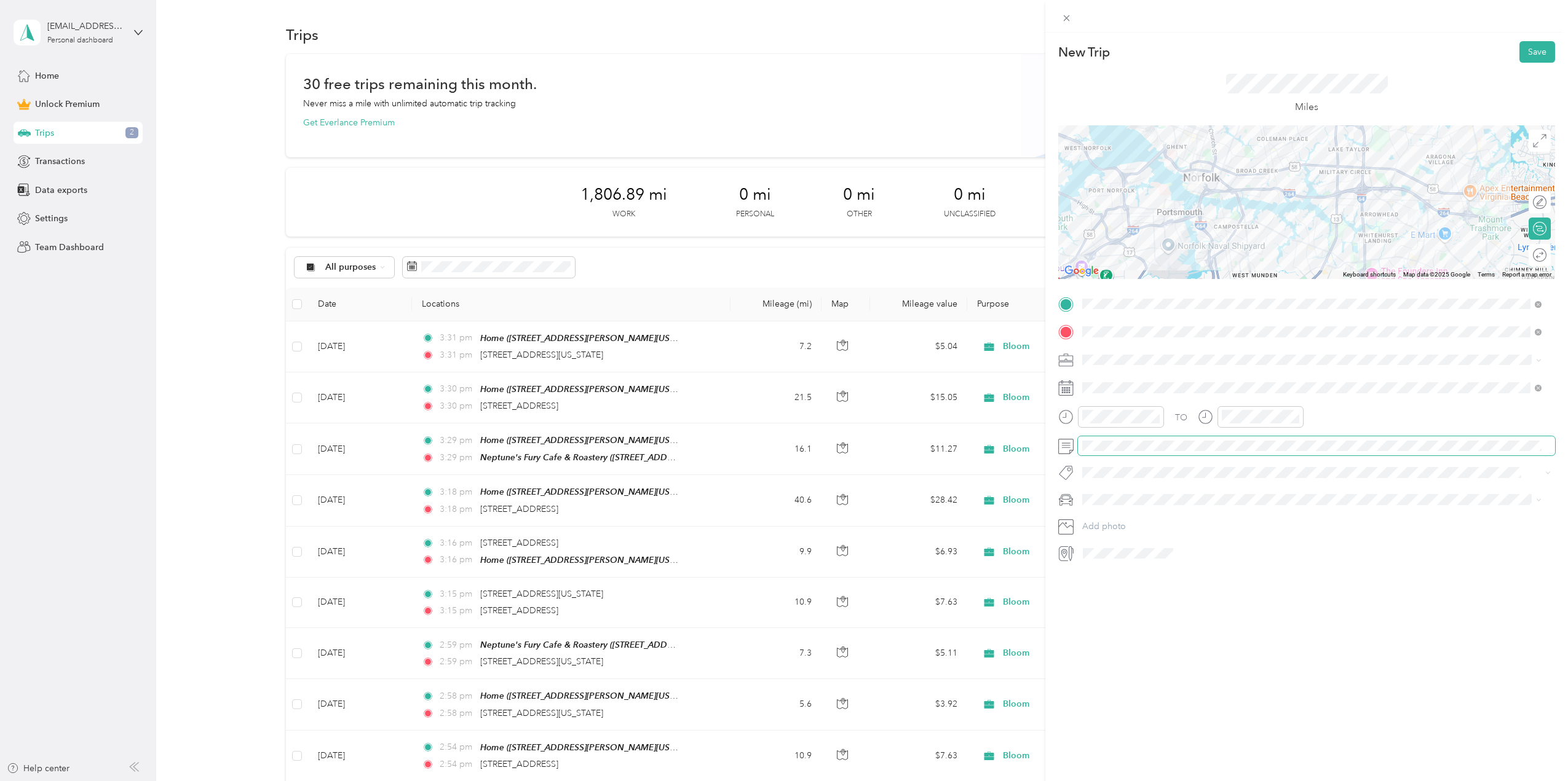
click at [1119, 451] on span at bounding box center [1316, 446] width 477 height 20
click at [1519, 247] on div "Round trip" at bounding box center [1492, 255] width 117 height 22
click at [1525, 256] on div at bounding box center [1533, 255] width 26 height 13
click at [1530, 51] on button "Save" at bounding box center [1537, 52] width 36 height 22
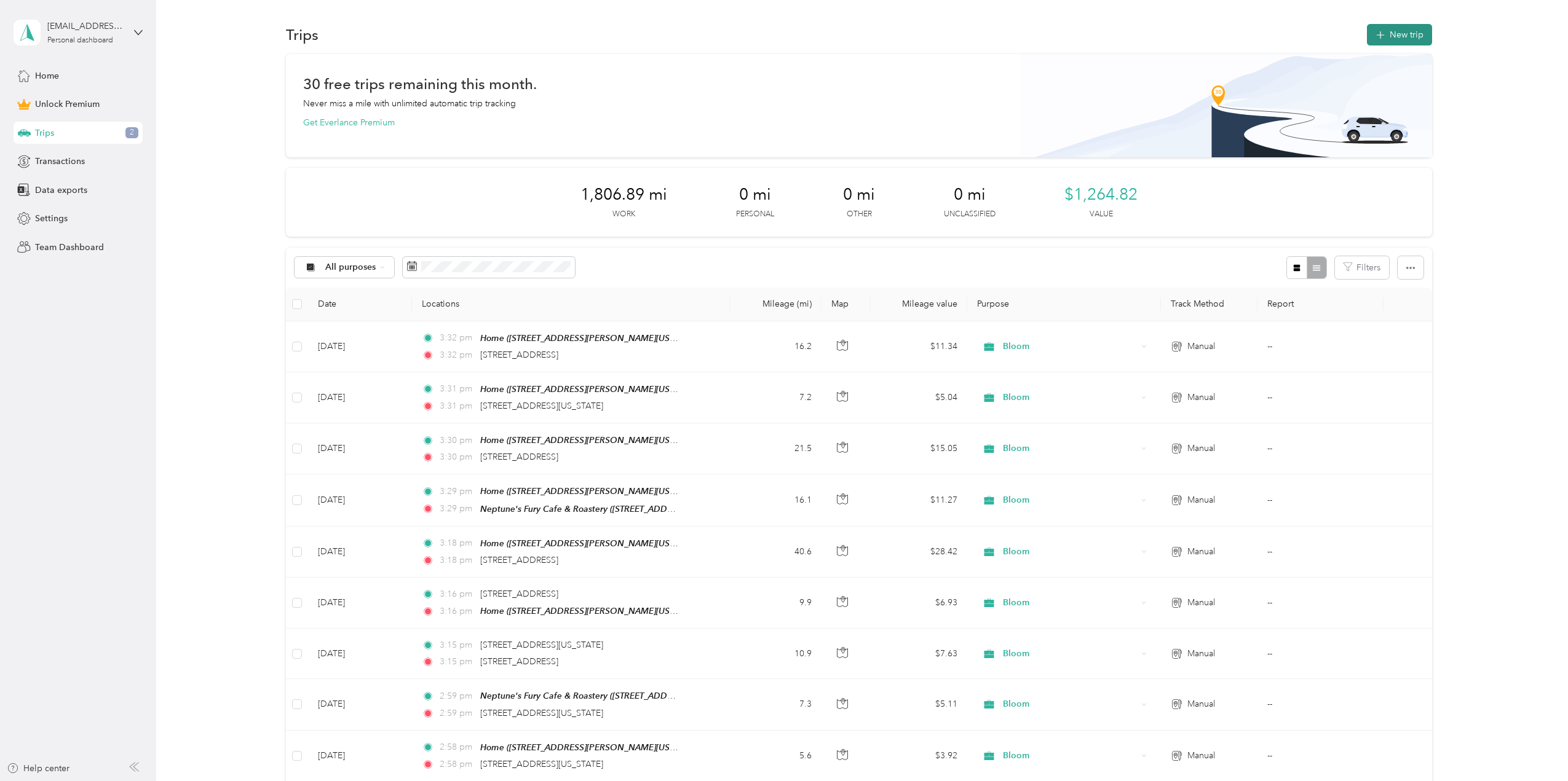
click at [1396, 28] on button "New trip" at bounding box center [1400, 35] width 65 height 22
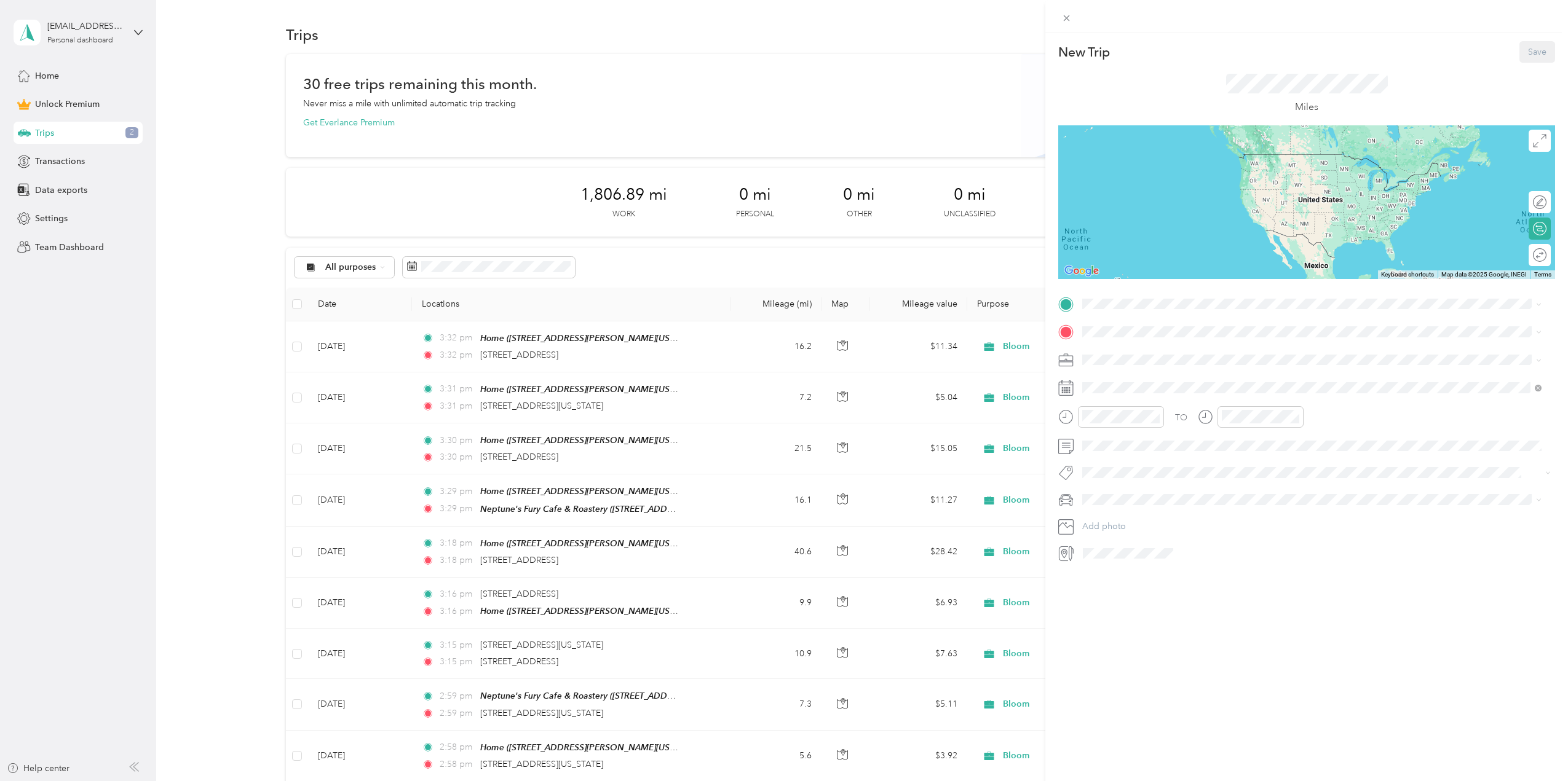
click at [1108, 293] on div "New Trip Save This trip cannot be edited because it is either under review, app…" at bounding box center [1307, 302] width 497 height 522
click at [1112, 297] on span at bounding box center [1316, 303] width 477 height 20
click at [1159, 298] on span at bounding box center [1316, 303] width 477 height 20
click at [1144, 361] on span "[STREET_ADDRESS][PERSON_NAME][US_STATE][US_STATE]" at bounding box center [1223, 366] width 236 height 10
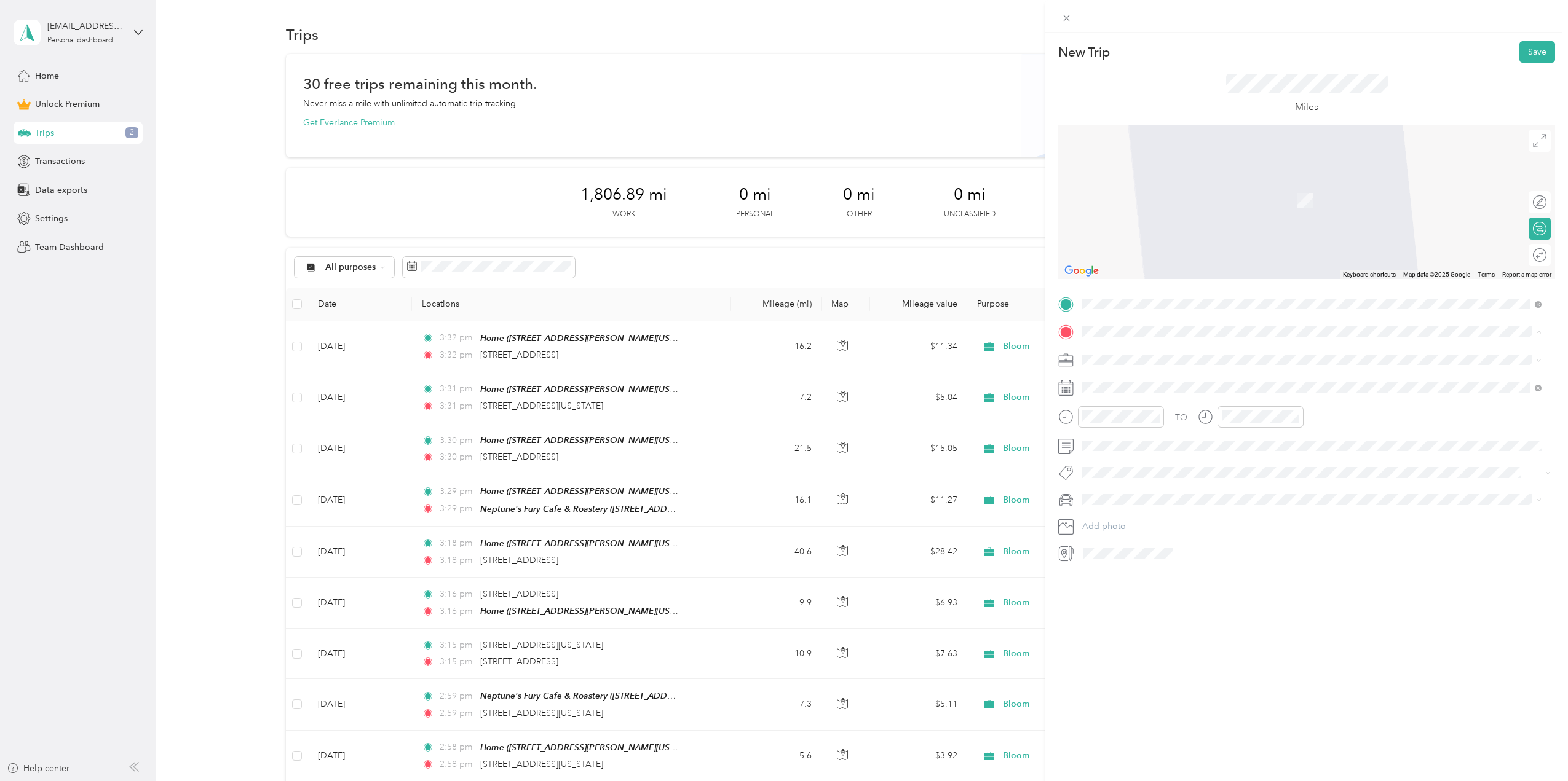
click at [1182, 464] on div "Neptune's Fury Cafe & Roastery [STREET_ADDRESS][US_STATE]" at bounding box center [1169, 465] width 128 height 26
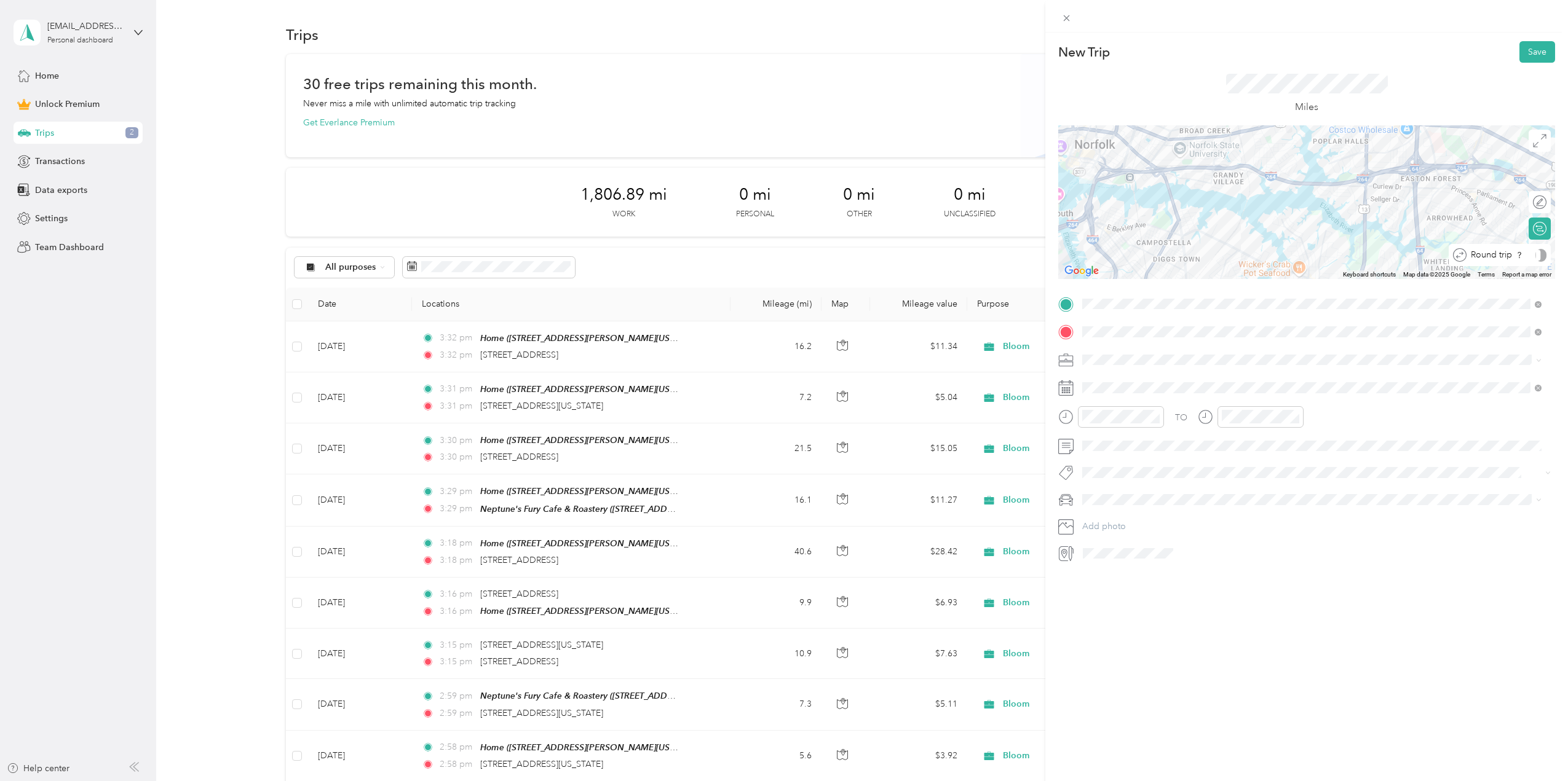
click at [1535, 254] on div at bounding box center [1540, 255] width 11 height 13
click at [1115, 453] on icon at bounding box center [1113, 457] width 6 height 11
click at [1189, 539] on div "19" at bounding box center [1187, 538] width 16 height 15
click at [1110, 442] on span "Bloom" at bounding box center [1100, 440] width 26 height 10
click at [1116, 515] on div "Mazda" at bounding box center [1312, 518] width 451 height 13
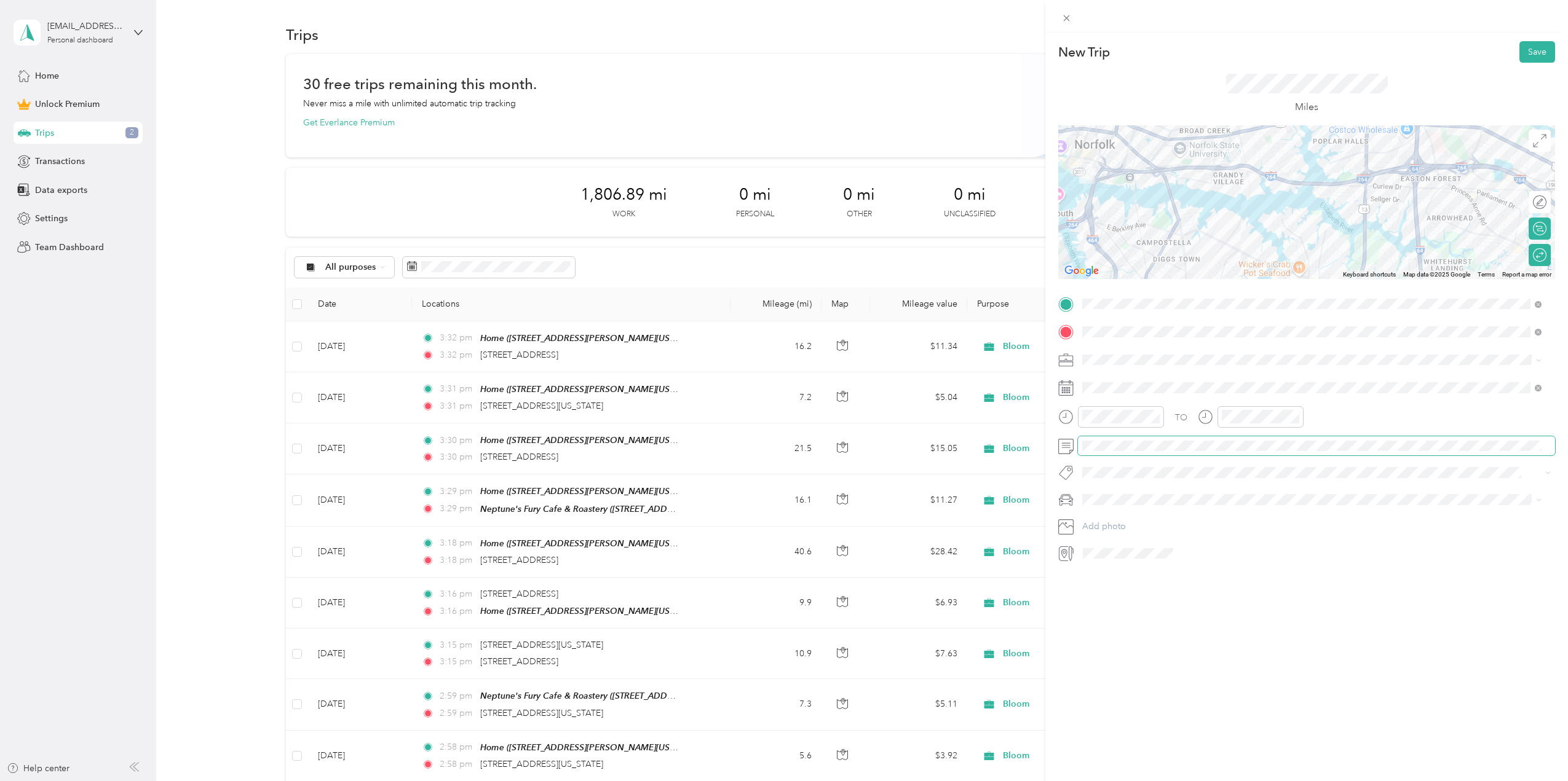
click at [1110, 451] on span at bounding box center [1316, 446] width 477 height 20
click at [1522, 48] on button "Save" at bounding box center [1537, 52] width 36 height 22
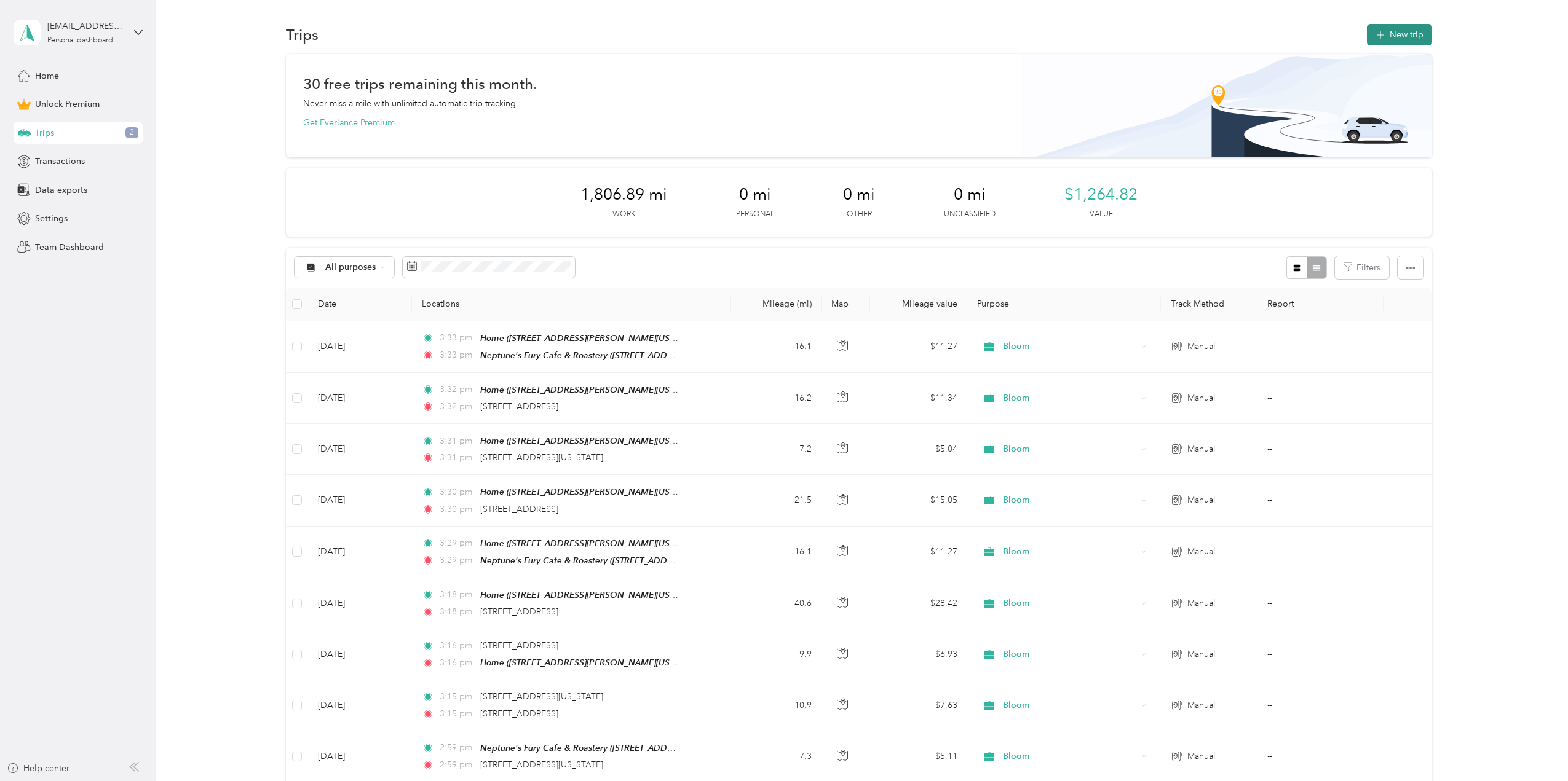
click at [1389, 32] on button "New trip" at bounding box center [1400, 35] width 65 height 22
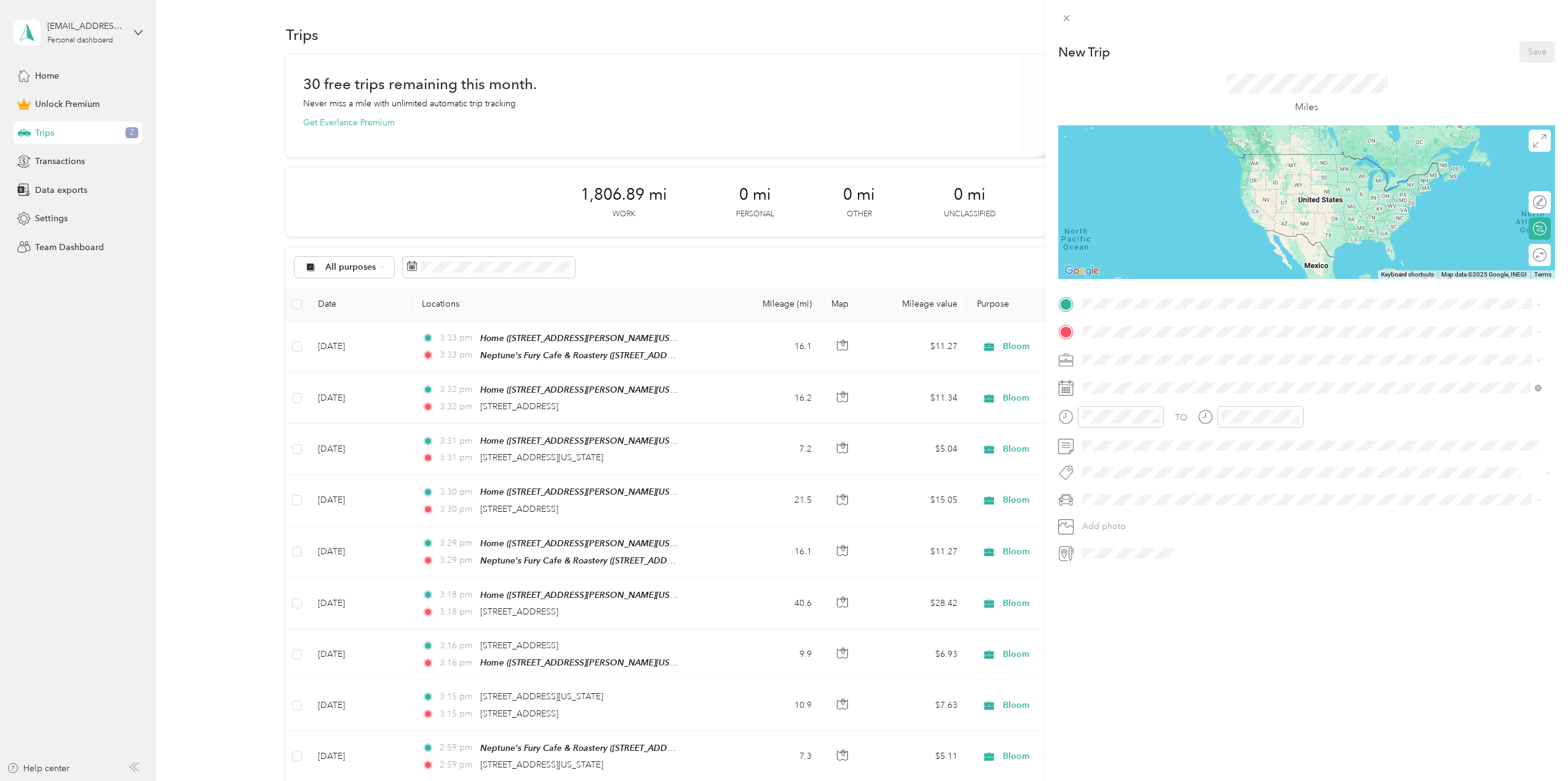
click at [1143, 364] on span "[STREET_ADDRESS][PERSON_NAME][US_STATE][US_STATE]" at bounding box center [1223, 364] width 236 height 10
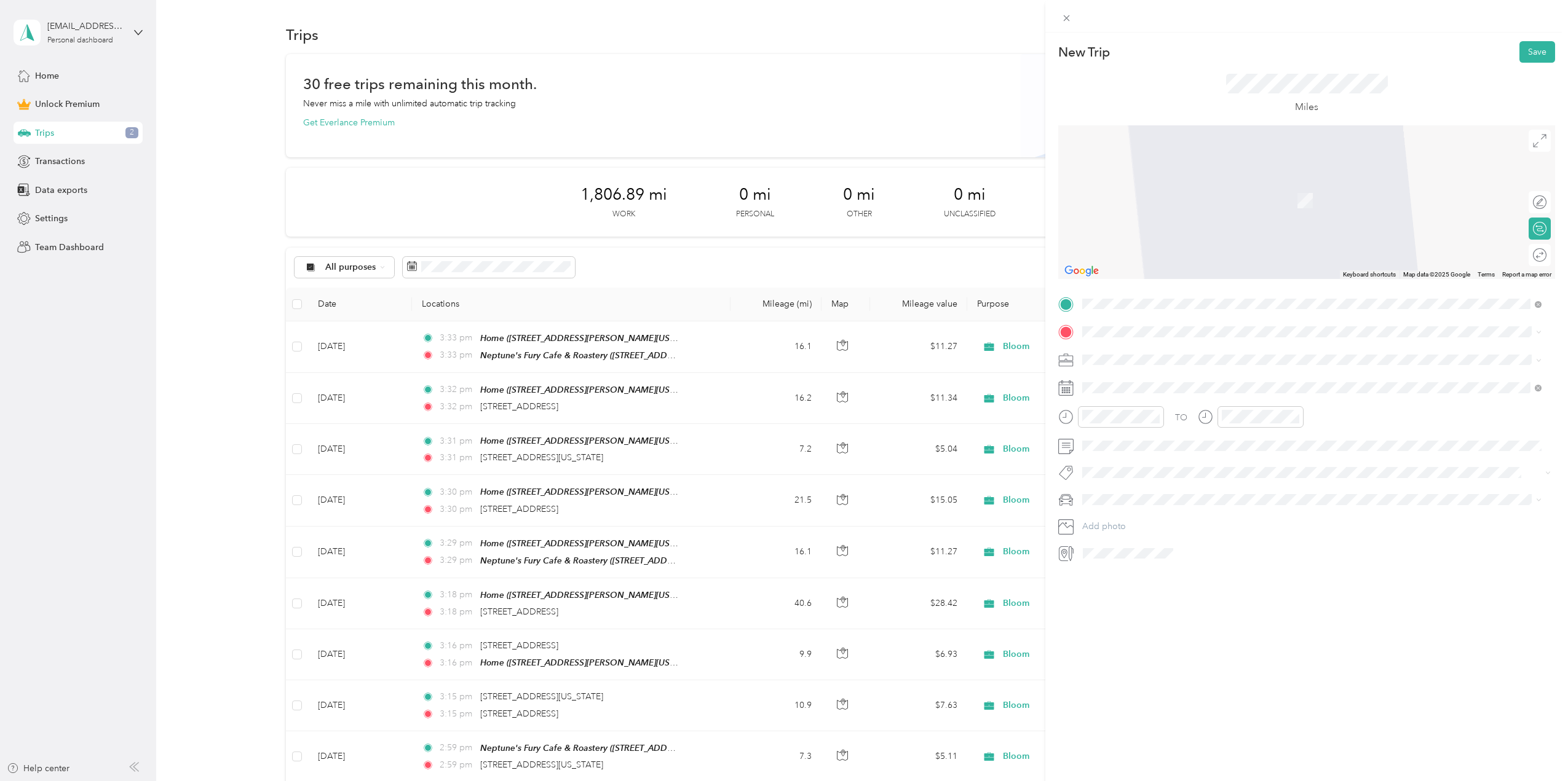
click at [1155, 372] on span "[STREET_ADDRESS][US_STATE]" at bounding box center [1166, 375] width 123 height 11
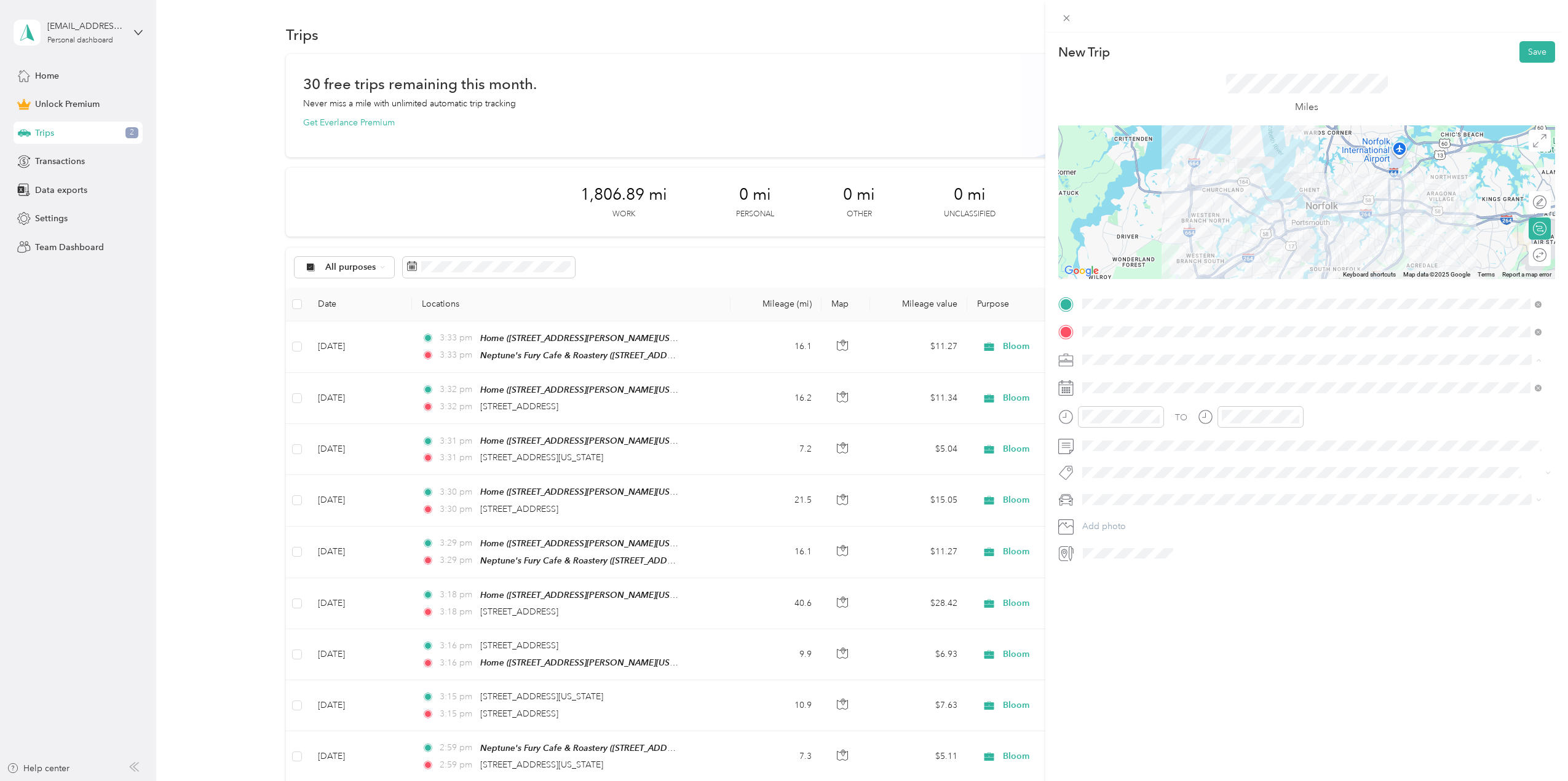
click at [1113, 443] on div "Bloom" at bounding box center [1312, 446] width 451 height 13
click at [1115, 458] on icon at bounding box center [1113, 457] width 12 height 12
click at [1152, 552] on div "24" at bounding box center [1155, 557] width 16 height 15
click at [1116, 520] on div "Mazda" at bounding box center [1312, 521] width 451 height 13
click at [1530, 60] on button "Save" at bounding box center [1537, 52] width 36 height 22
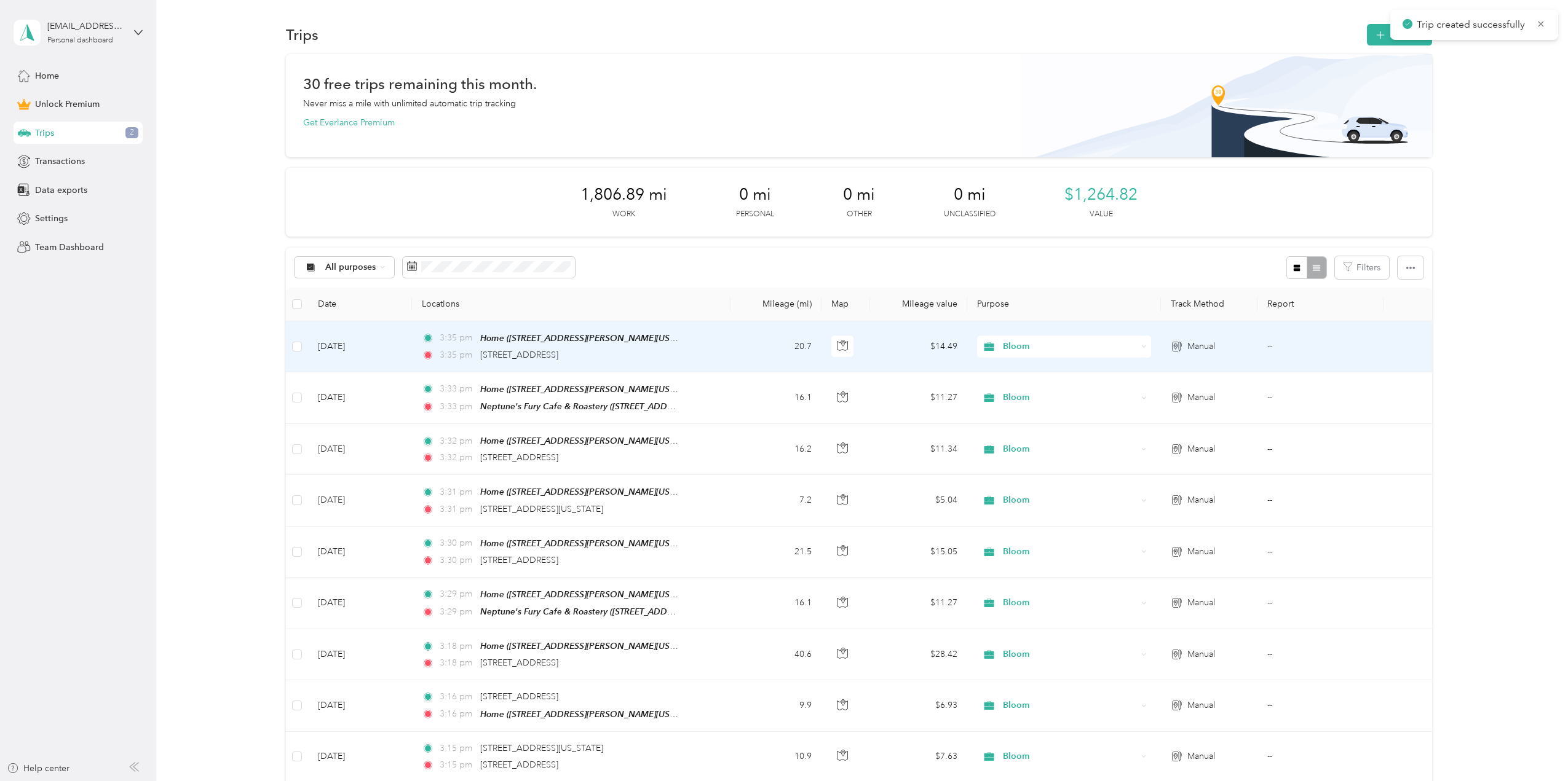
click at [726, 346] on td "3:35 pm Home ([STREET_ADDRESS][PERSON_NAME][US_STATE][US_STATE]) 3:35 pm [STREE…" at bounding box center [571, 347] width 319 height 51
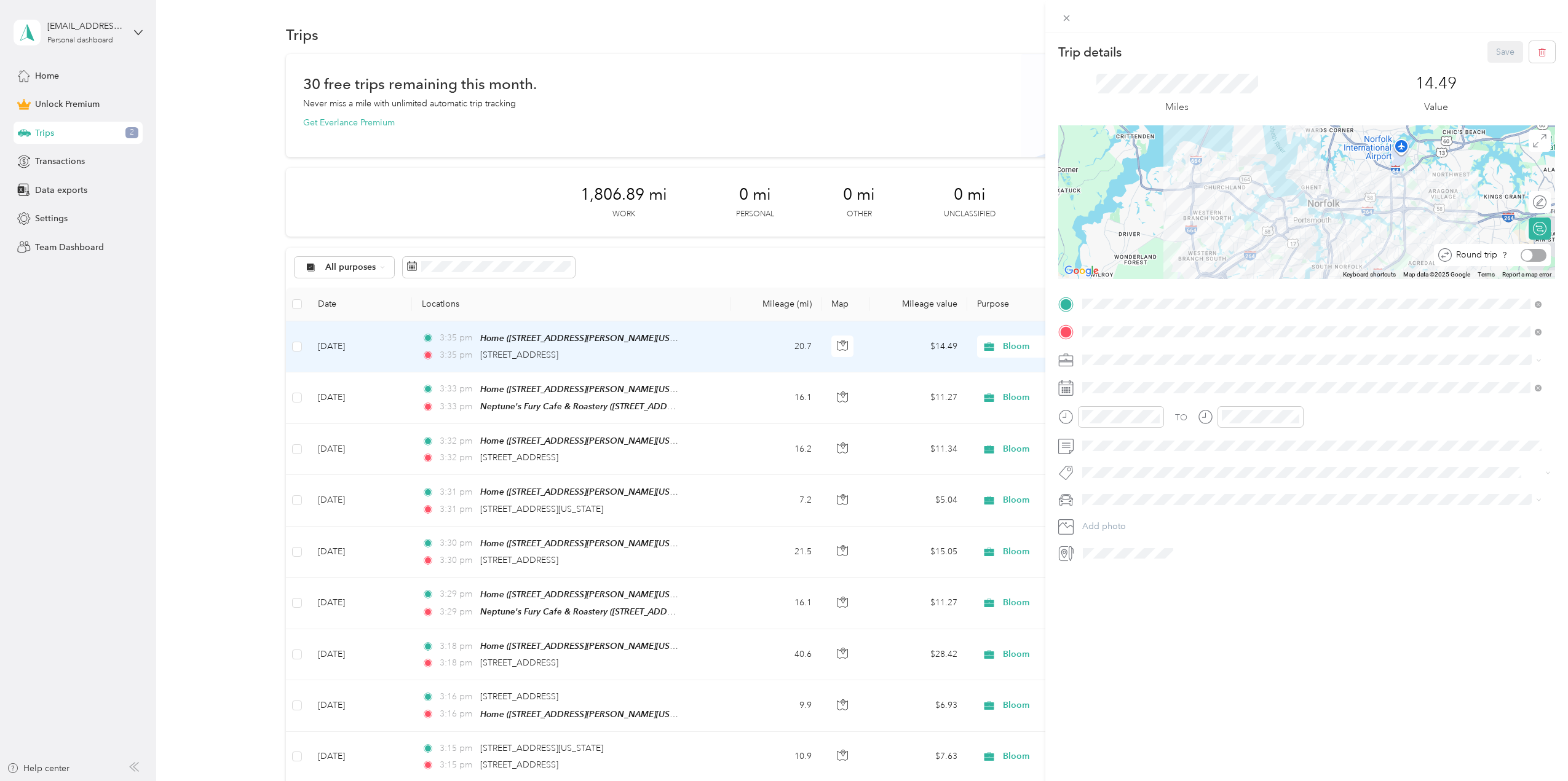
click at [1522, 256] on div at bounding box center [1527, 255] width 11 height 11
click at [1496, 50] on button "Save" at bounding box center [1505, 52] width 36 height 22
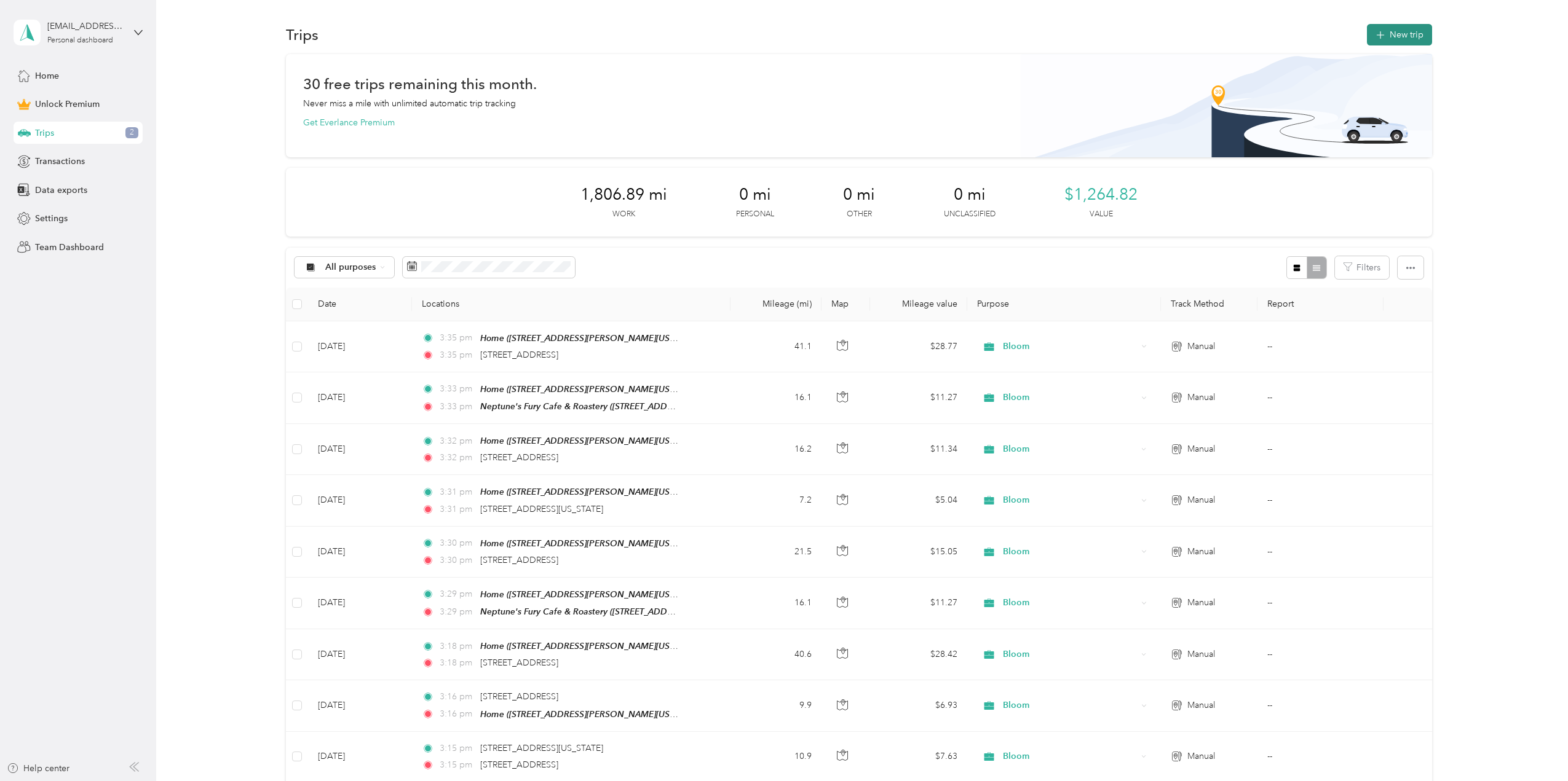
click at [1377, 41] on icon "button" at bounding box center [1380, 35] width 14 height 14
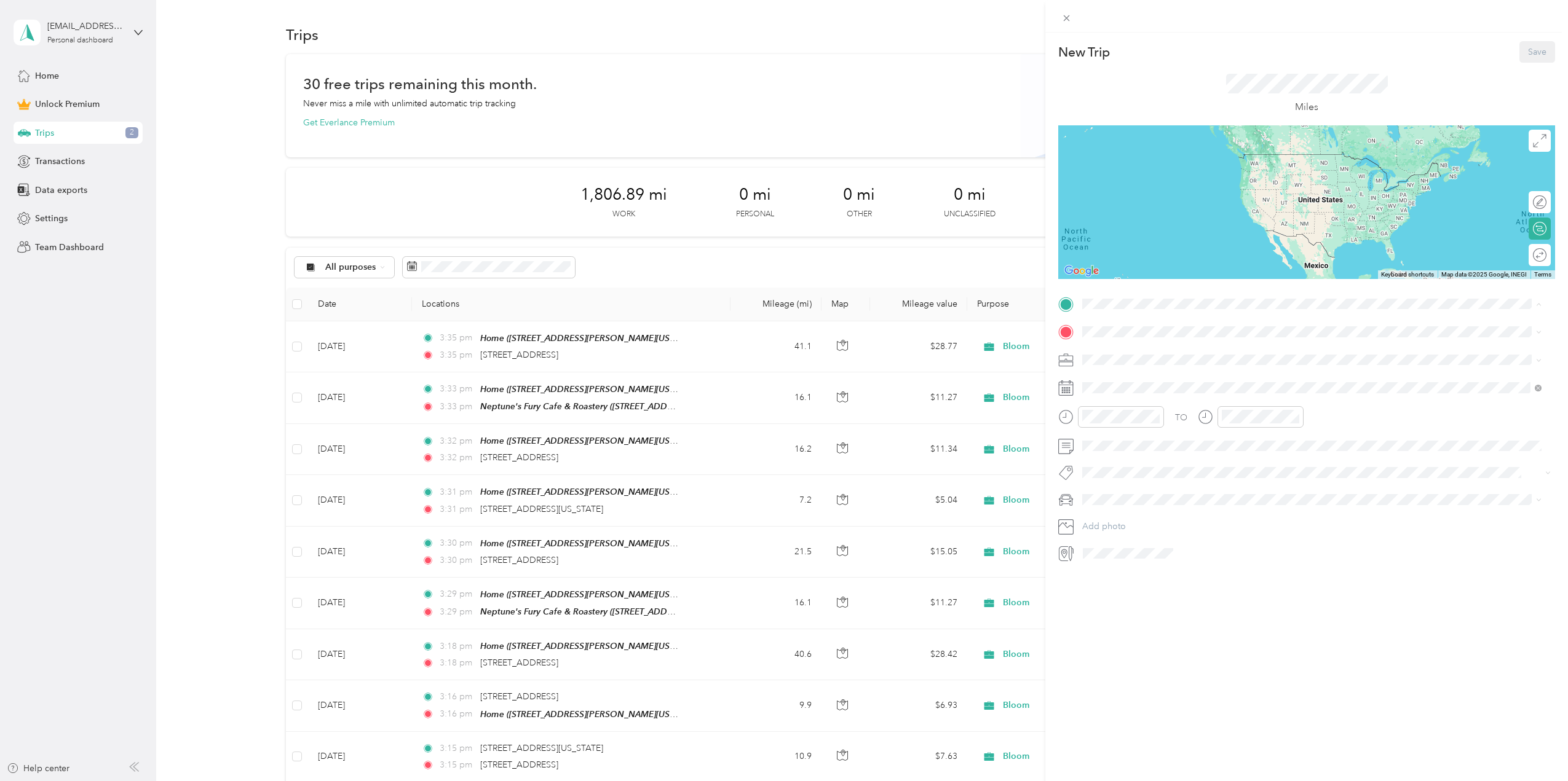
click at [1129, 347] on div "Home" at bounding box center [1223, 352] width 236 height 11
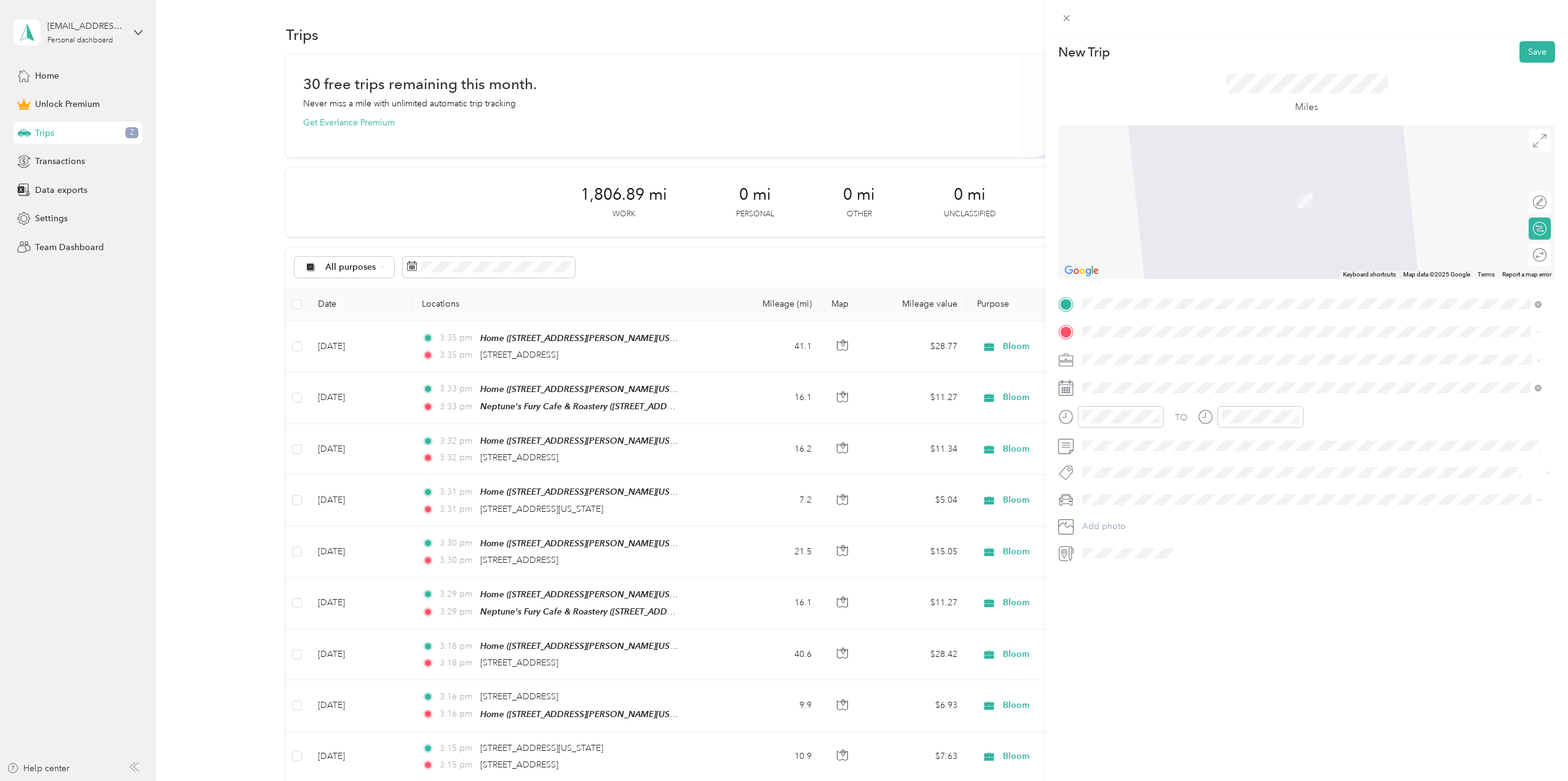
click at [1151, 372] on span "[STREET_ADDRESS][US_STATE][US_STATE]" at bounding box center [1189, 375] width 168 height 11
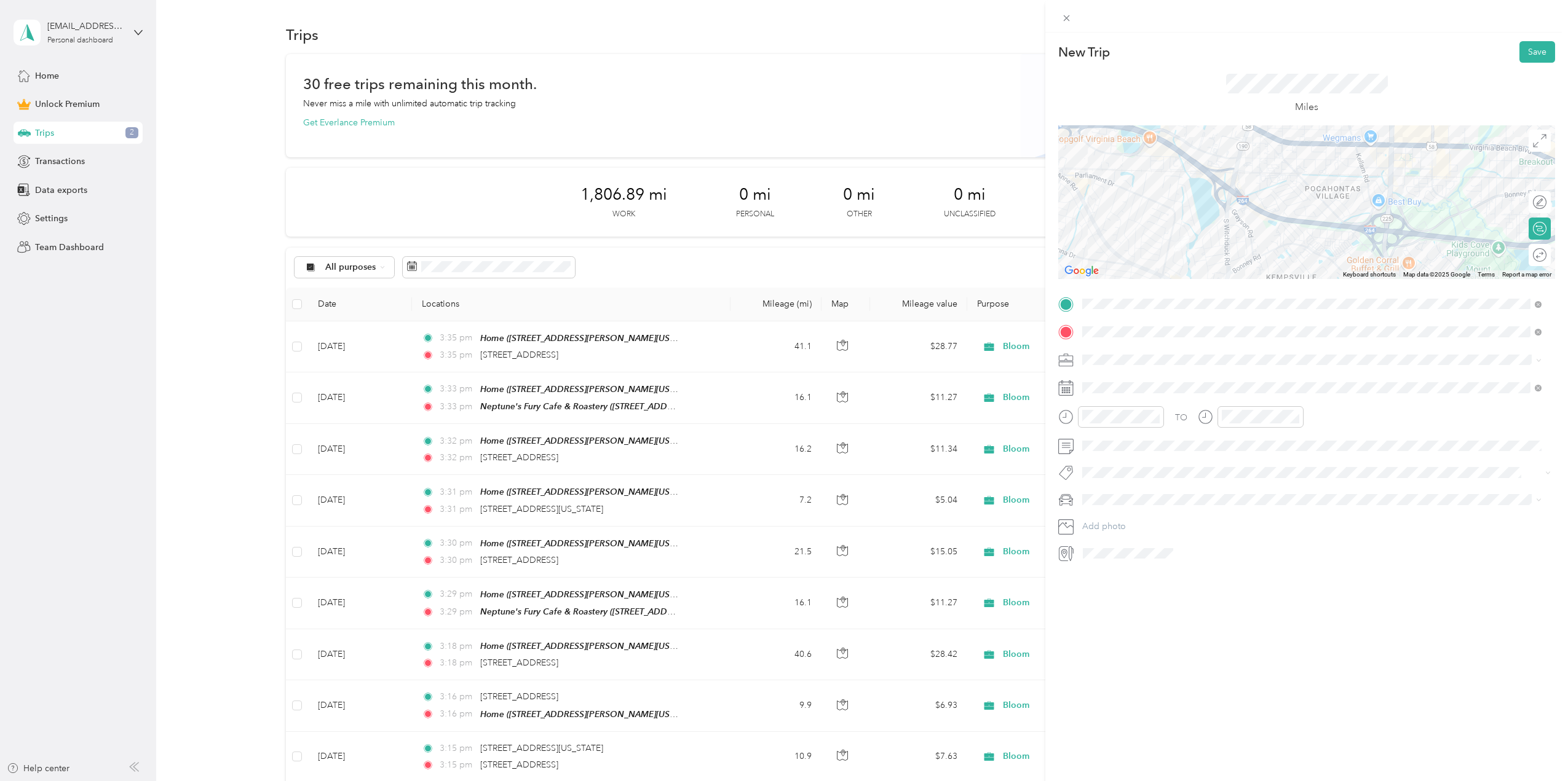
click at [1105, 443] on span "Bloom" at bounding box center [1100, 442] width 26 height 10
click at [1114, 457] on icon at bounding box center [1113, 457] width 12 height 12
click at [1185, 558] on div "26" at bounding box center [1187, 557] width 16 height 15
click at [1114, 522] on div "Mazda" at bounding box center [1312, 521] width 451 height 13
click at [1522, 255] on div at bounding box center [1527, 255] width 11 height 11
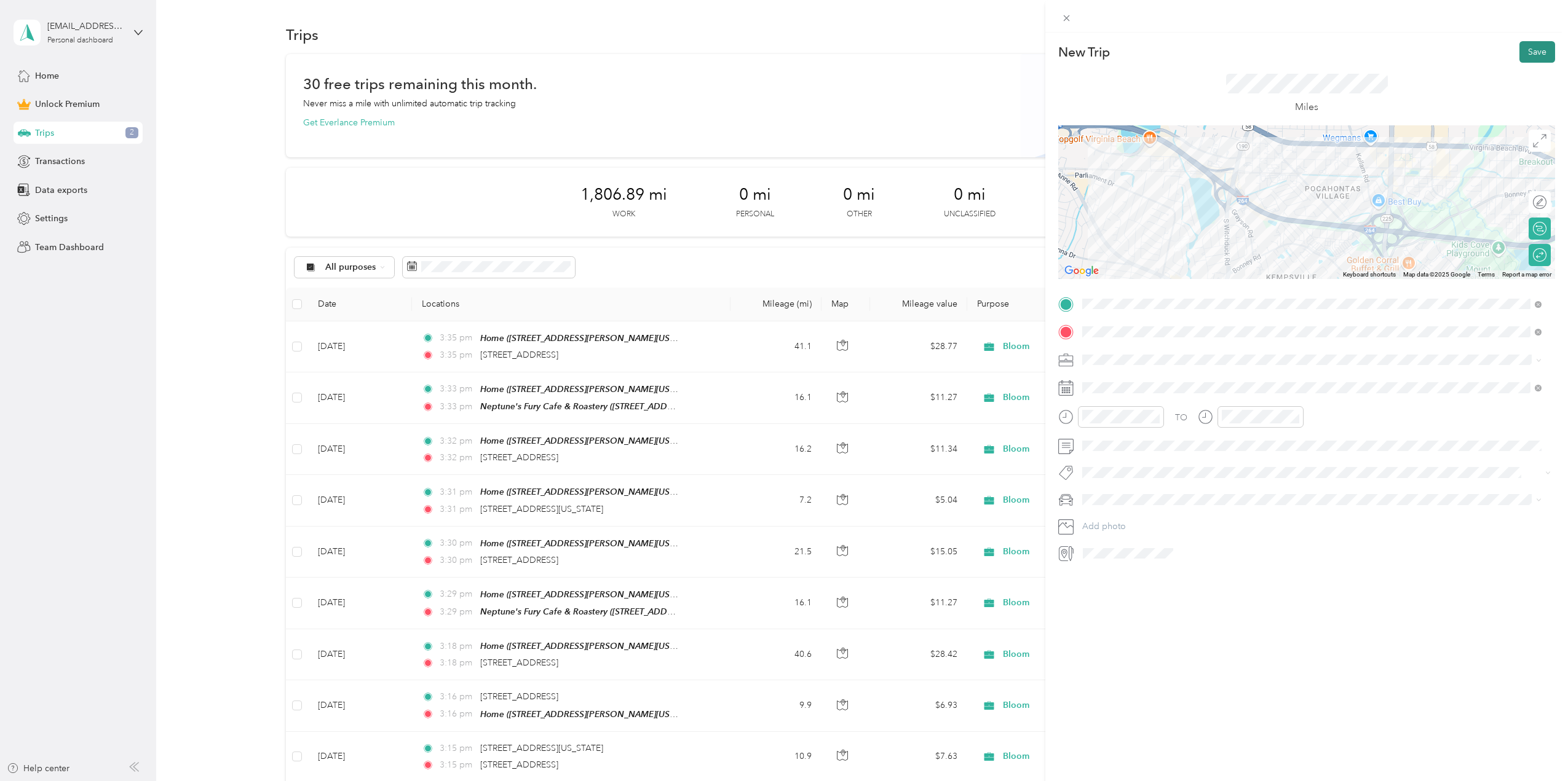
click at [1534, 49] on button "Save" at bounding box center [1537, 52] width 36 height 22
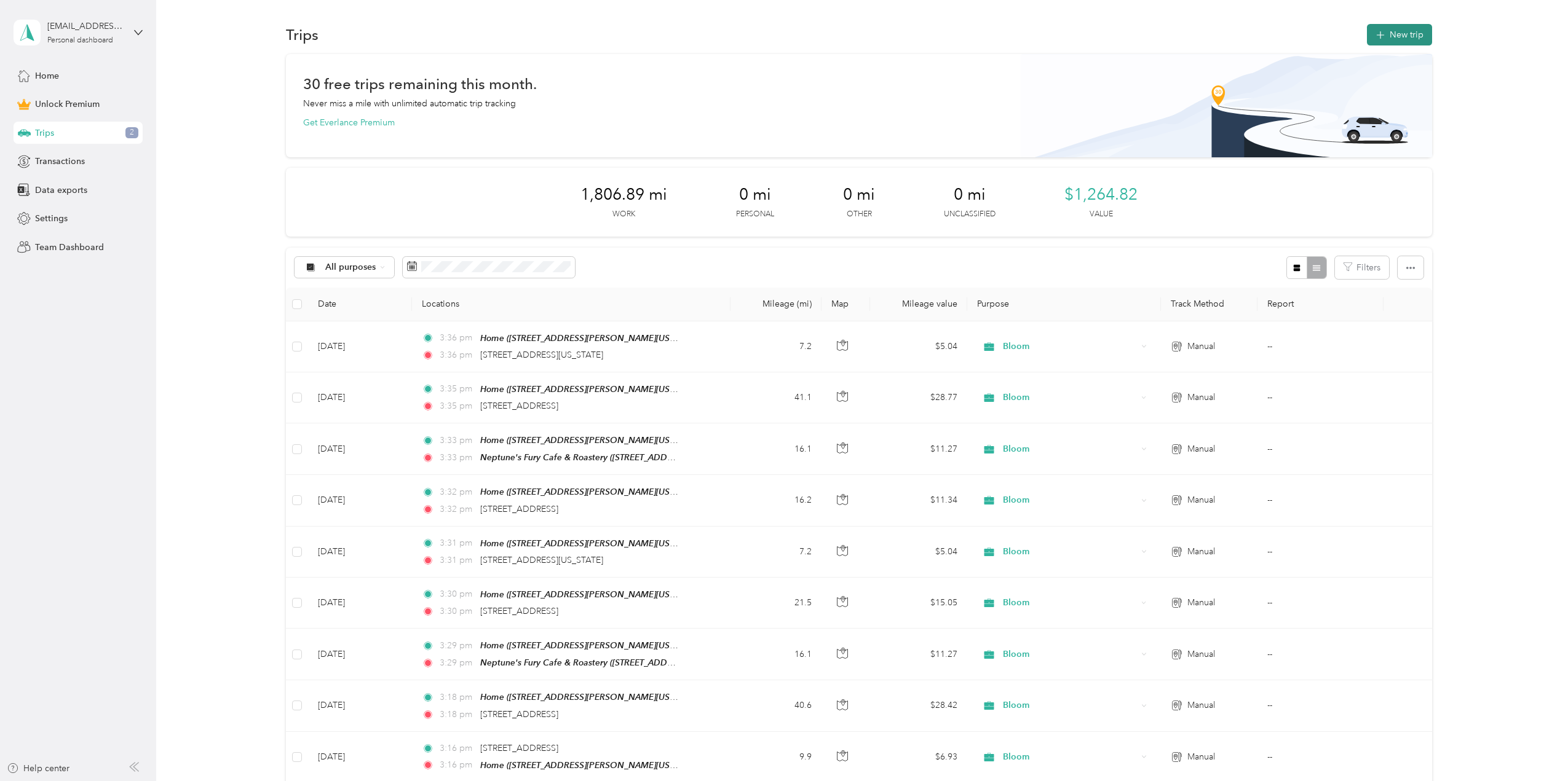
click at [1404, 38] on button "New trip" at bounding box center [1400, 35] width 65 height 22
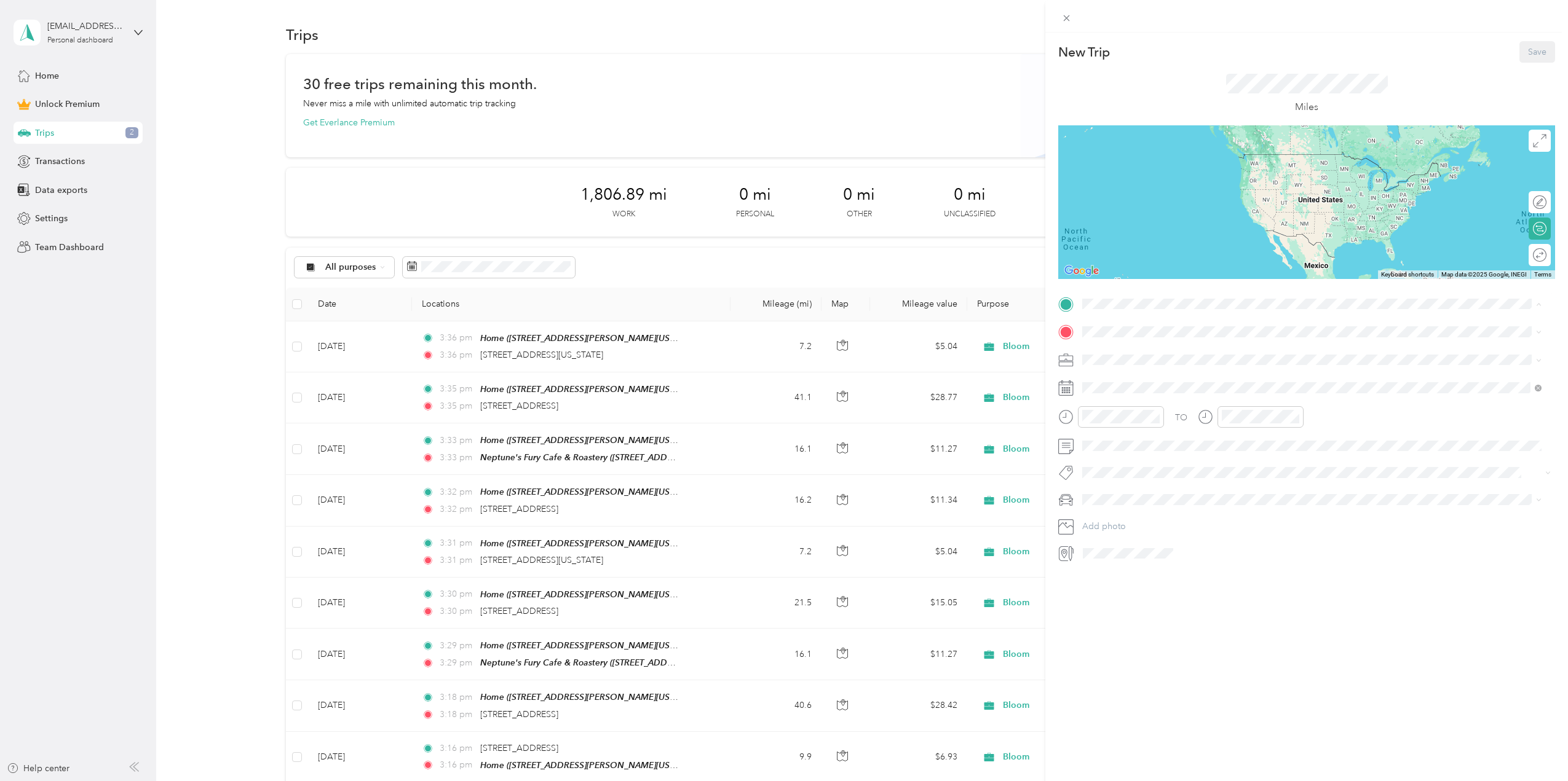
click at [1140, 356] on div "Home [STREET_ADDRESS][PERSON_NAME][US_STATE][US_STATE]" at bounding box center [1223, 360] width 236 height 26
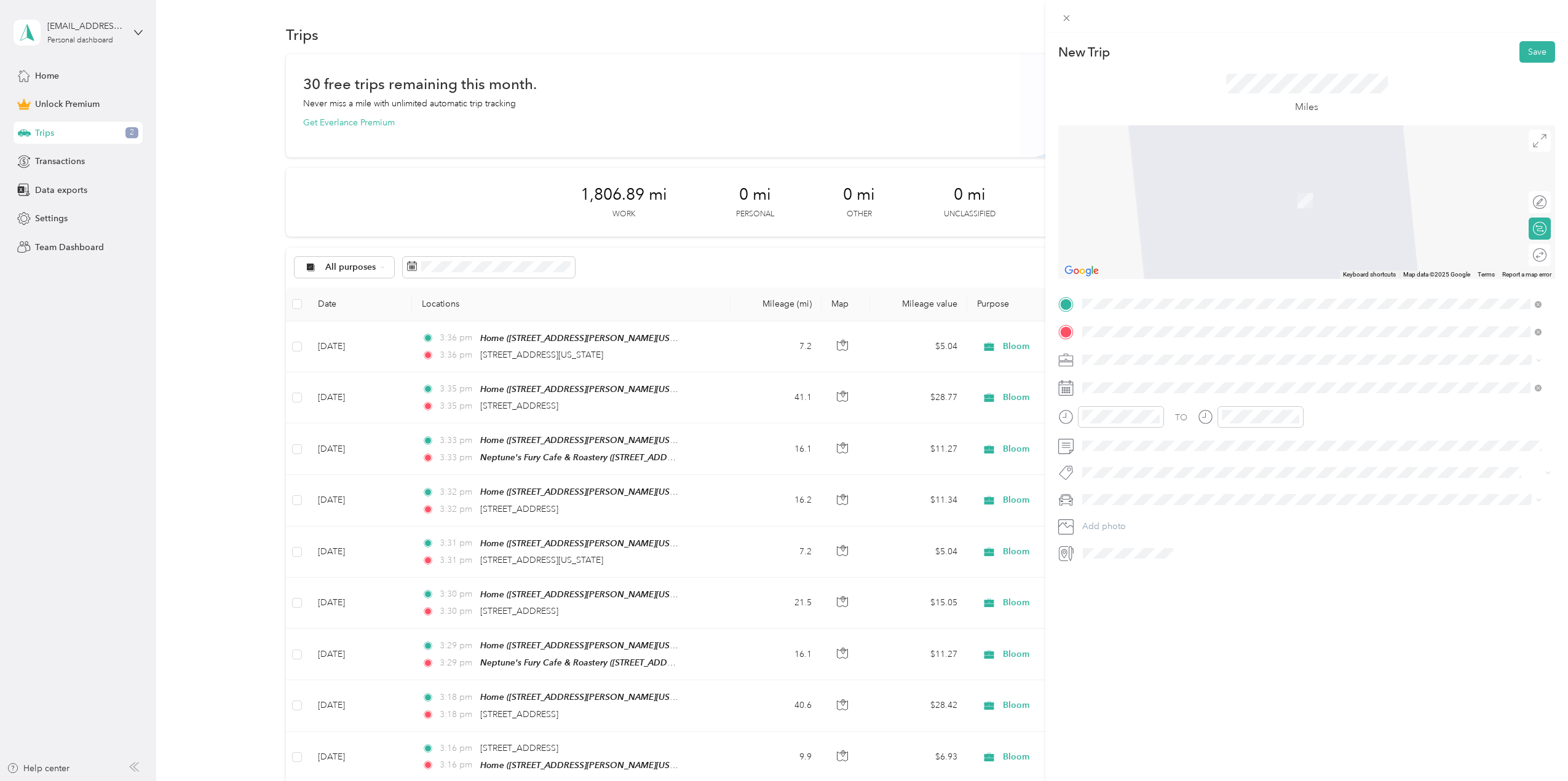
click at [1159, 382] on span "[STREET_ADDRESS][US_STATE][US_STATE]" at bounding box center [1189, 375] width 168 height 11
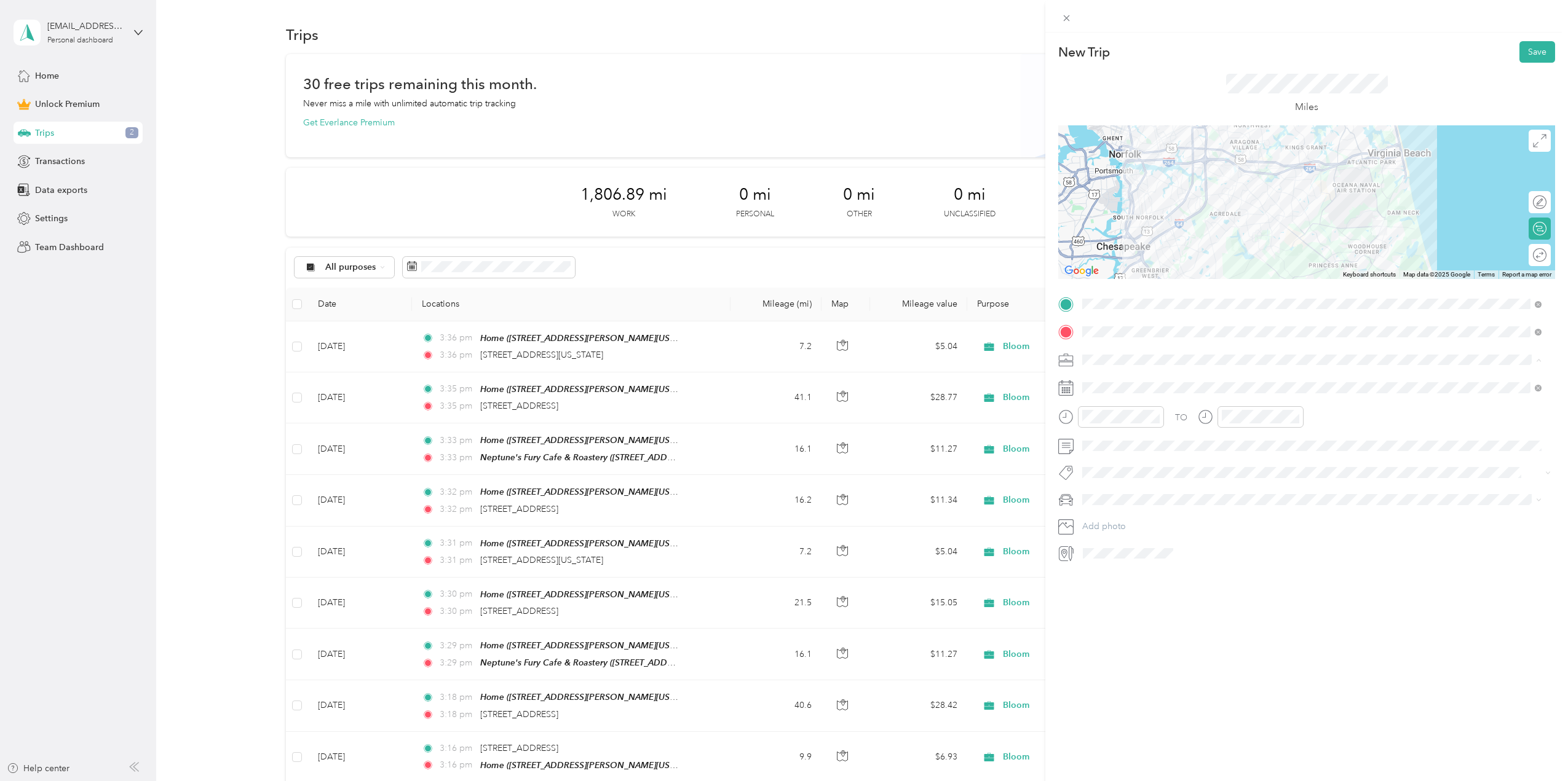
click at [1109, 443] on span "Bloom" at bounding box center [1100, 446] width 26 height 10
click at [1110, 465] on div "[DATE]" at bounding box center [1155, 457] width 155 height 23
click at [1112, 452] on icon at bounding box center [1113, 457] width 12 height 12
click at [1124, 573] on div "29" at bounding box center [1124, 577] width 16 height 15
click at [1105, 523] on li "Mazda" at bounding box center [1312, 521] width 468 height 22
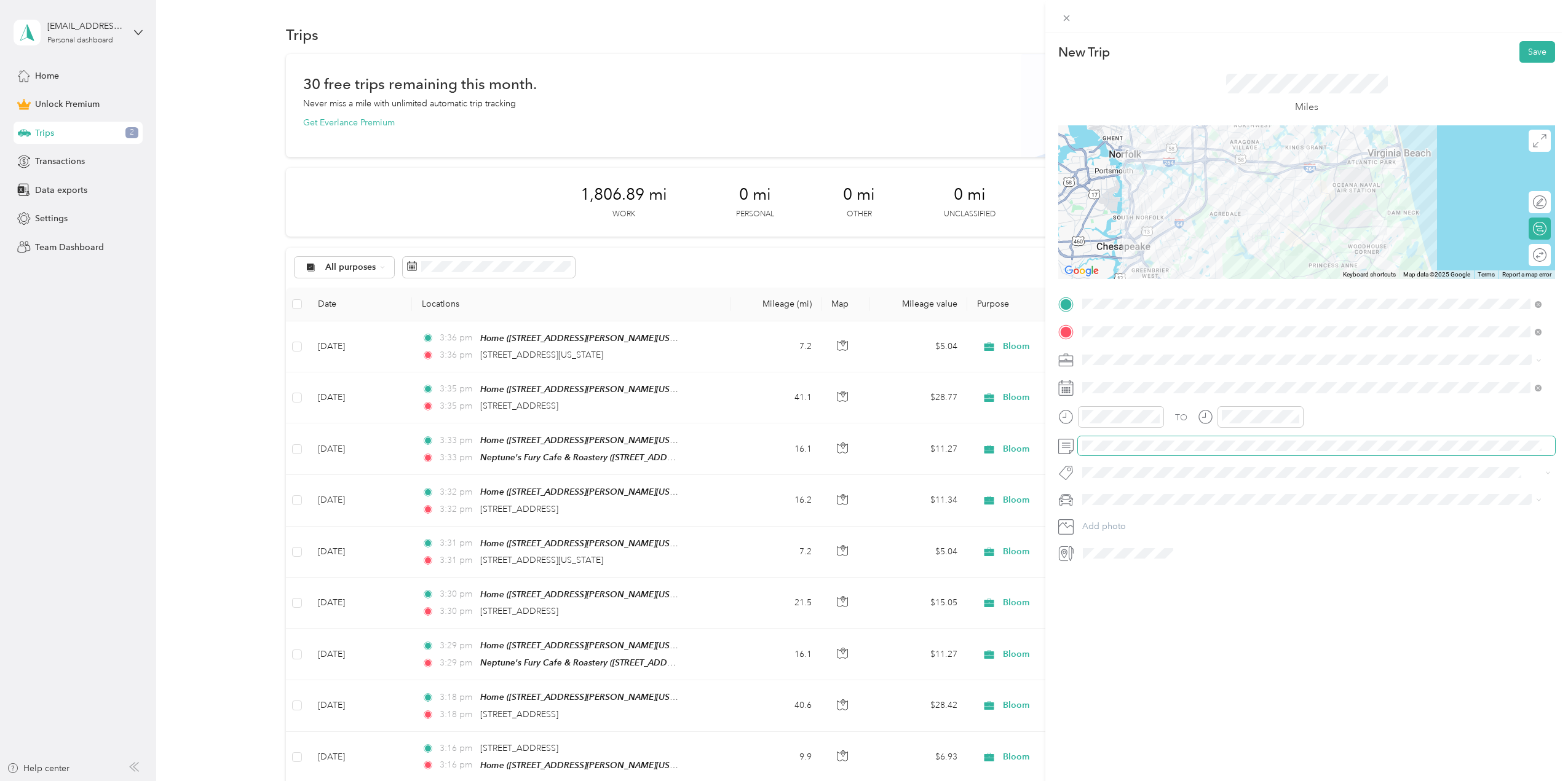
click at [1107, 454] on span at bounding box center [1316, 446] width 477 height 20
click at [1522, 57] on button "Save" at bounding box center [1537, 52] width 36 height 22
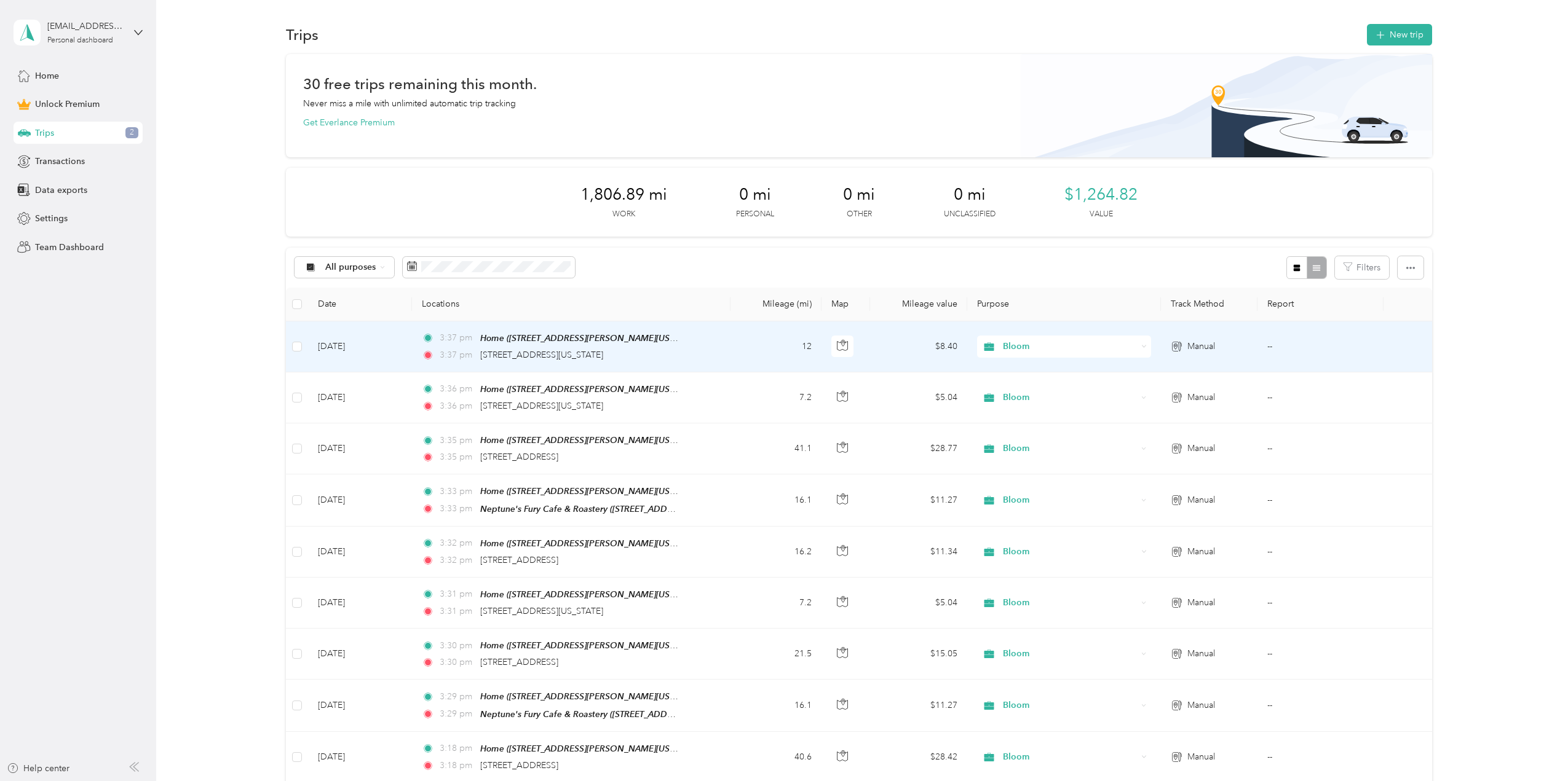
click at [755, 353] on td "12" at bounding box center [776, 347] width 92 height 51
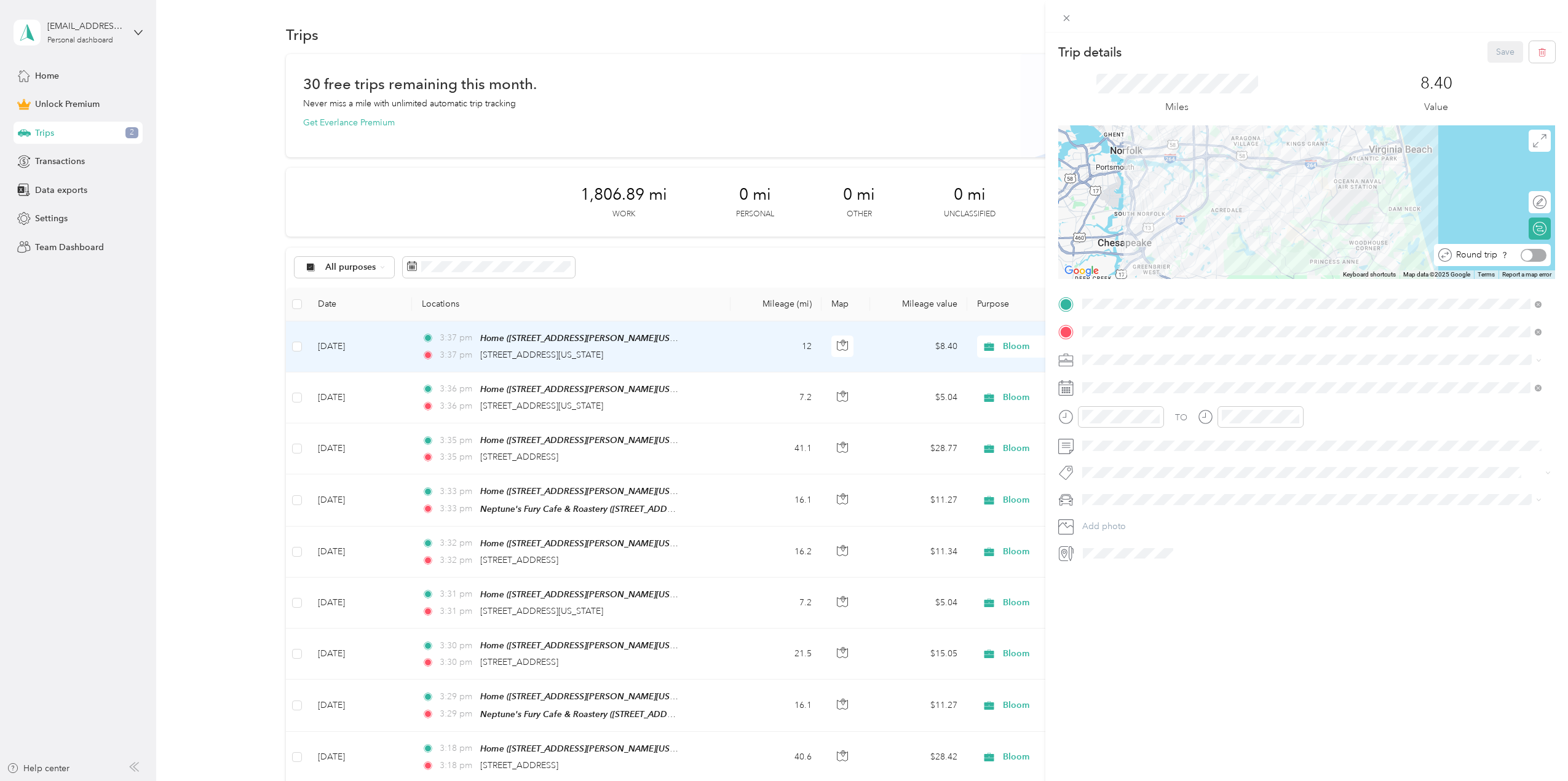
click at [1522, 254] on div at bounding box center [1527, 255] width 11 height 11
click at [1487, 57] on button "Save" at bounding box center [1505, 52] width 36 height 22
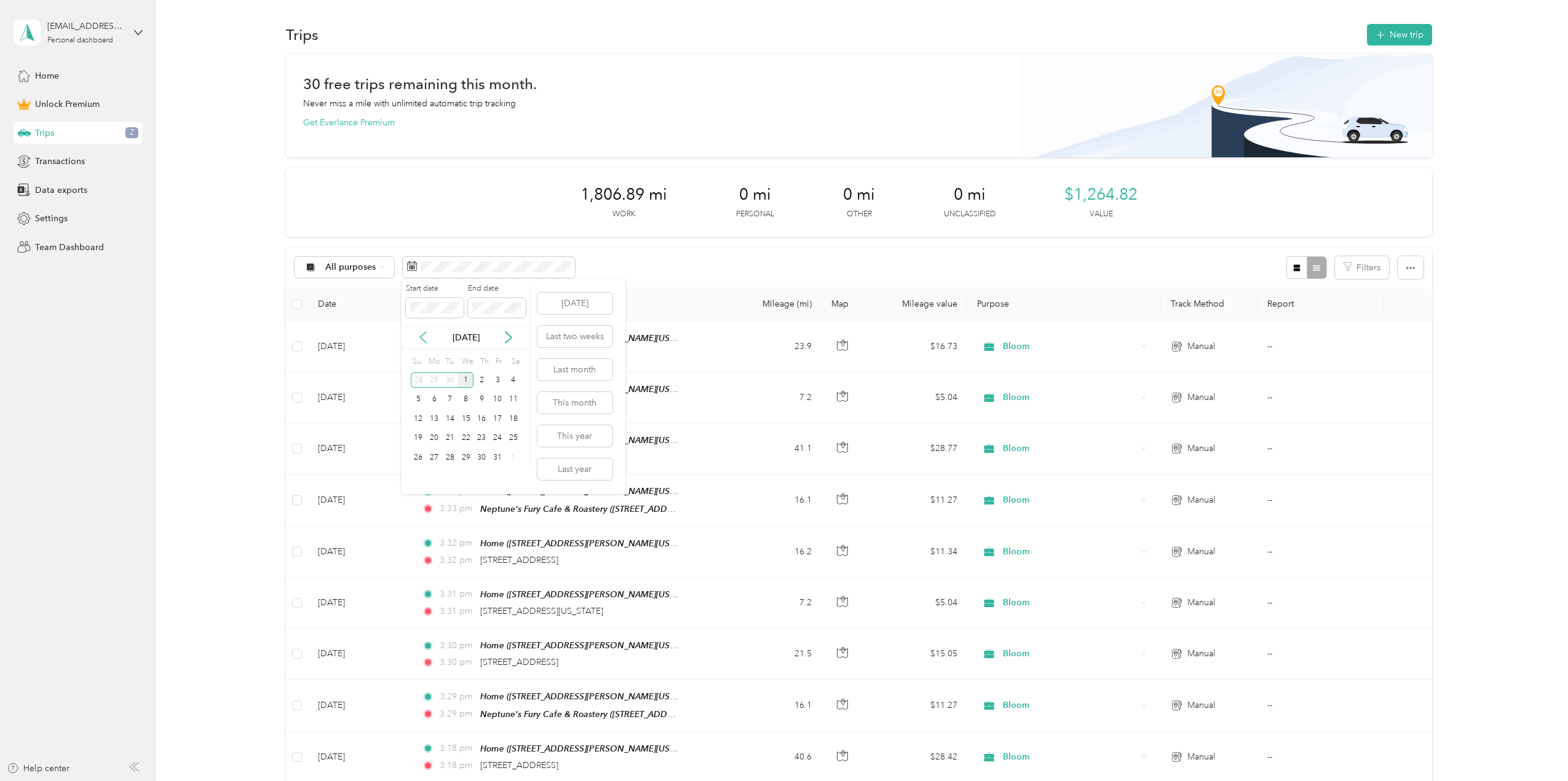
click at [423, 338] on icon at bounding box center [423, 337] width 12 height 12
click at [434, 380] on div "1" at bounding box center [434, 380] width 16 height 15
click at [454, 459] on div "30" at bounding box center [450, 457] width 16 height 15
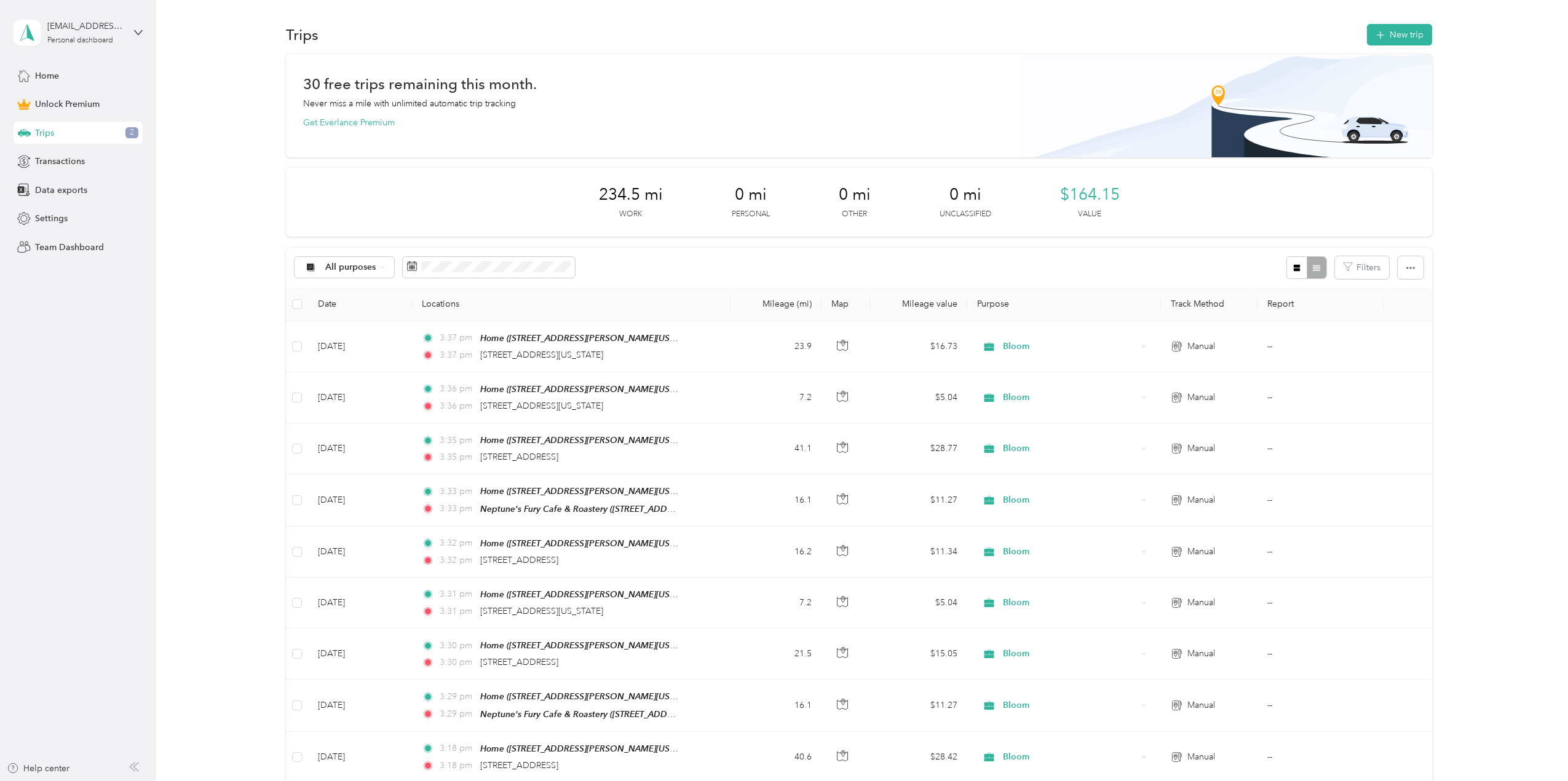
click at [1480, 392] on div "30 free trips remaining this month. Never miss a mile with unlimited automatic …" at bounding box center [859, 589] width 1376 height 1071
click at [139, 395] on aside "[EMAIL_ADDRESS][DOMAIN_NAME] Personal dashboard Home Unlock Premium Trips 2 Tra…" at bounding box center [78, 390] width 156 height 781
